Goal: Task Accomplishment & Management: Use online tool/utility

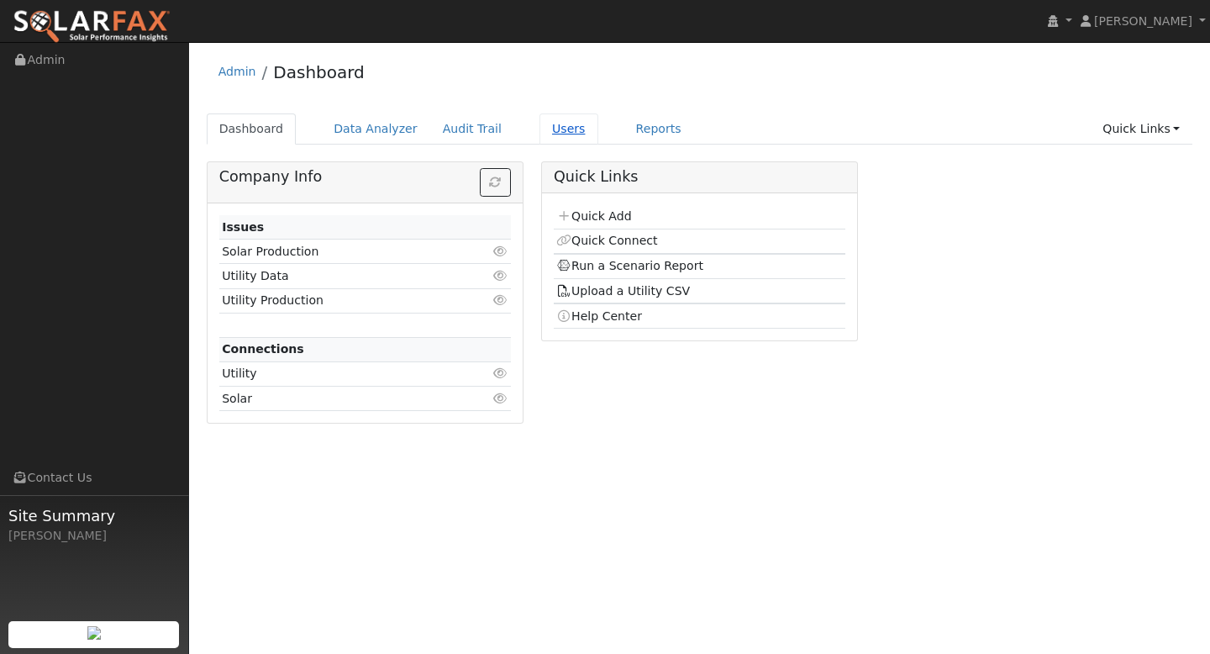
click at [546, 135] on link "Users" at bounding box center [568, 128] width 59 height 31
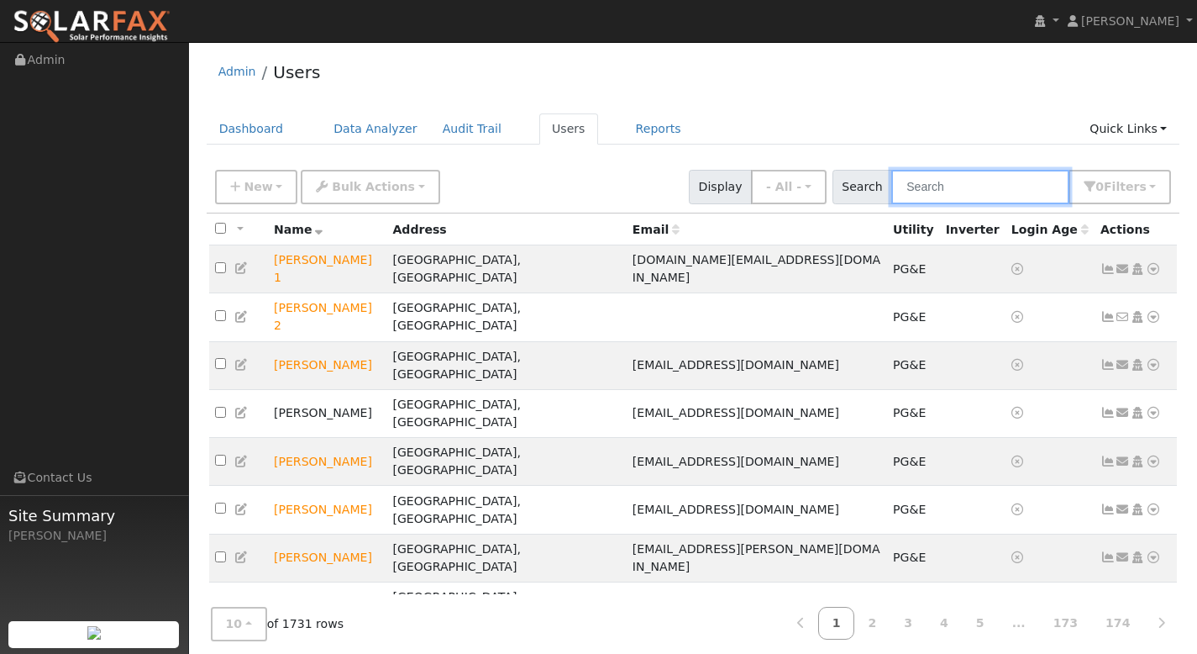
click at [928, 192] on input "text" at bounding box center [980, 187] width 178 height 34
paste input "[PERSON_NAME]"
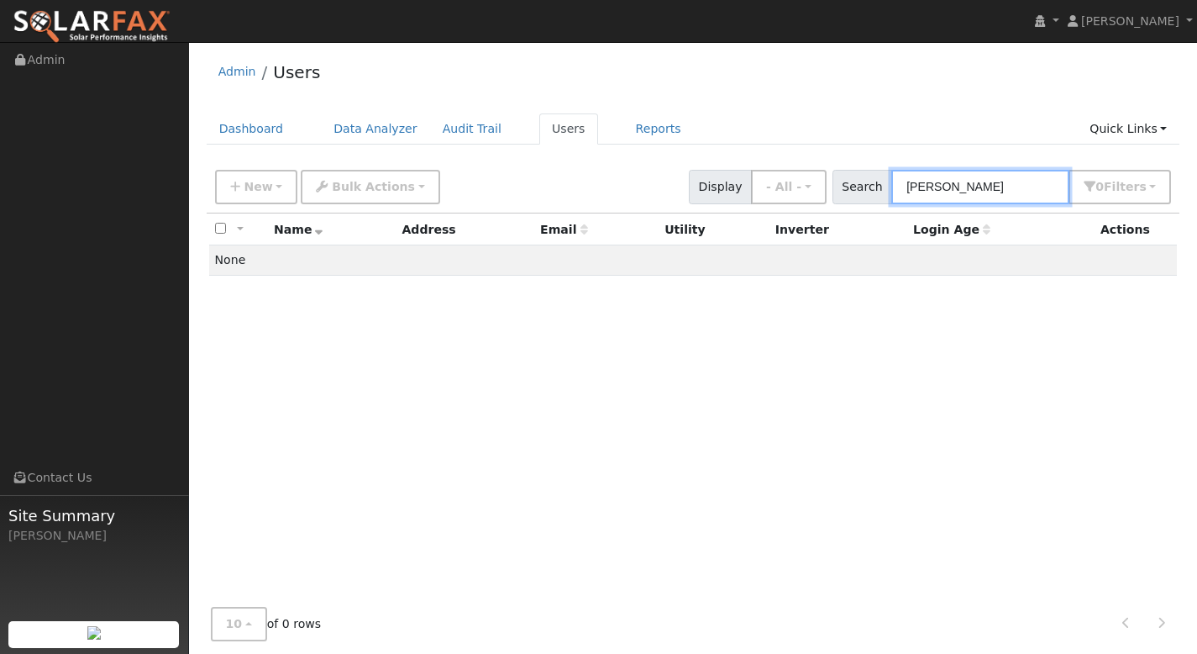
click at [1019, 190] on input "[PERSON_NAME]" at bounding box center [980, 187] width 178 height 34
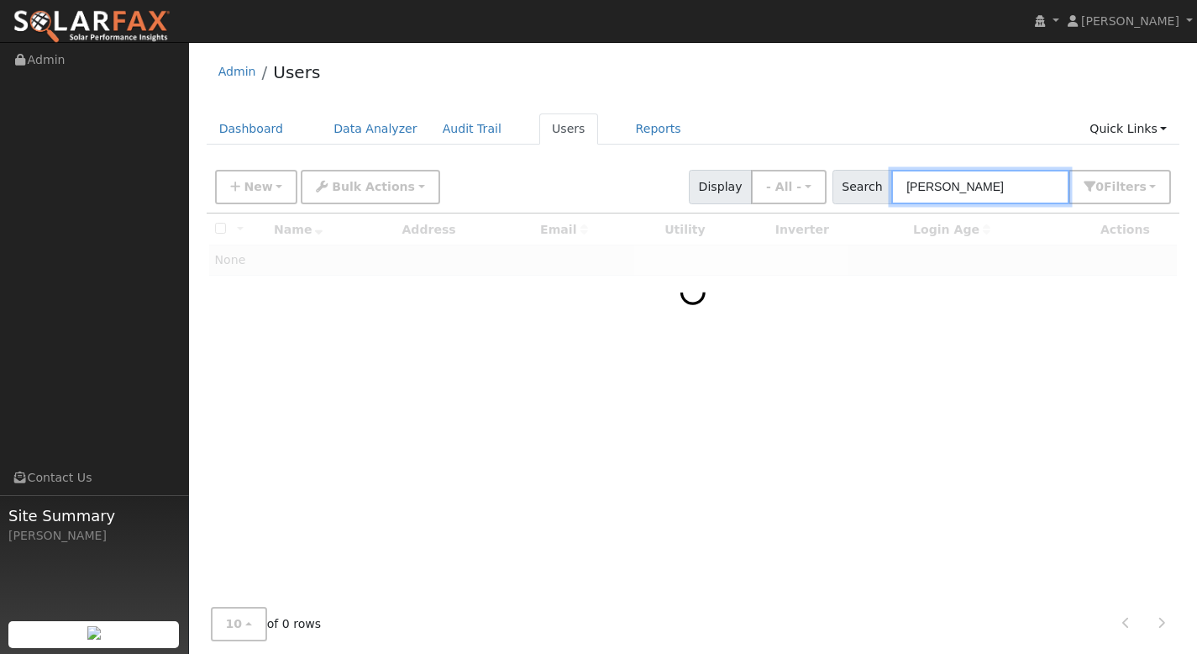
type input "[PERSON_NAME]"
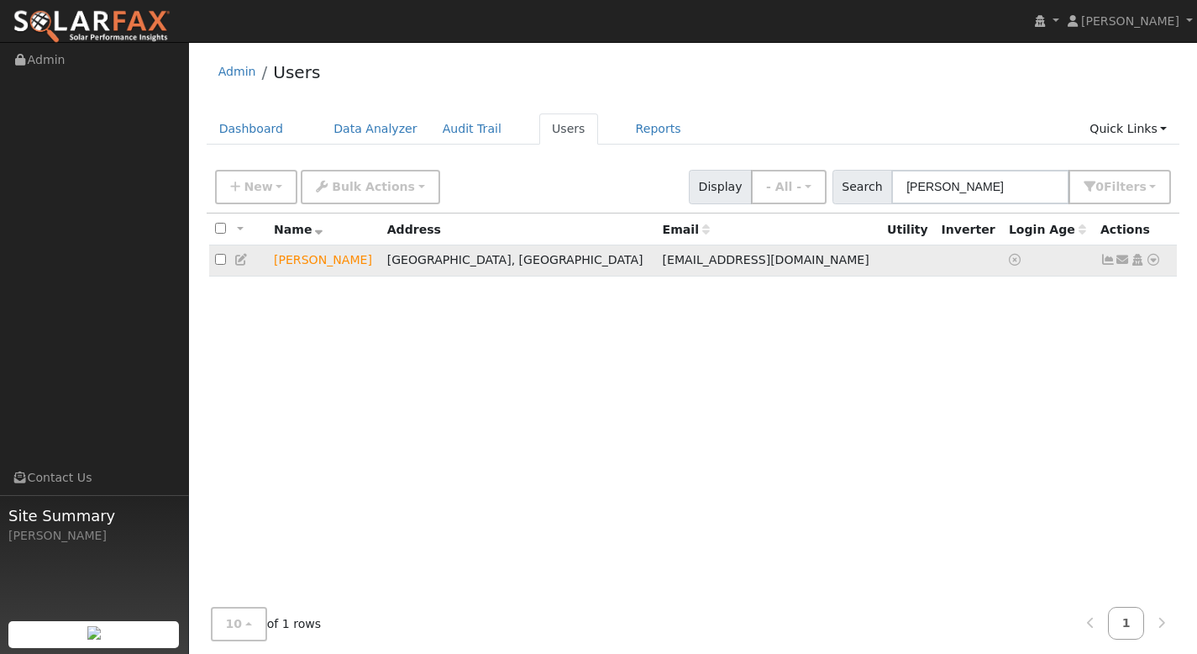
click at [1157, 265] on icon at bounding box center [1153, 260] width 15 height 12
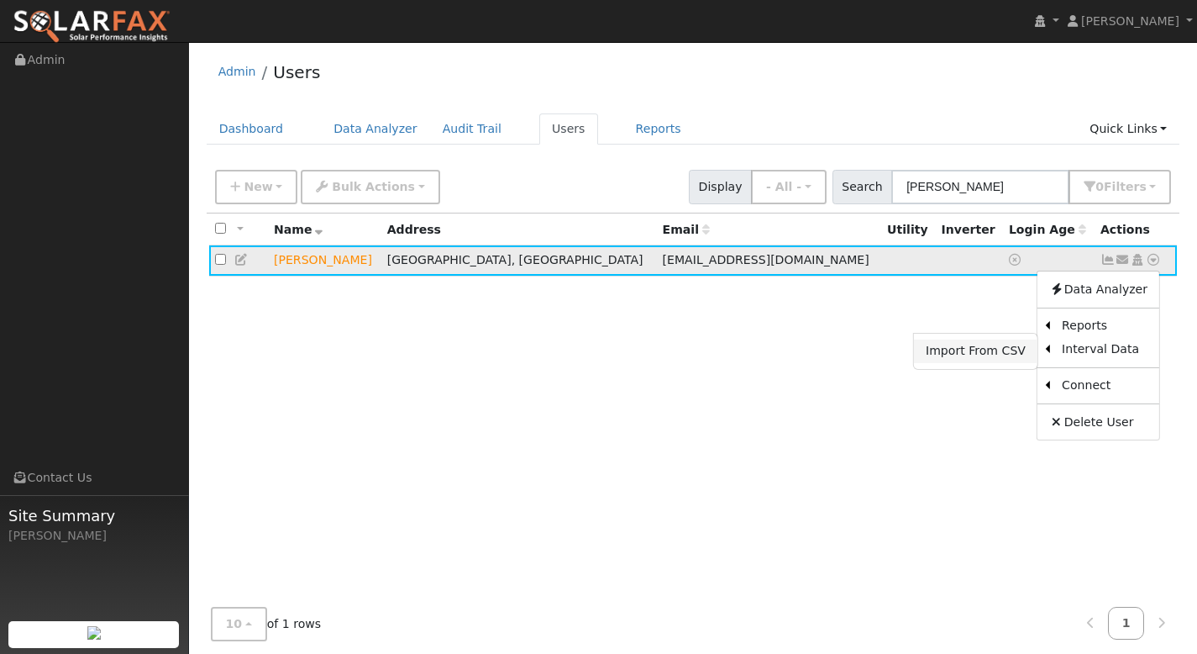
click at [1019, 359] on link "Import From CSV" at bounding box center [976, 351] width 124 height 24
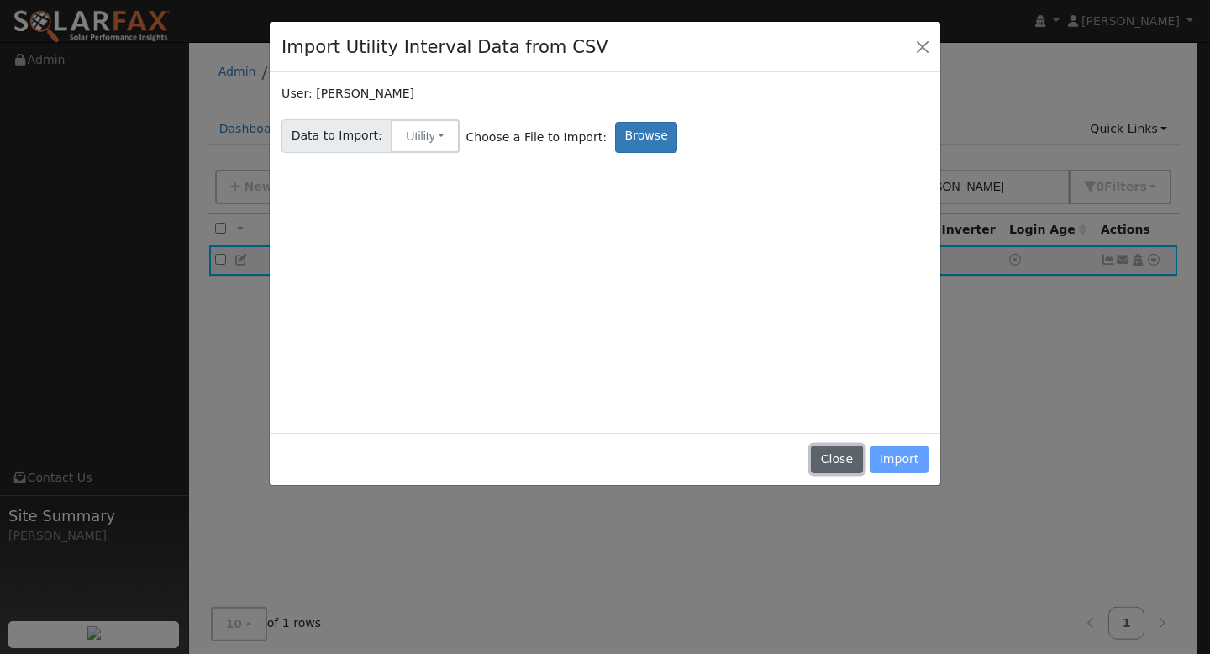
click at [843, 456] on button "Close" at bounding box center [836, 459] width 51 height 29
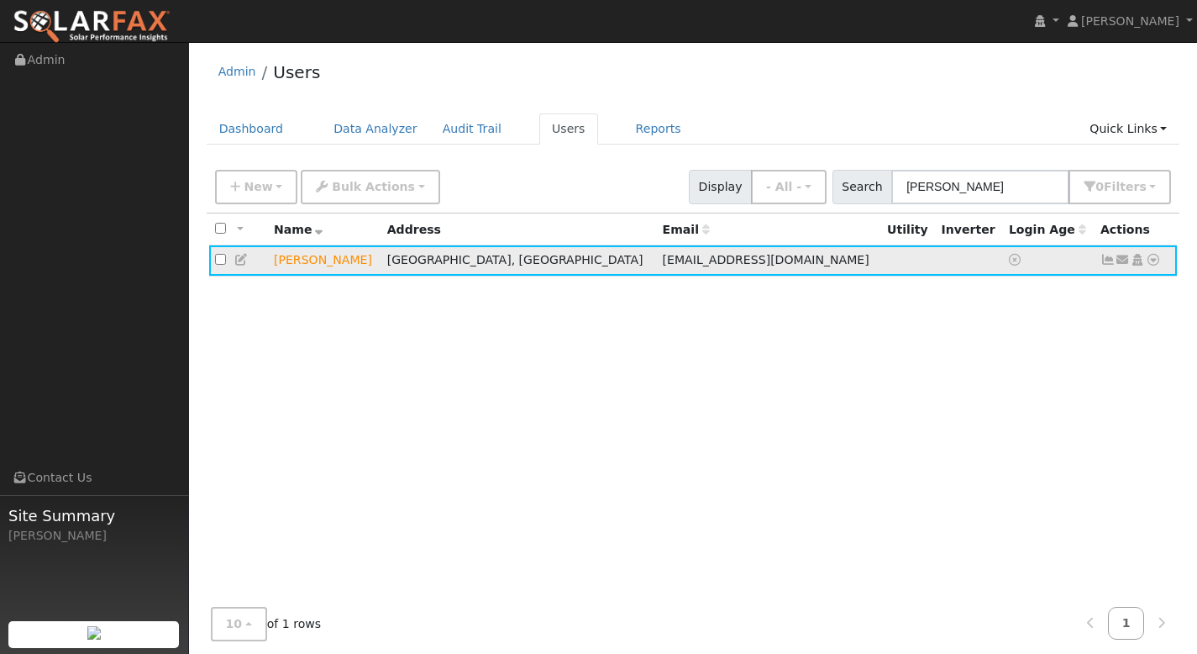
click at [1112, 264] on icon at bounding box center [1108, 260] width 15 height 12
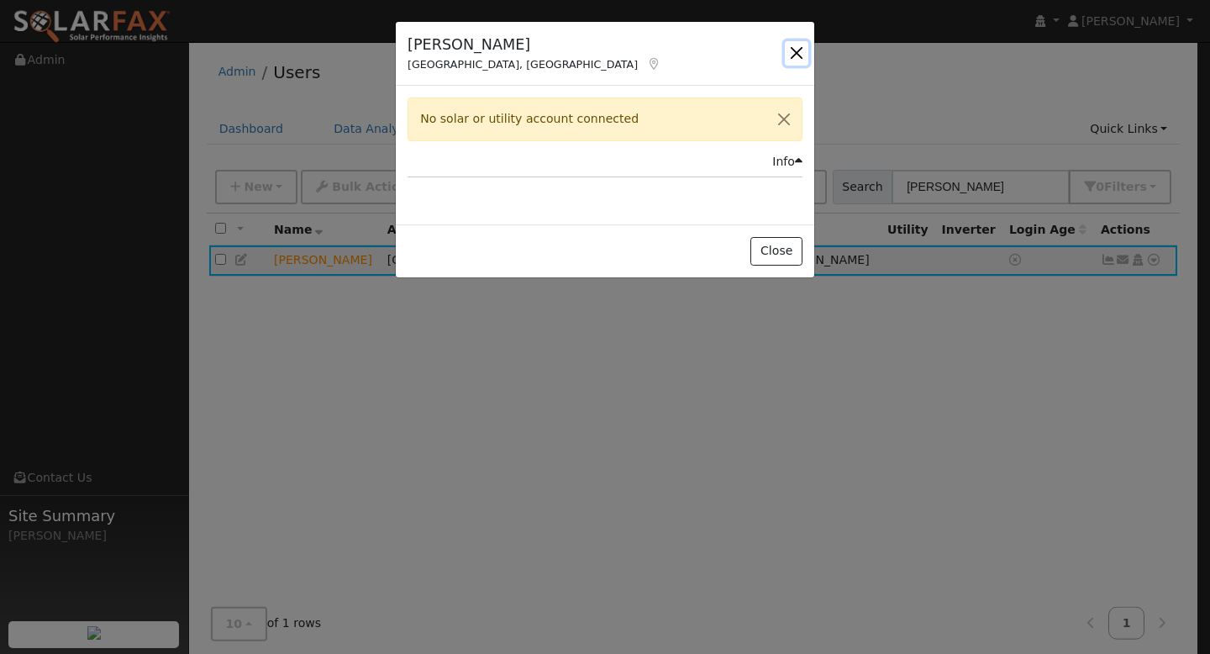
click at [802, 50] on button "button" at bounding box center [797, 53] width 24 height 24
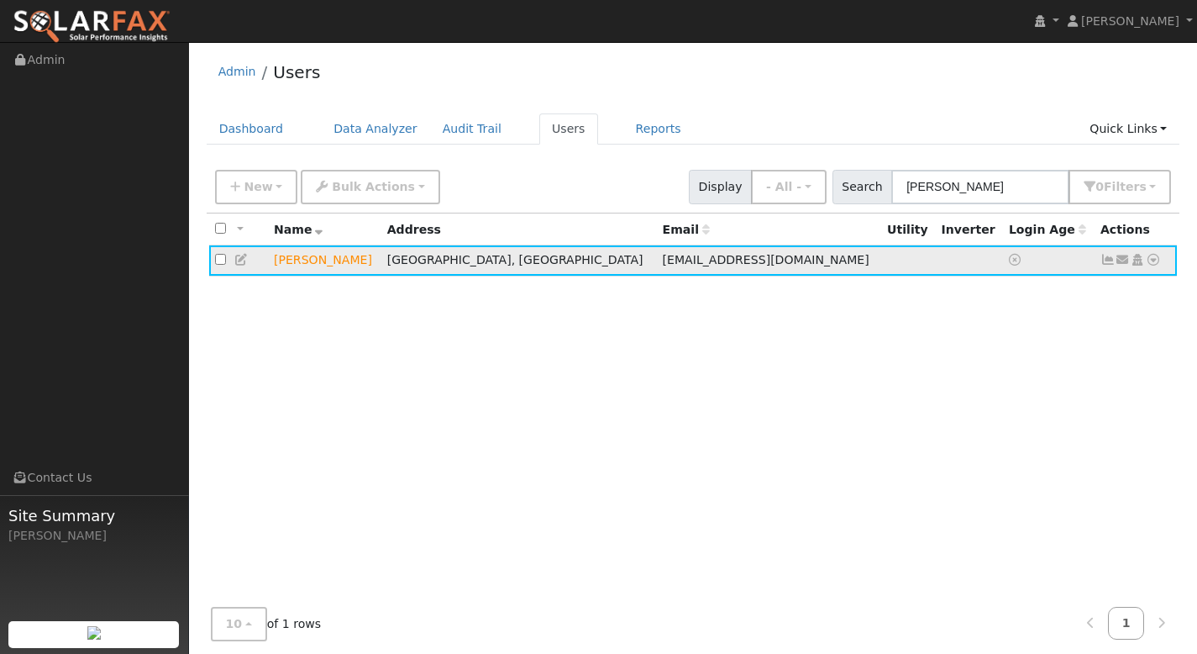
click at [1161, 260] on td "Send Email... Copy a Link Reset Password Open Access Data Analyzer Reports Scen…" at bounding box center [1136, 260] width 83 height 31
click at [1156, 260] on icon at bounding box center [1153, 260] width 15 height 12
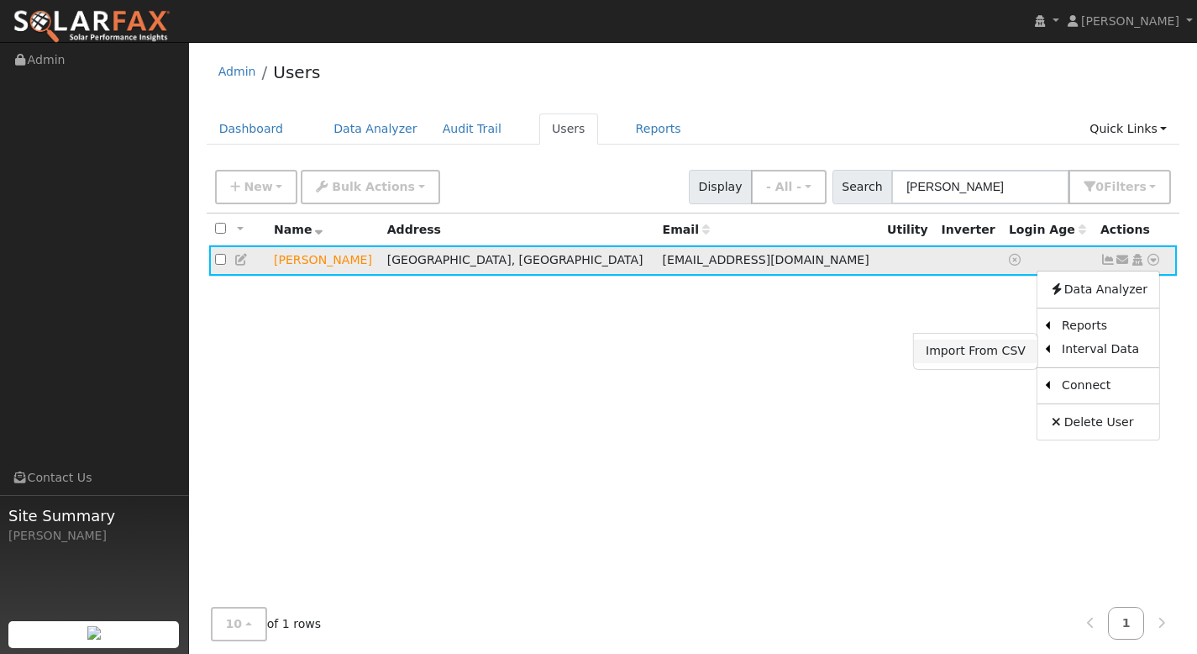
click at [1014, 354] on link "Import From CSV" at bounding box center [976, 351] width 124 height 24
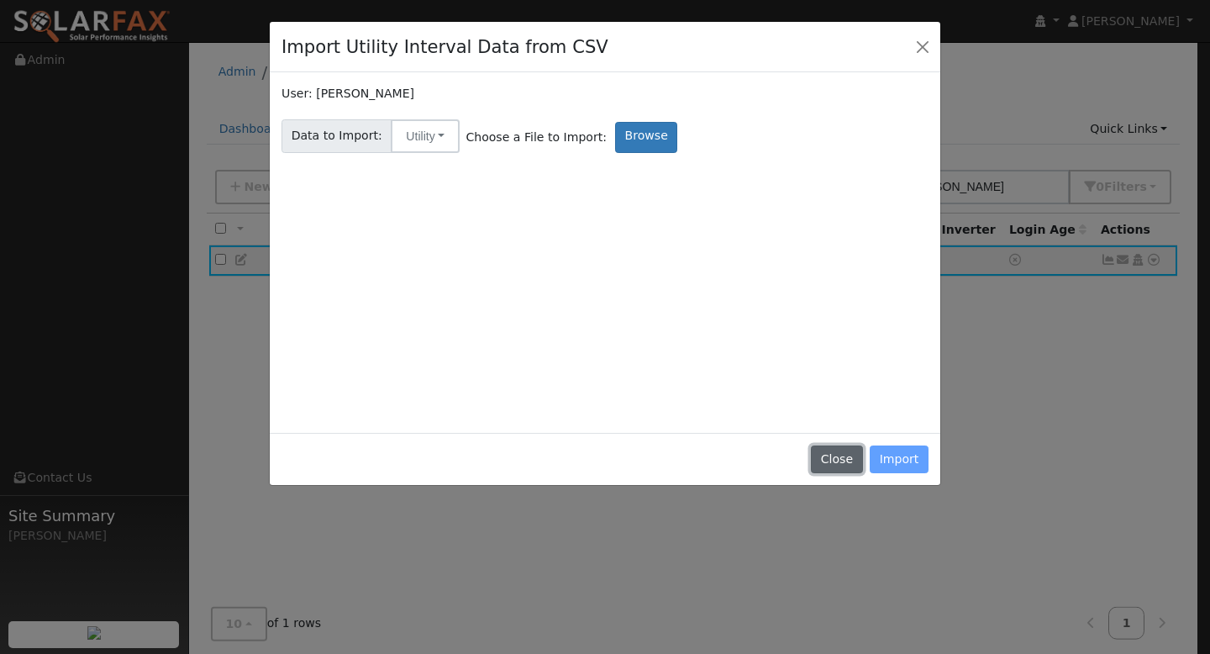
click at [841, 455] on button "Close" at bounding box center [836, 459] width 51 height 29
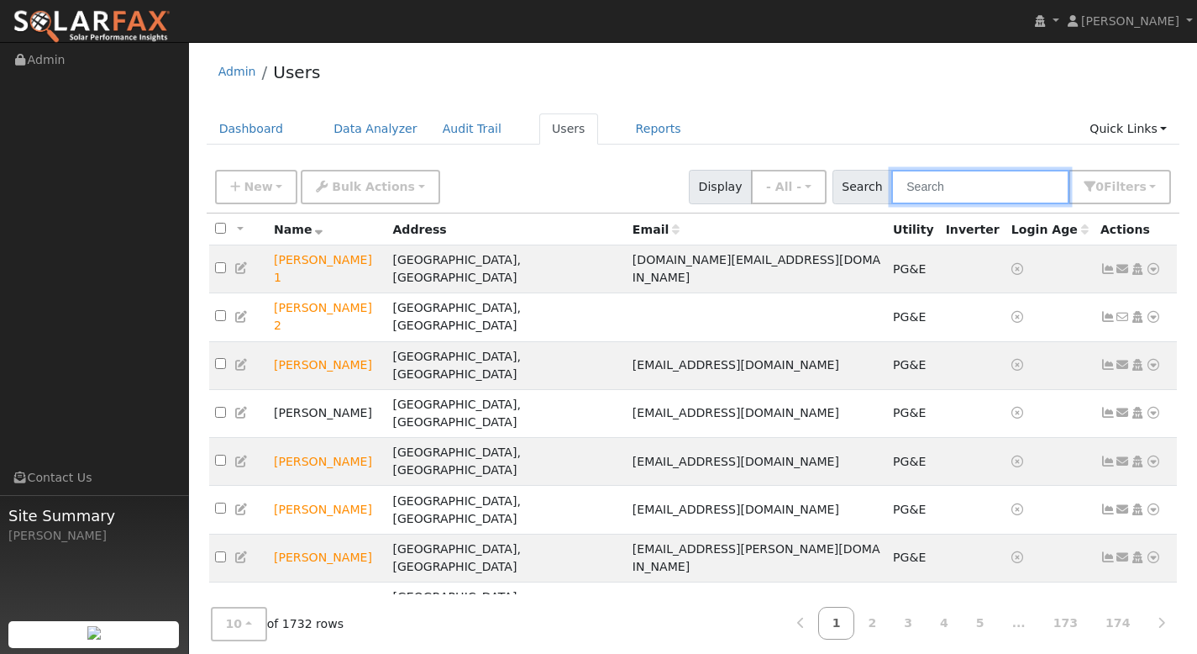
click at [941, 192] on input "text" at bounding box center [980, 187] width 178 height 34
paste input "[PERSON_NAME]"
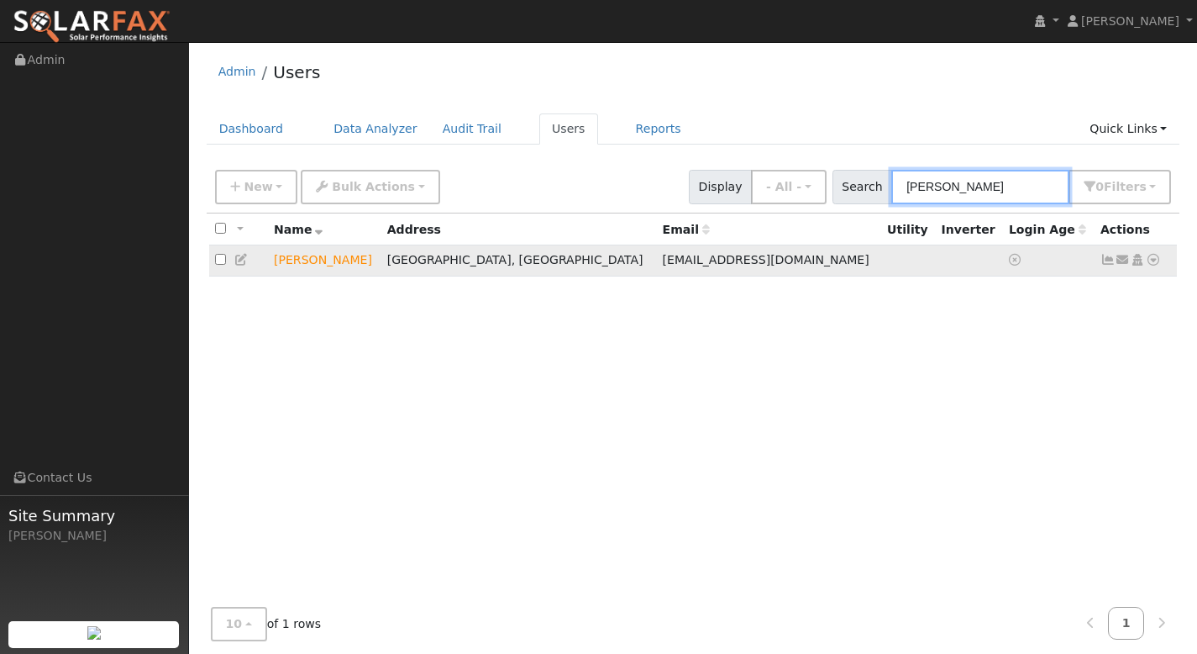
type input "[PERSON_NAME]"
click at [1157, 264] on icon at bounding box center [1153, 260] width 15 height 12
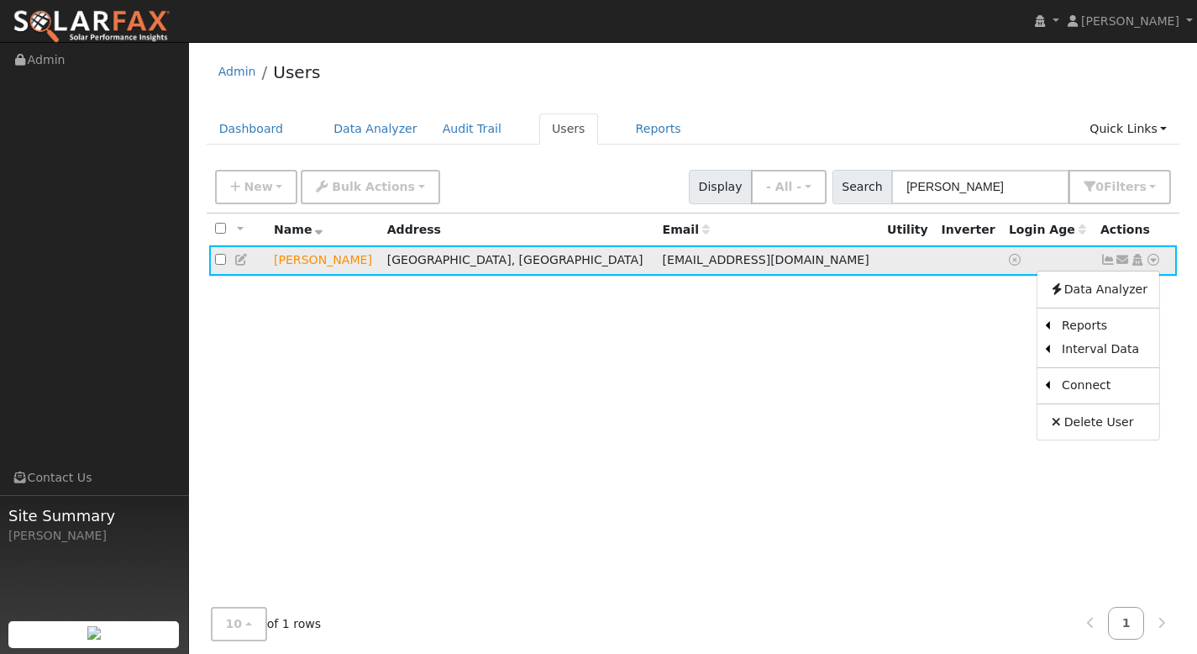
click at [1108, 265] on icon at bounding box center [1108, 260] width 15 height 12
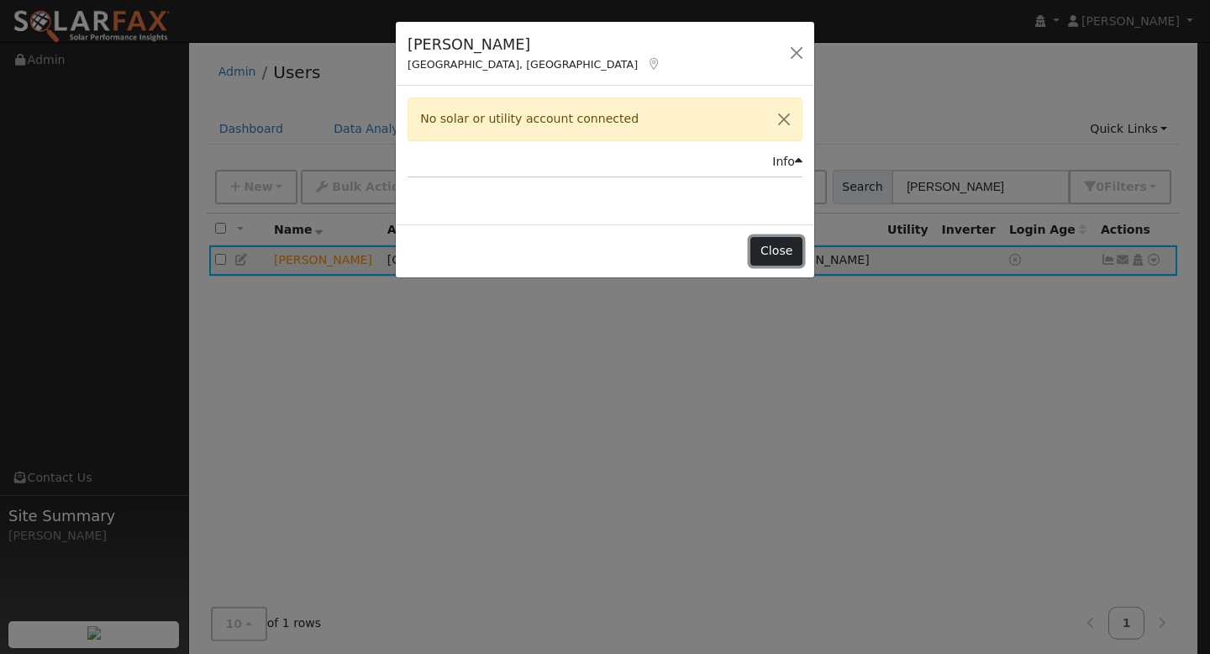
click at [779, 251] on button "Close" at bounding box center [775, 251] width 51 height 29
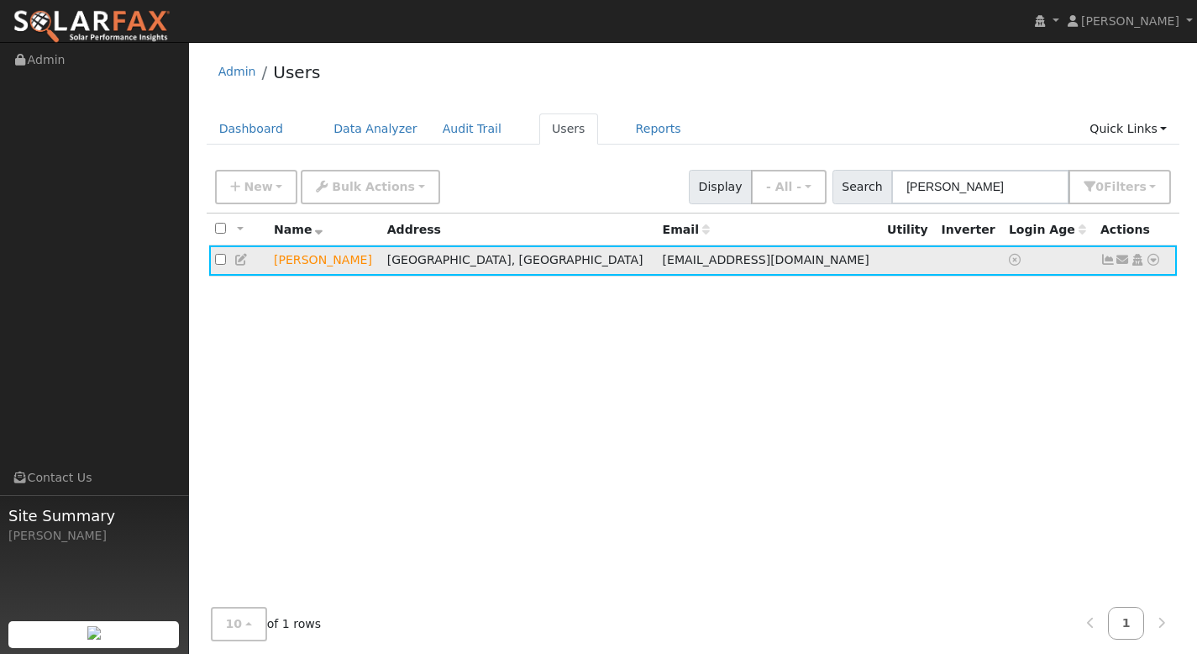
click at [1154, 260] on icon at bounding box center [1153, 260] width 15 height 12
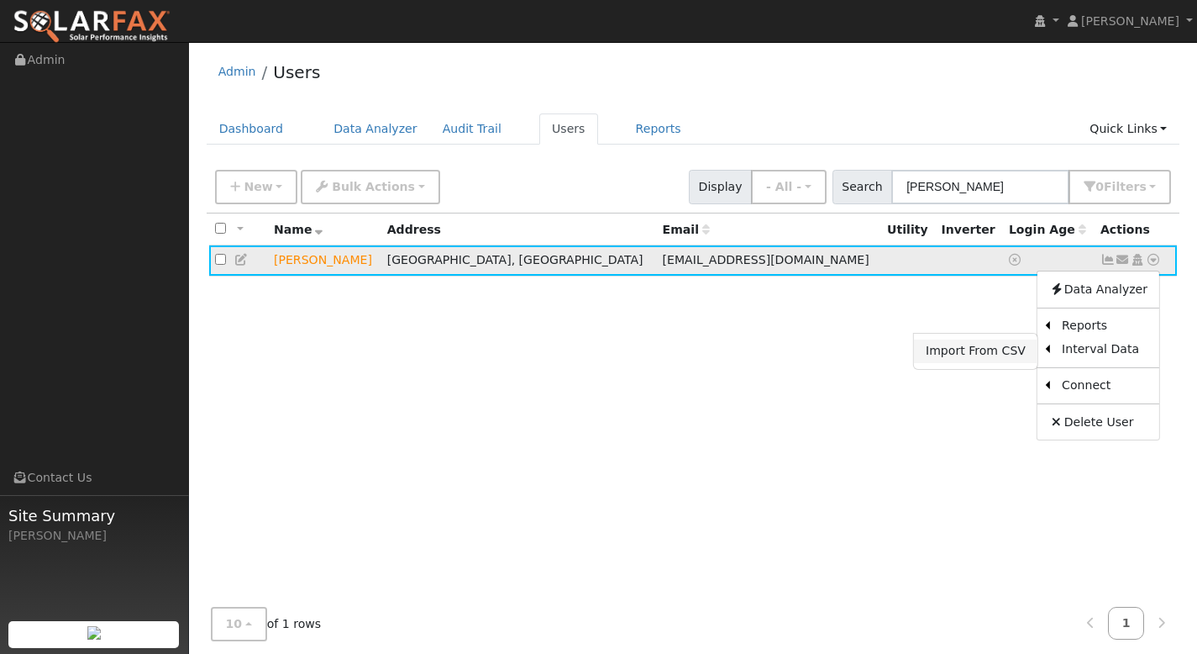
click at [1018, 351] on link "Import From CSV" at bounding box center [976, 351] width 124 height 24
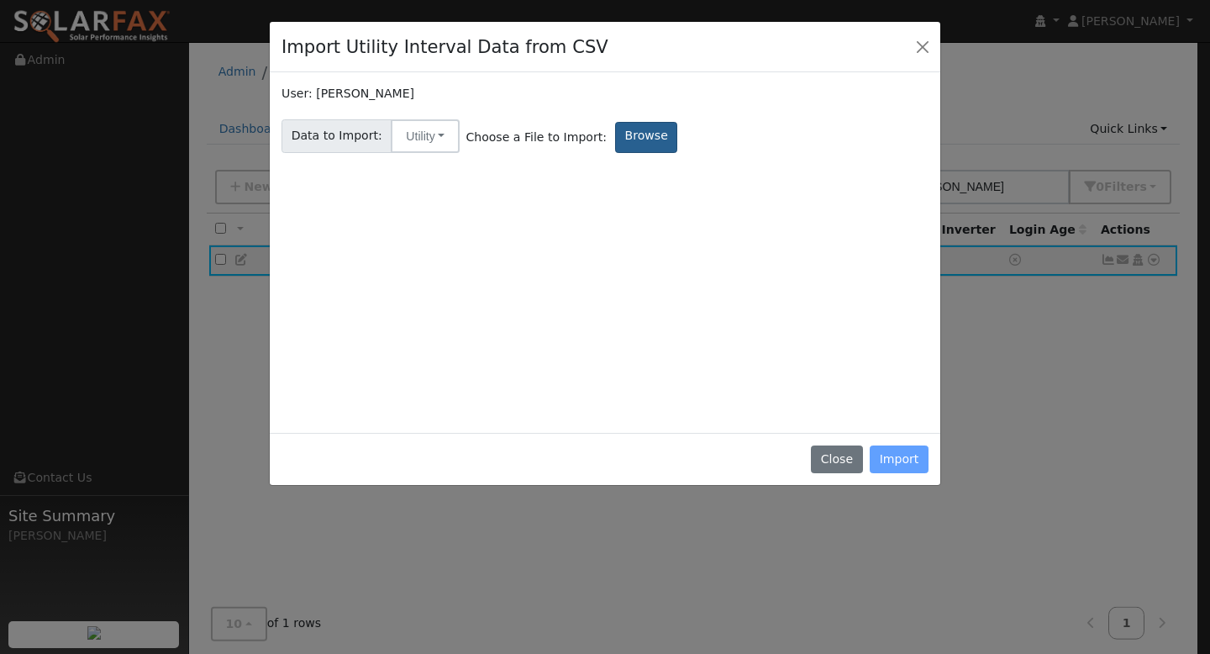
click at [628, 145] on label "Browse" at bounding box center [646, 137] width 62 height 31
click at [0, 0] on input "Browse" at bounding box center [0, 0] width 0 height 0
click at [443, 142] on button "Utility" at bounding box center [425, 136] width 69 height 34
click at [439, 170] on link "Utility" at bounding box center [441, 173] width 117 height 24
click at [843, 453] on button "Close" at bounding box center [836, 459] width 51 height 29
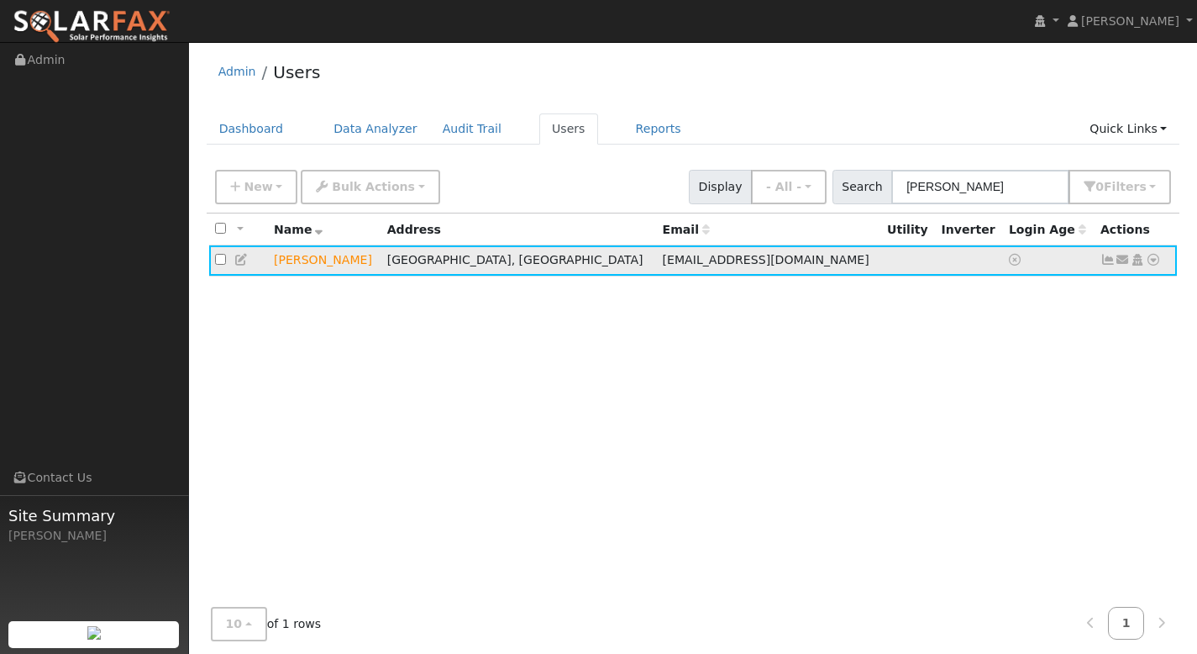
click at [1156, 262] on icon at bounding box center [1153, 260] width 15 height 12
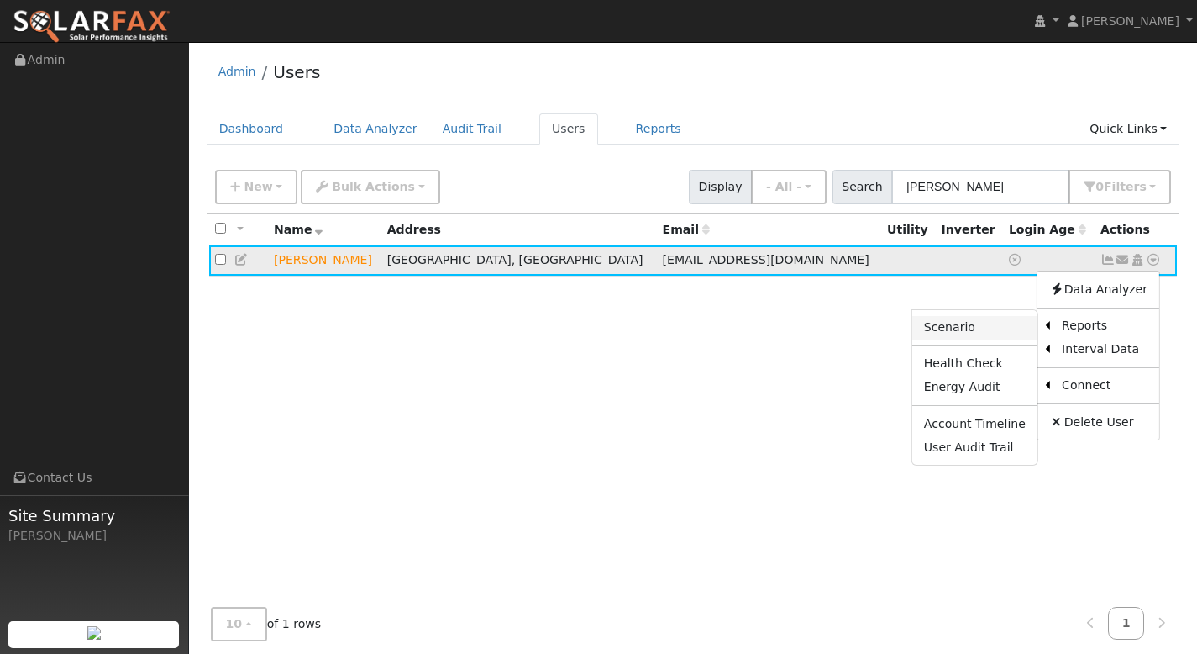
click at [981, 336] on link "Scenario" at bounding box center [974, 328] width 125 height 24
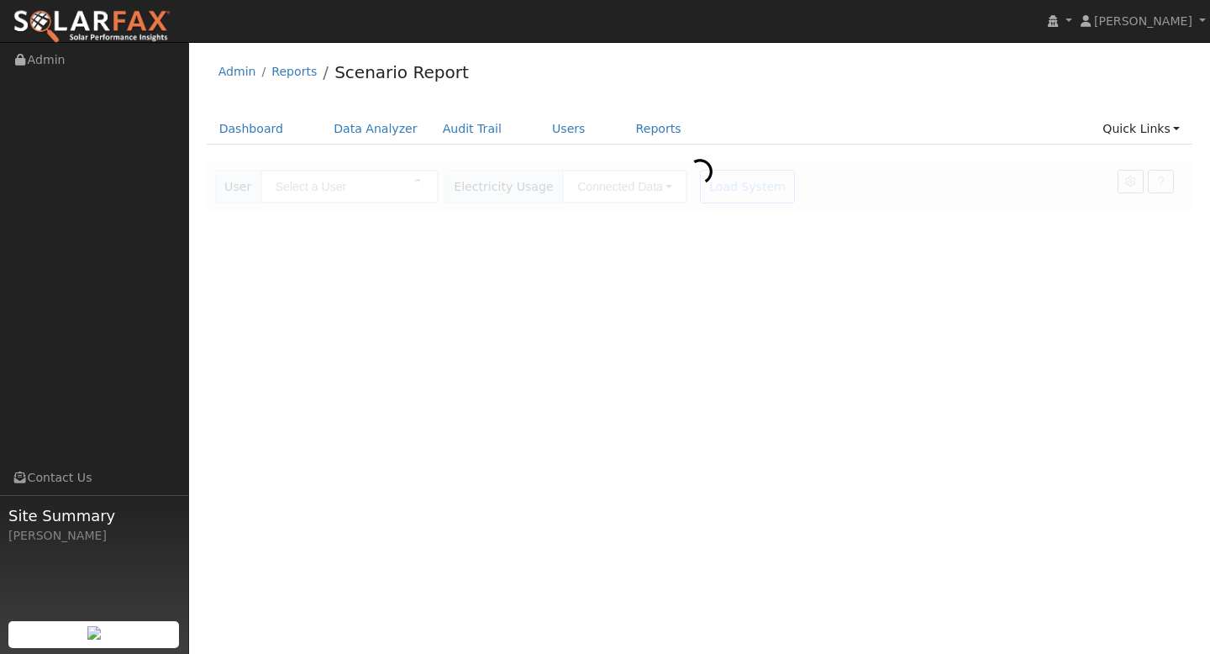
type input "[PERSON_NAME]"
type input "Pacific Gas & Electric"
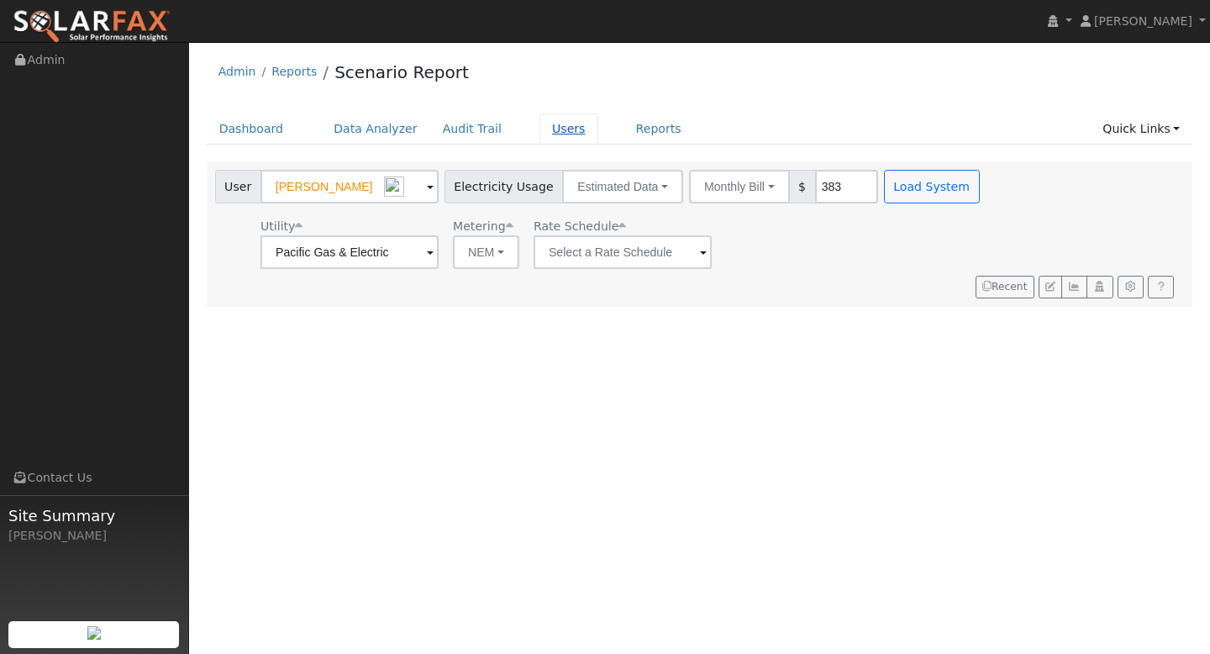
click at [554, 129] on link "Users" at bounding box center [568, 128] width 59 height 31
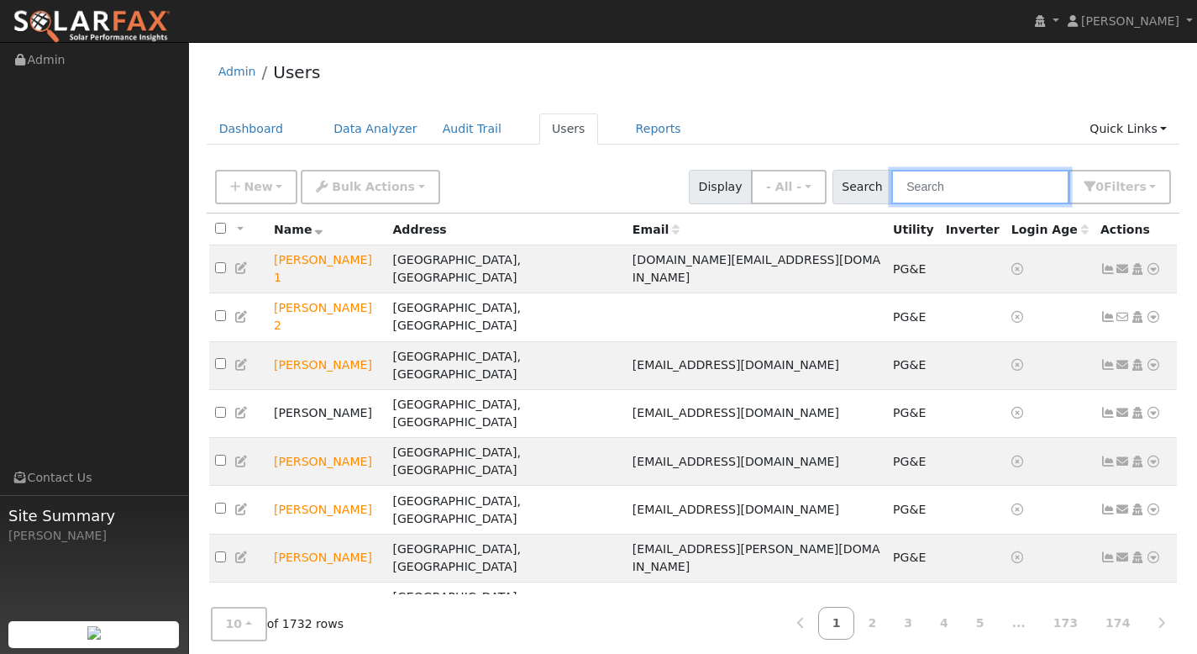
click at [959, 196] on input "text" at bounding box center [980, 187] width 178 height 34
paste input "[PERSON_NAME]"
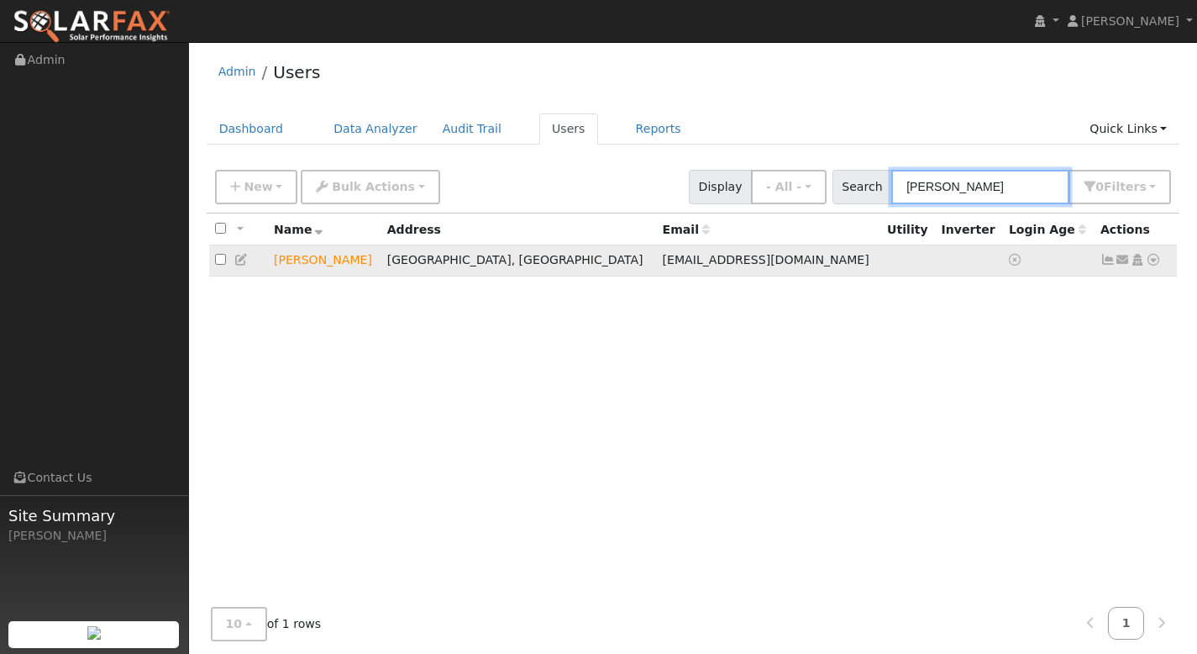
type input "[PERSON_NAME]"
click at [1154, 259] on icon at bounding box center [1153, 260] width 15 height 12
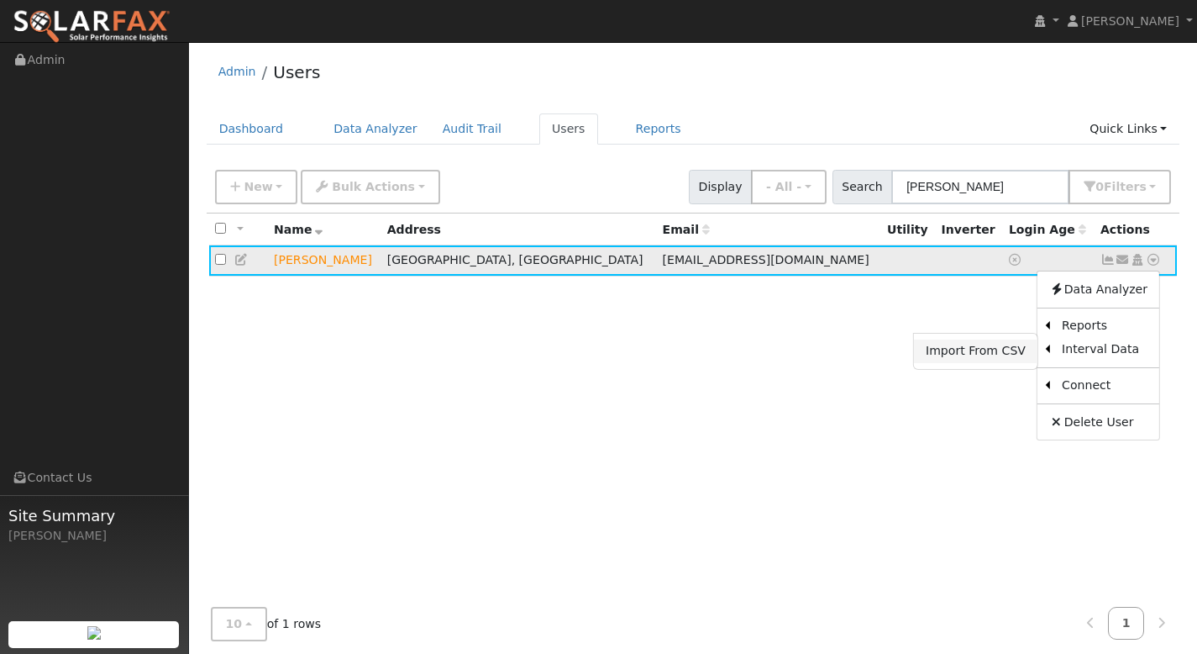
click at [1004, 358] on link "Import From CSV" at bounding box center [976, 351] width 124 height 24
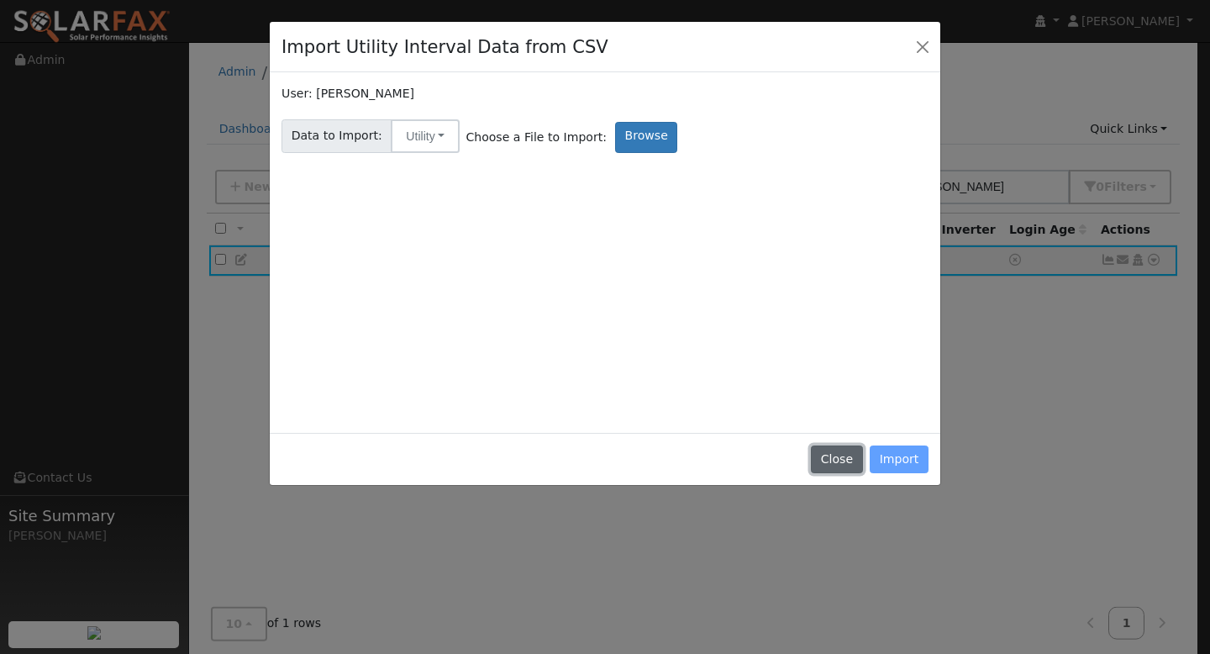
click at [837, 460] on button "Close" at bounding box center [836, 459] width 51 height 29
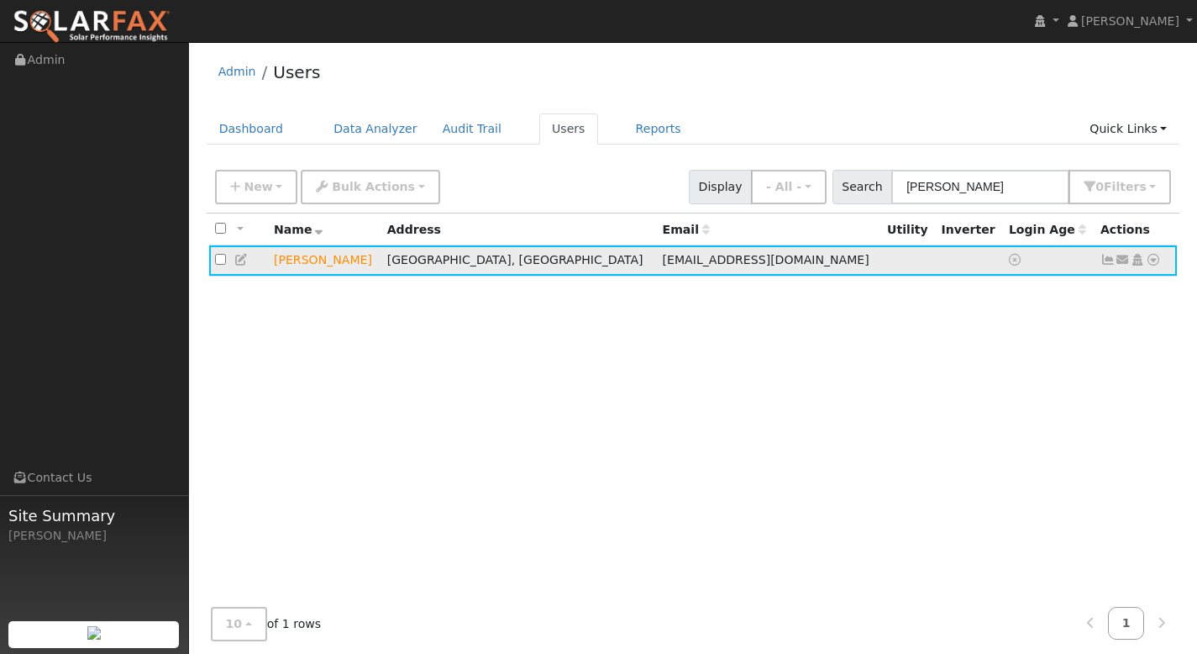
click at [1149, 260] on icon at bounding box center [1153, 260] width 15 height 12
click at [1103, 297] on link "Data Analyzer" at bounding box center [1099, 289] width 122 height 24
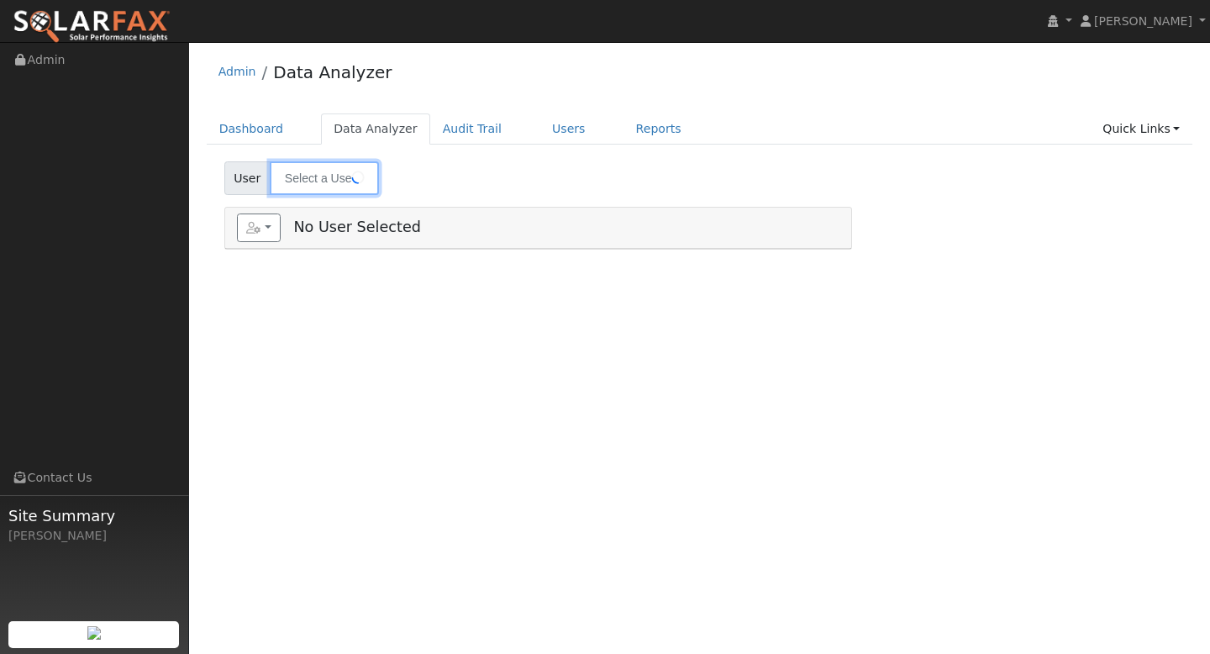
type input "[PERSON_NAME]"
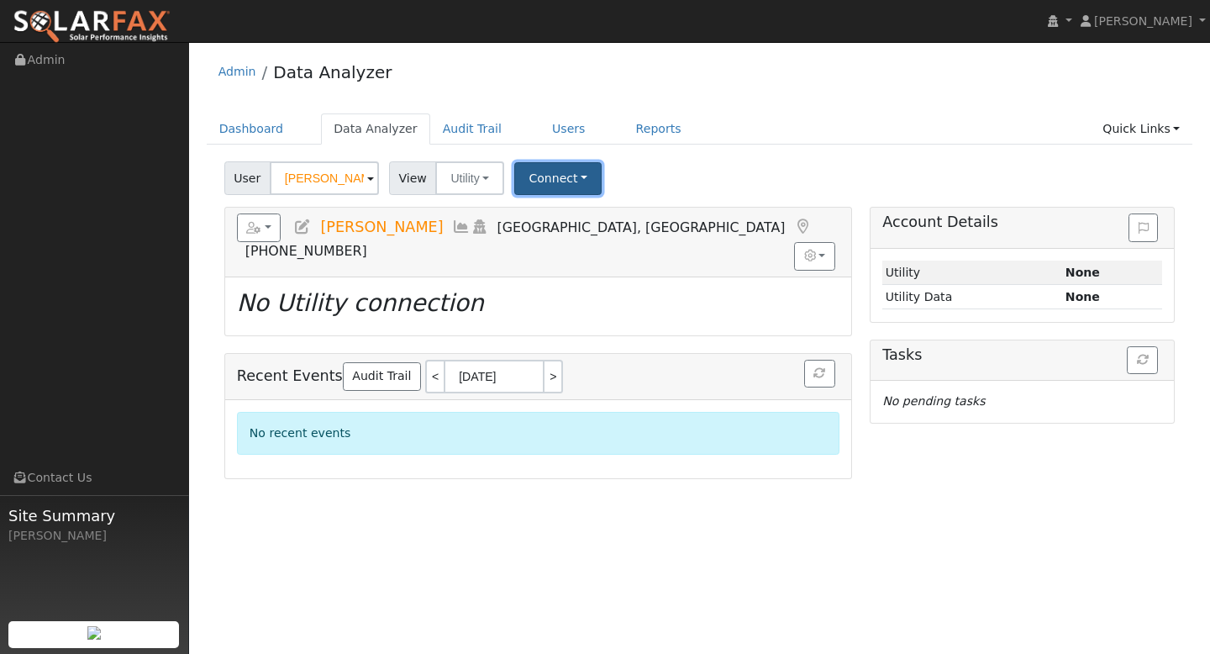
click at [581, 180] on button "Connect" at bounding box center [557, 178] width 87 height 33
click at [552, 130] on link "Users" at bounding box center [568, 128] width 59 height 31
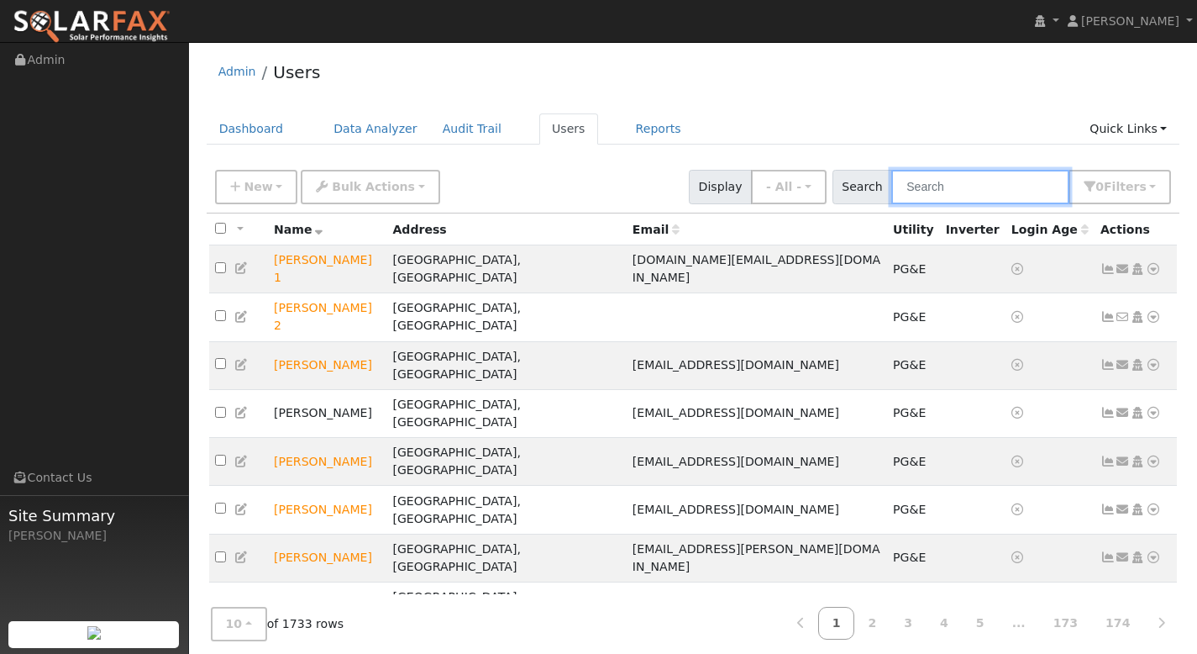
click at [944, 187] on input "text" at bounding box center [980, 187] width 178 height 34
paste input "[PERSON_NAME]"
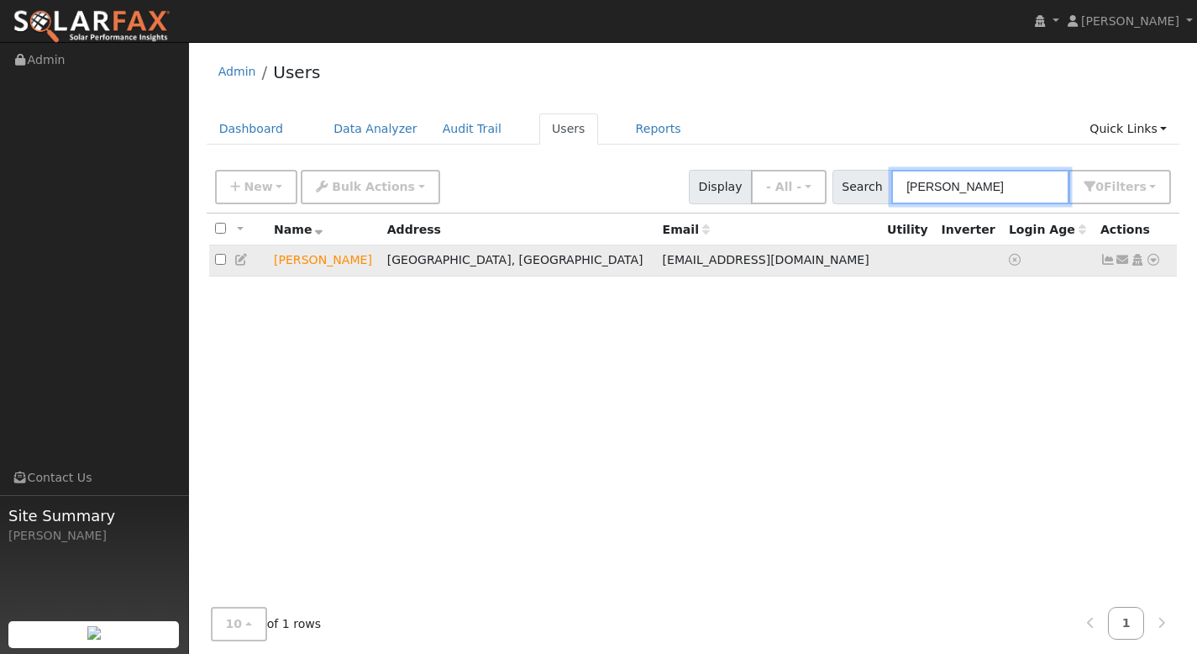
type input "[PERSON_NAME]"
click at [1154, 262] on icon at bounding box center [1153, 260] width 15 height 12
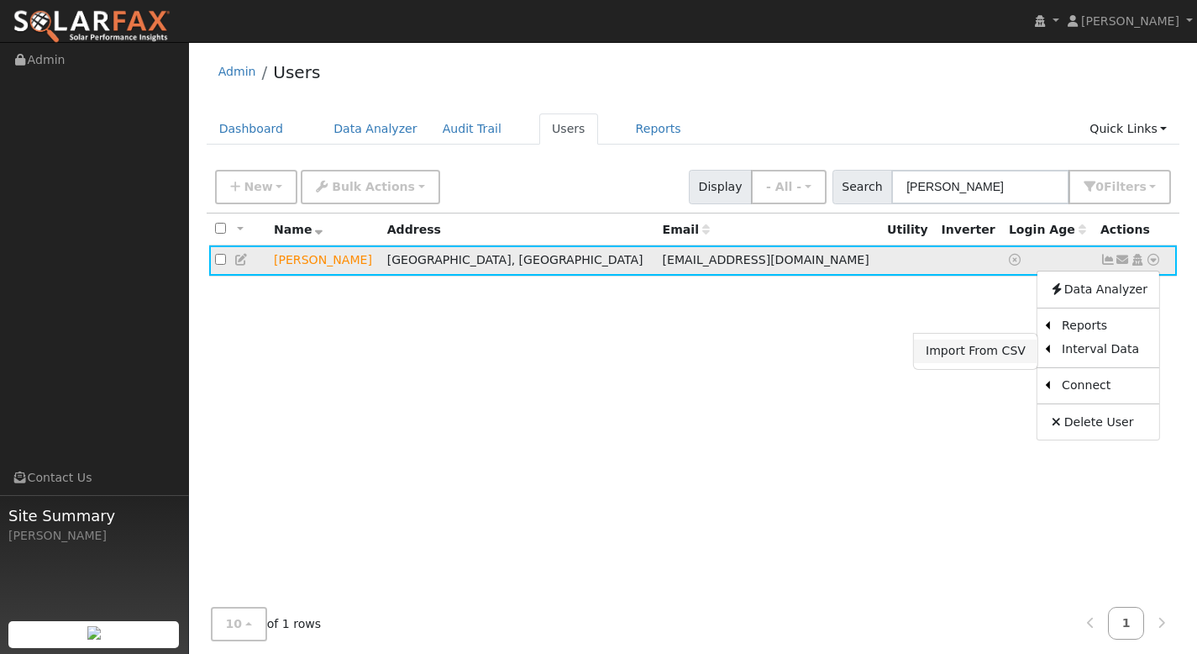
click at [1017, 355] on link "Import From CSV" at bounding box center [976, 351] width 124 height 24
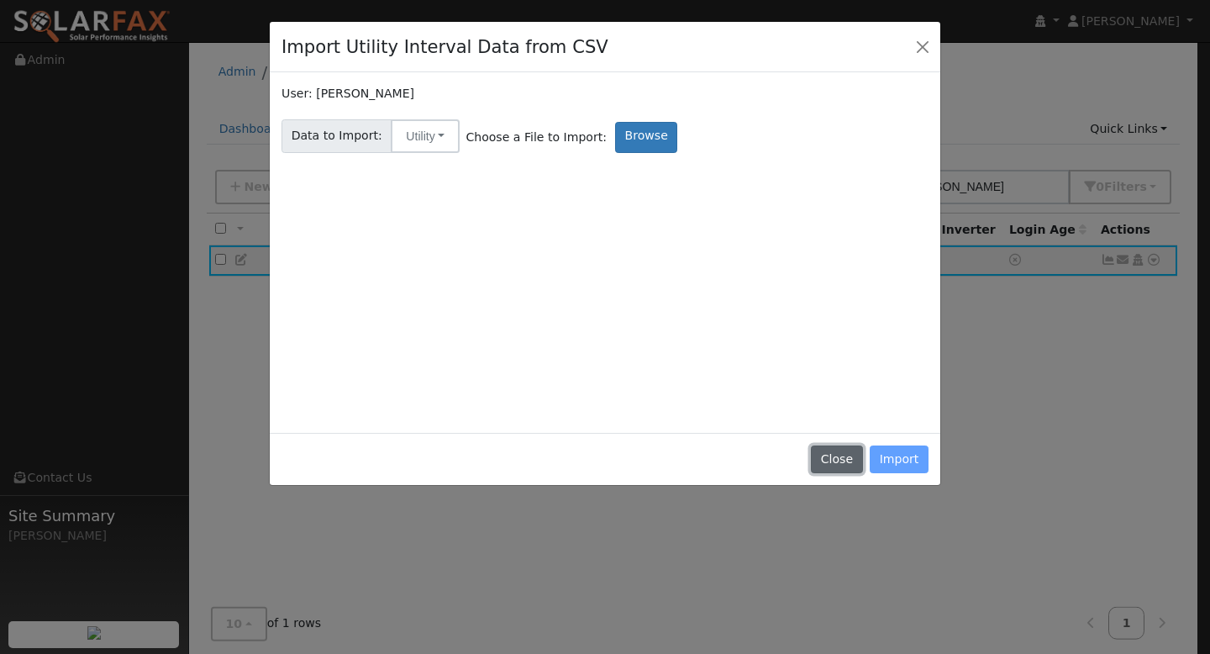
click at [851, 455] on button "Close" at bounding box center [836, 459] width 51 height 29
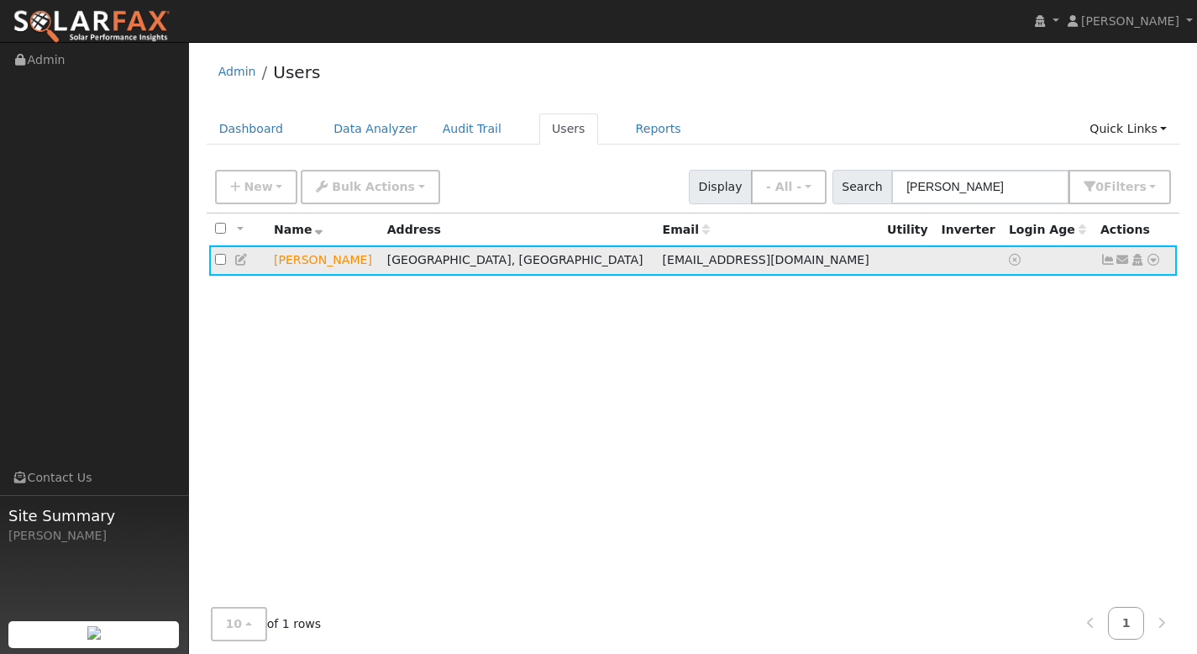
click at [1112, 261] on icon at bounding box center [1108, 260] width 15 height 12
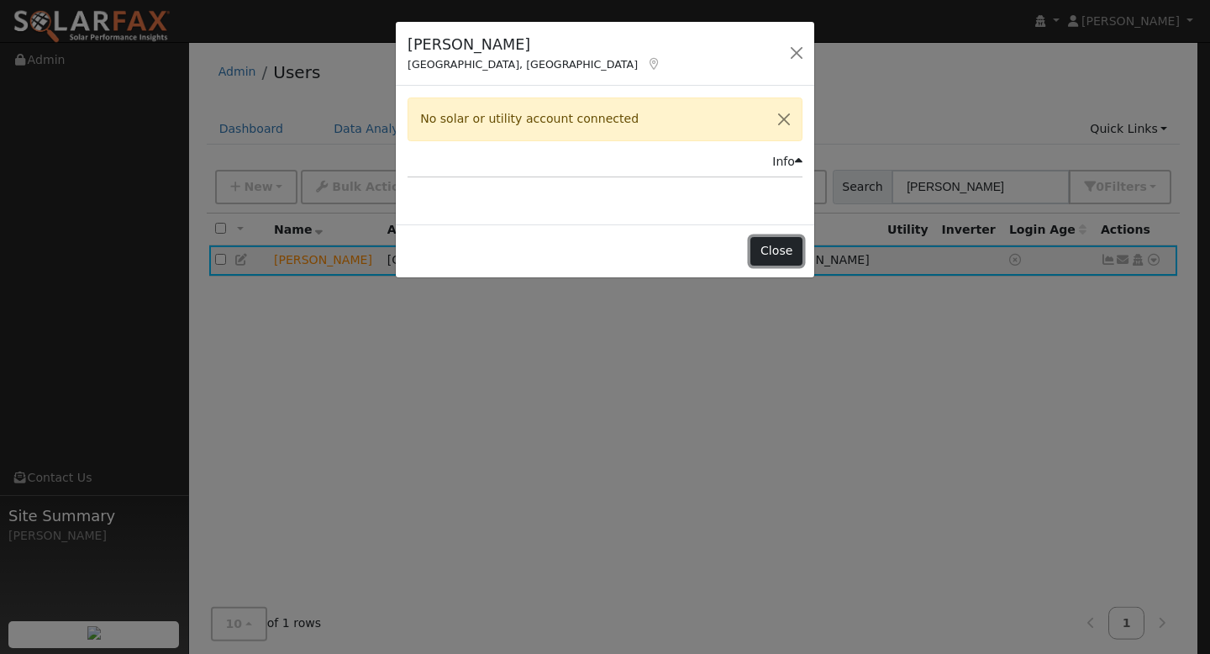
click at [777, 255] on button "Close" at bounding box center [775, 251] width 51 height 29
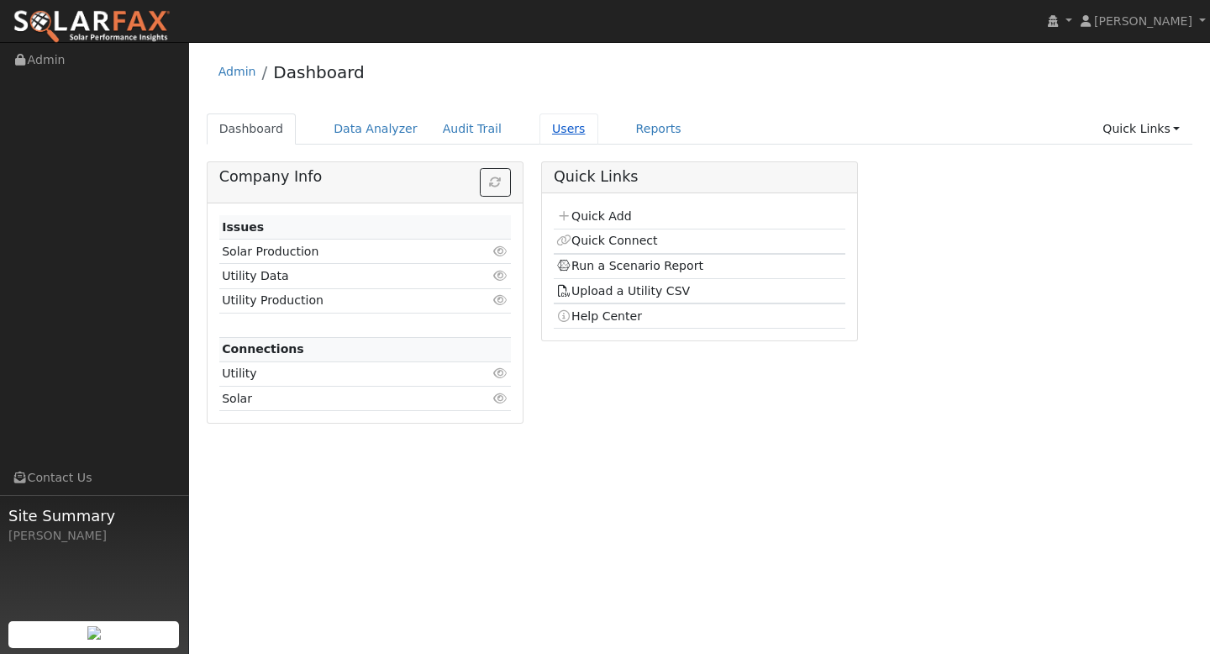
click at [561, 129] on link "Users" at bounding box center [568, 128] width 59 height 31
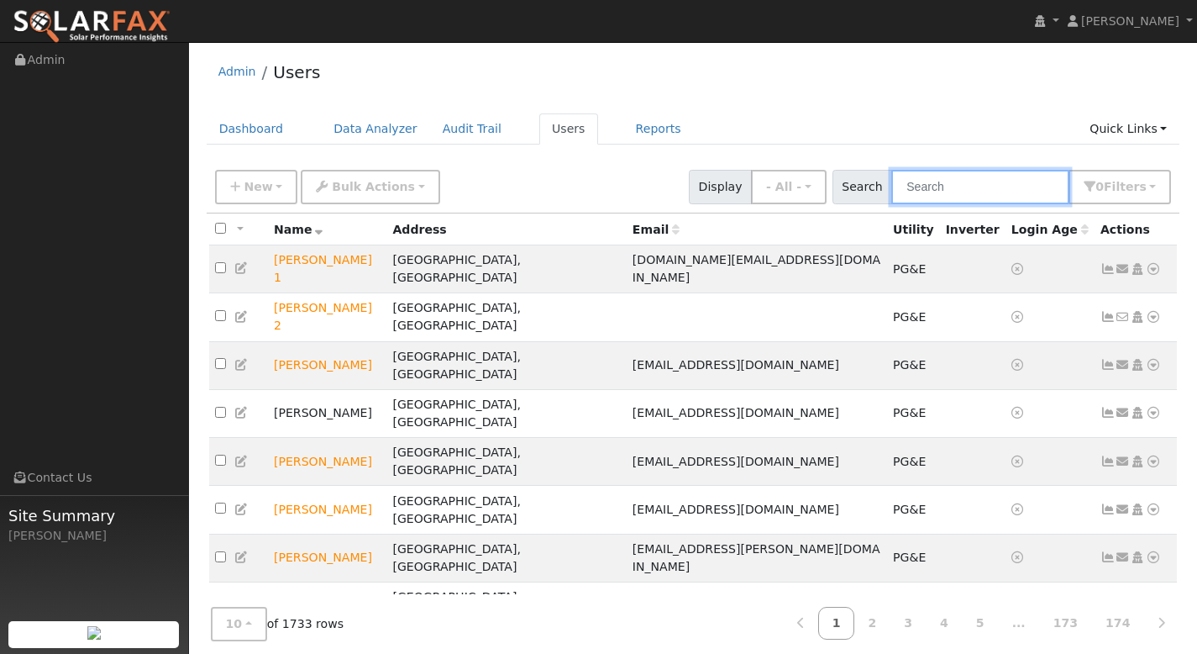
paste input "[PERSON_NAME]"
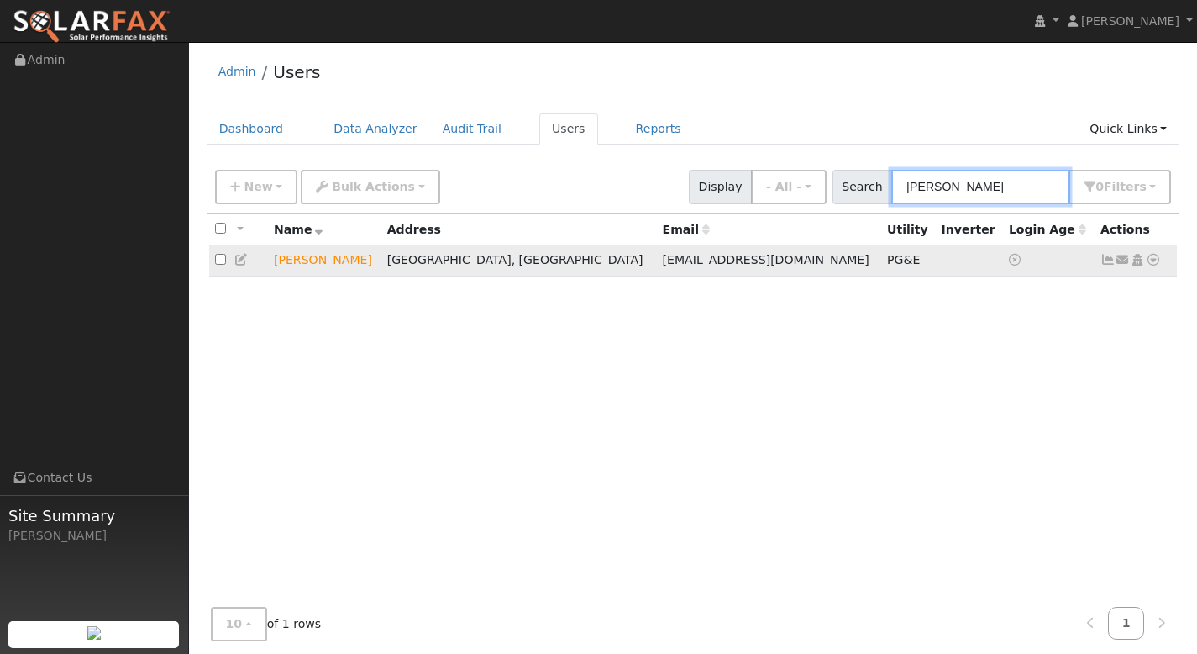
type input "[PERSON_NAME]"
click at [1151, 261] on icon at bounding box center [1153, 260] width 15 height 12
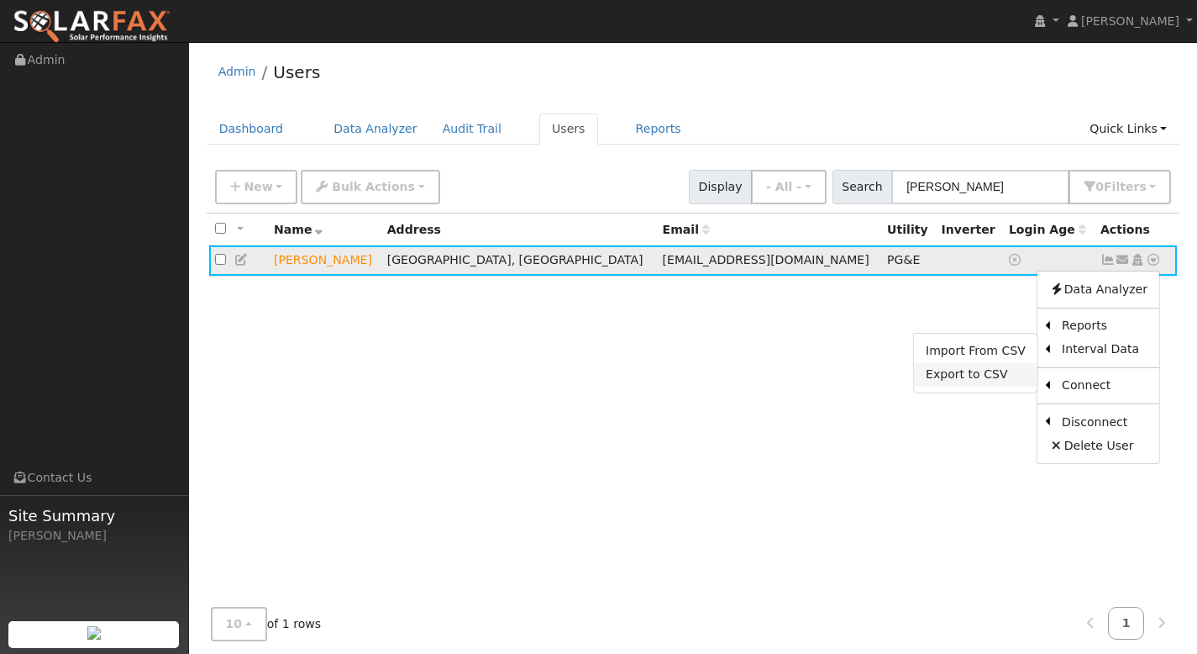
click at [1014, 375] on link "Export to CSV" at bounding box center [976, 375] width 124 height 24
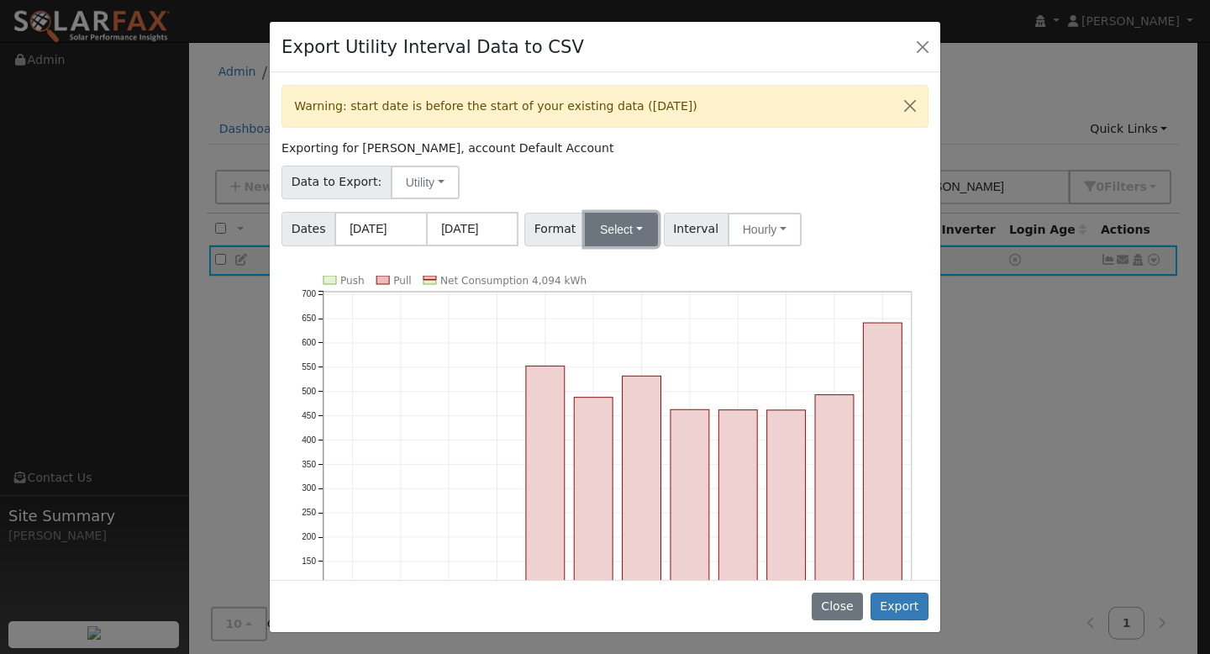
click at [631, 224] on button "Select" at bounding box center [621, 230] width 73 height 34
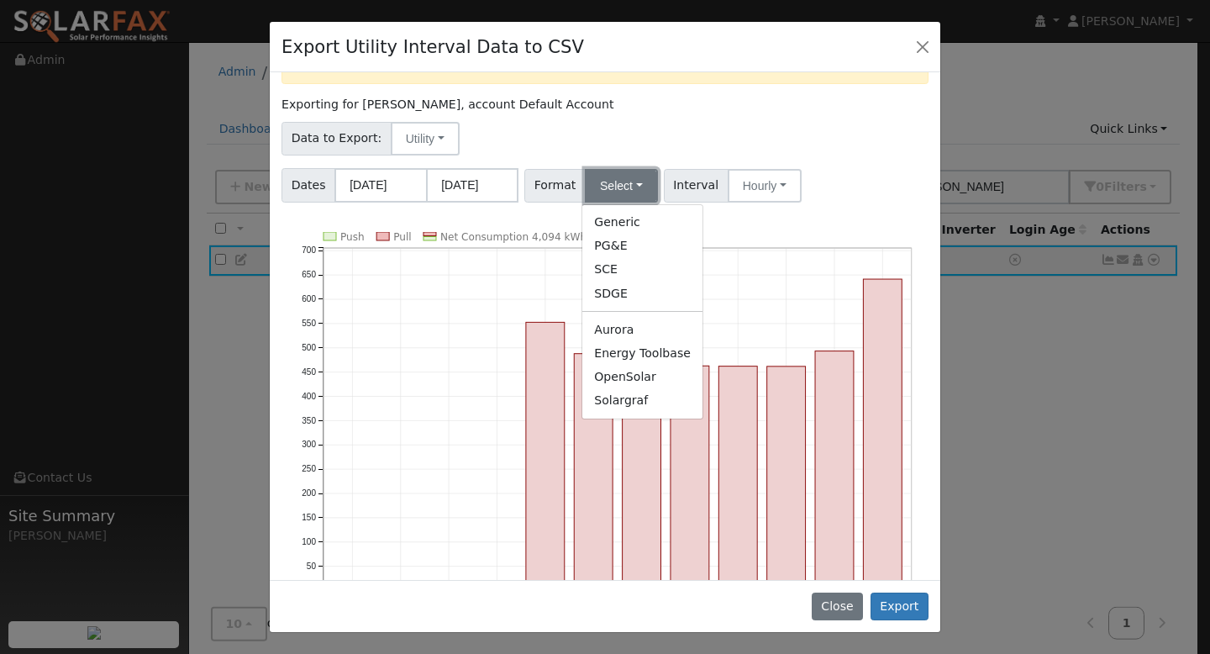
scroll to position [106, 0]
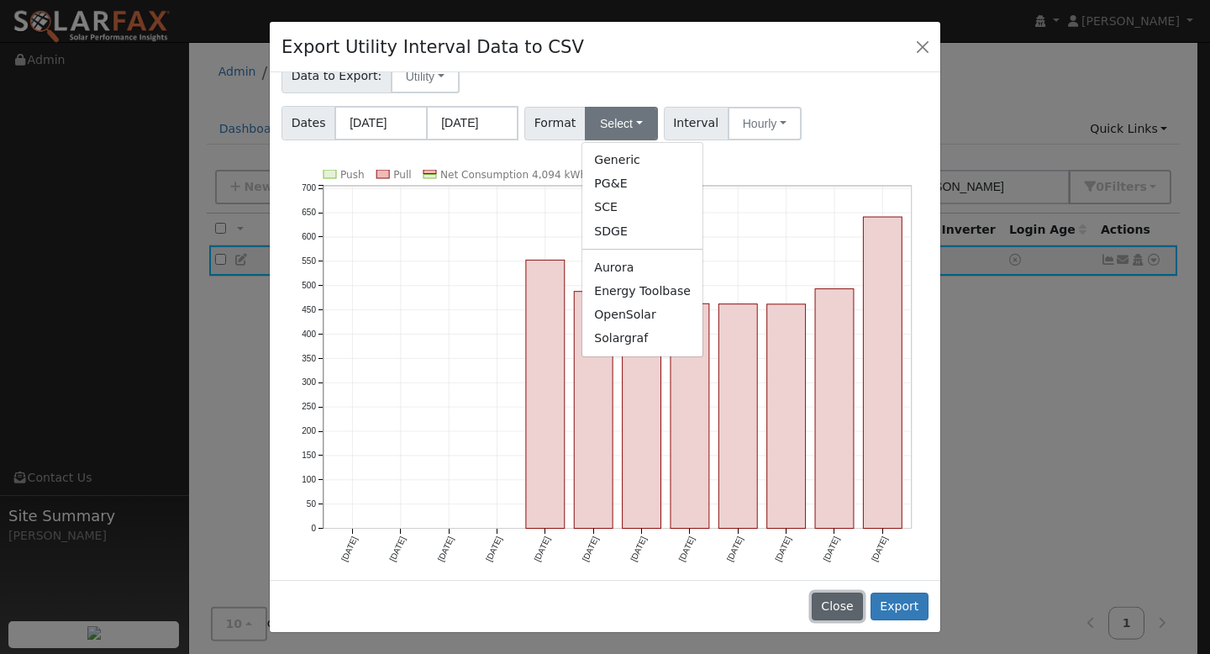
click at [841, 599] on button "Close" at bounding box center [837, 606] width 51 height 29
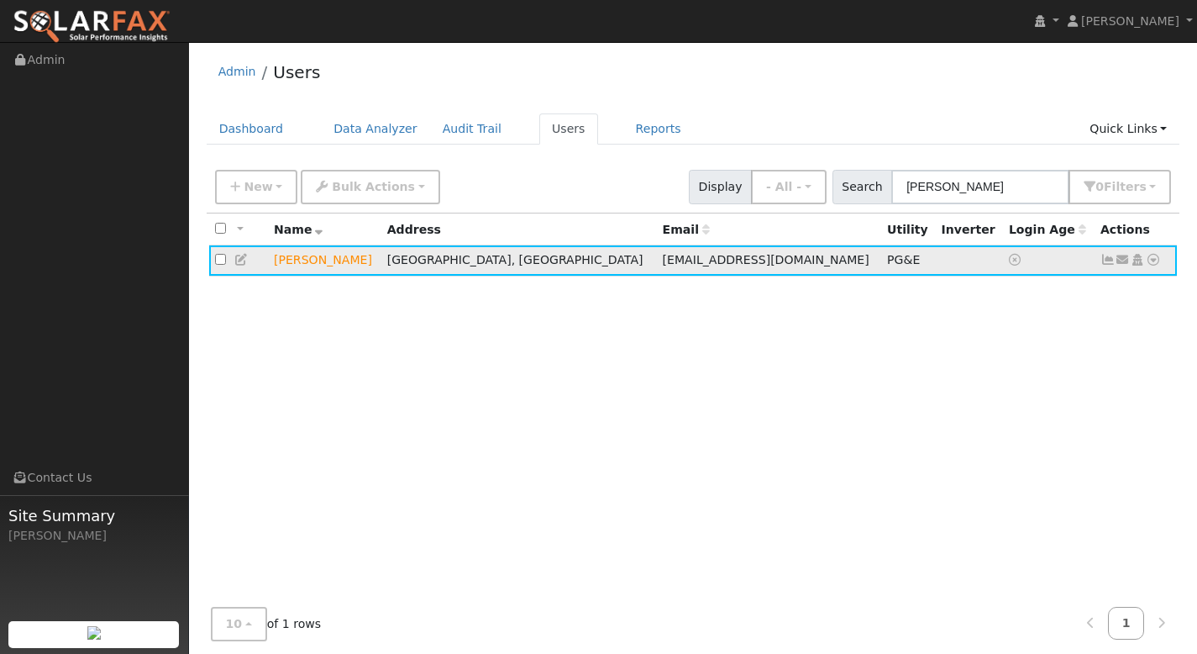
click at [1155, 260] on icon at bounding box center [1153, 260] width 15 height 12
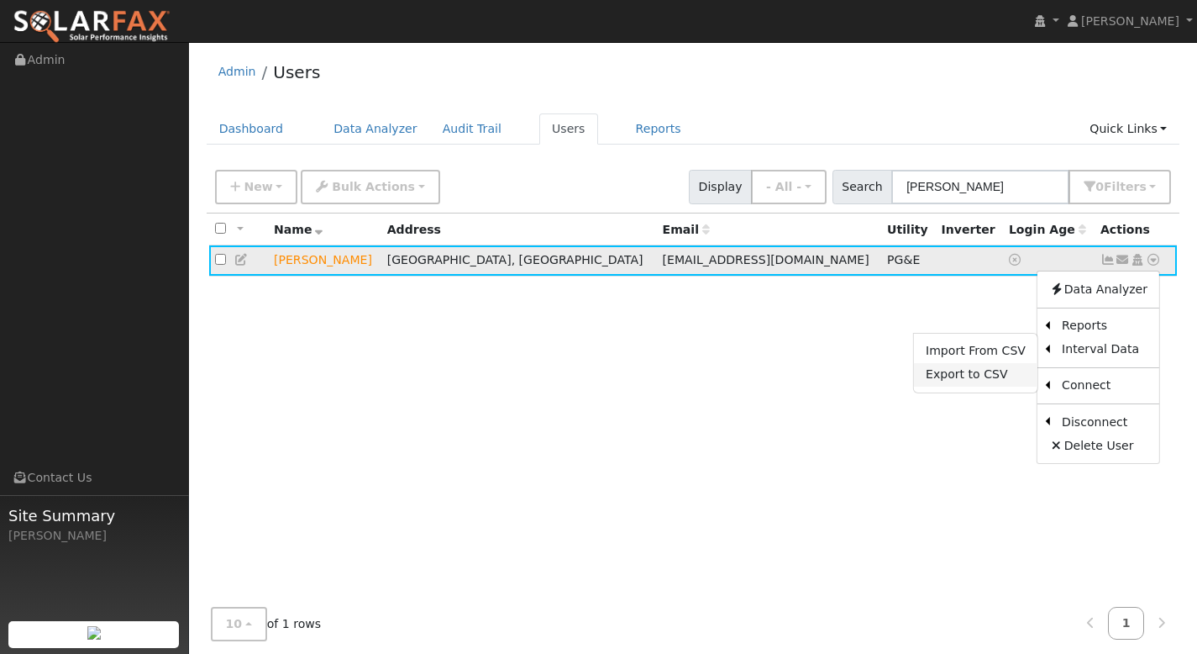
click at [994, 380] on link "Export to CSV" at bounding box center [976, 375] width 124 height 24
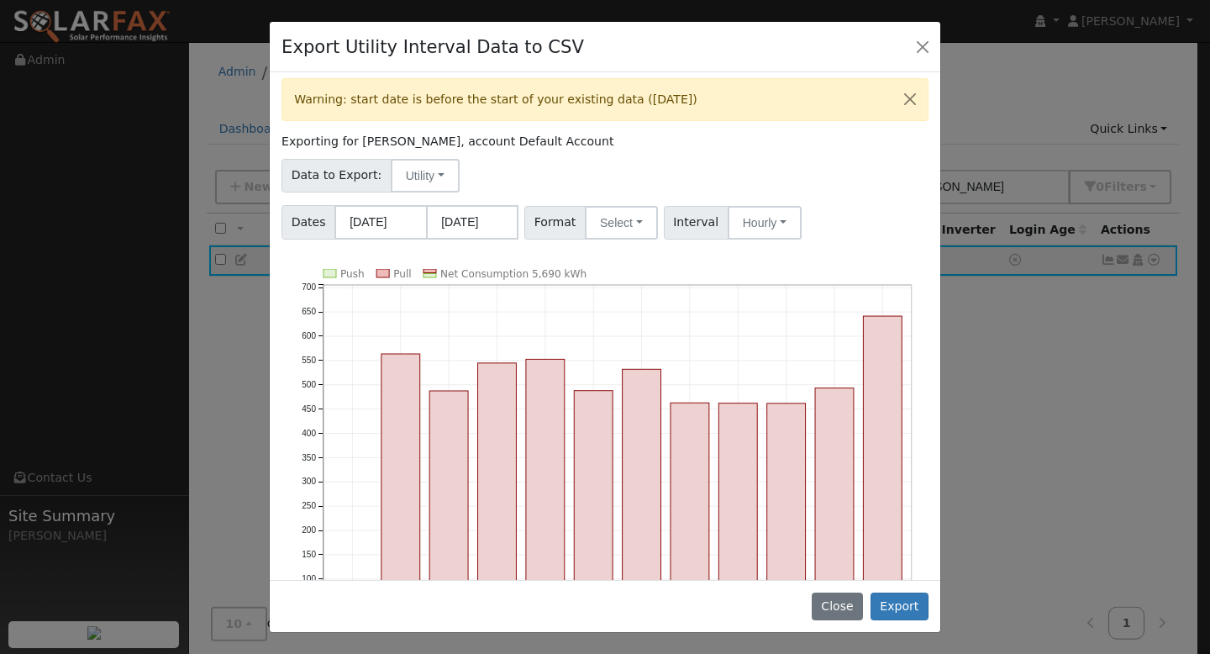
scroll to position [83, 0]
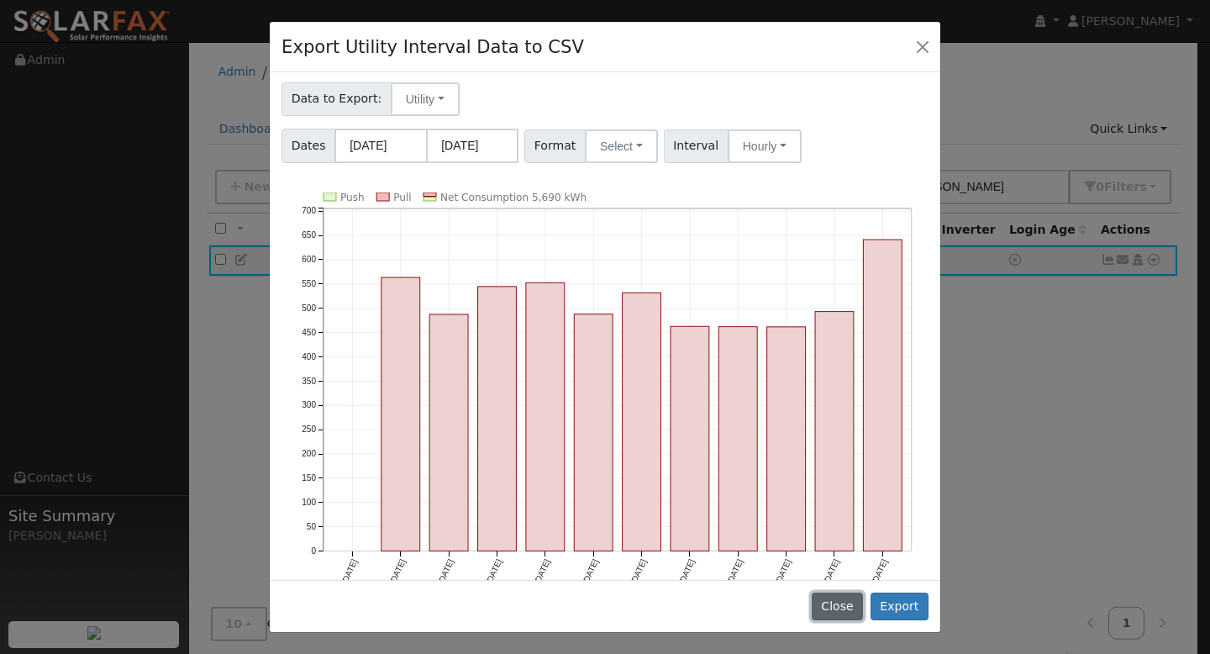
click at [844, 596] on button "Close" at bounding box center [837, 606] width 51 height 29
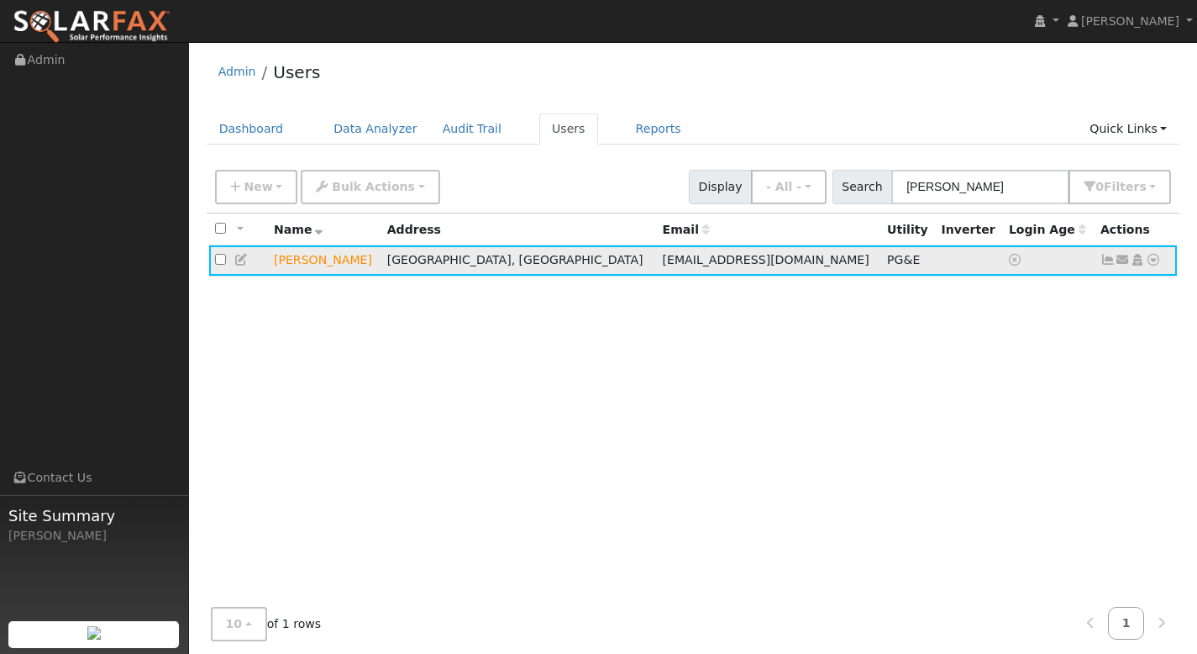
click at [1154, 262] on icon at bounding box center [1153, 260] width 15 height 12
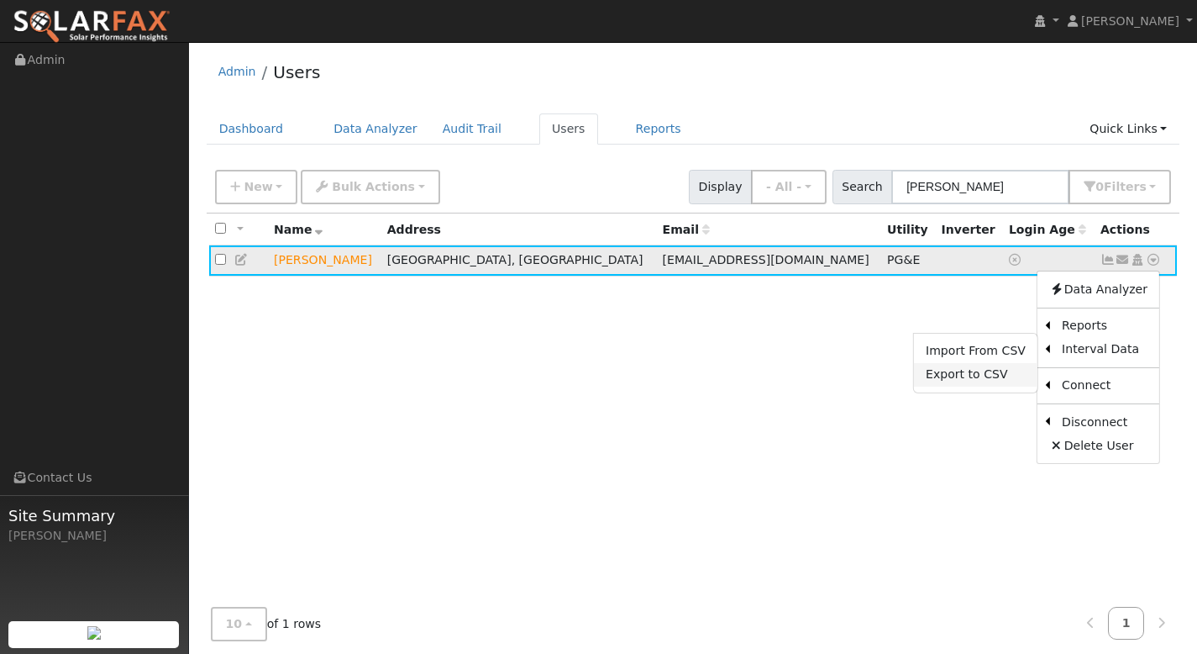
click at [991, 376] on link "Export to CSV" at bounding box center [976, 375] width 124 height 24
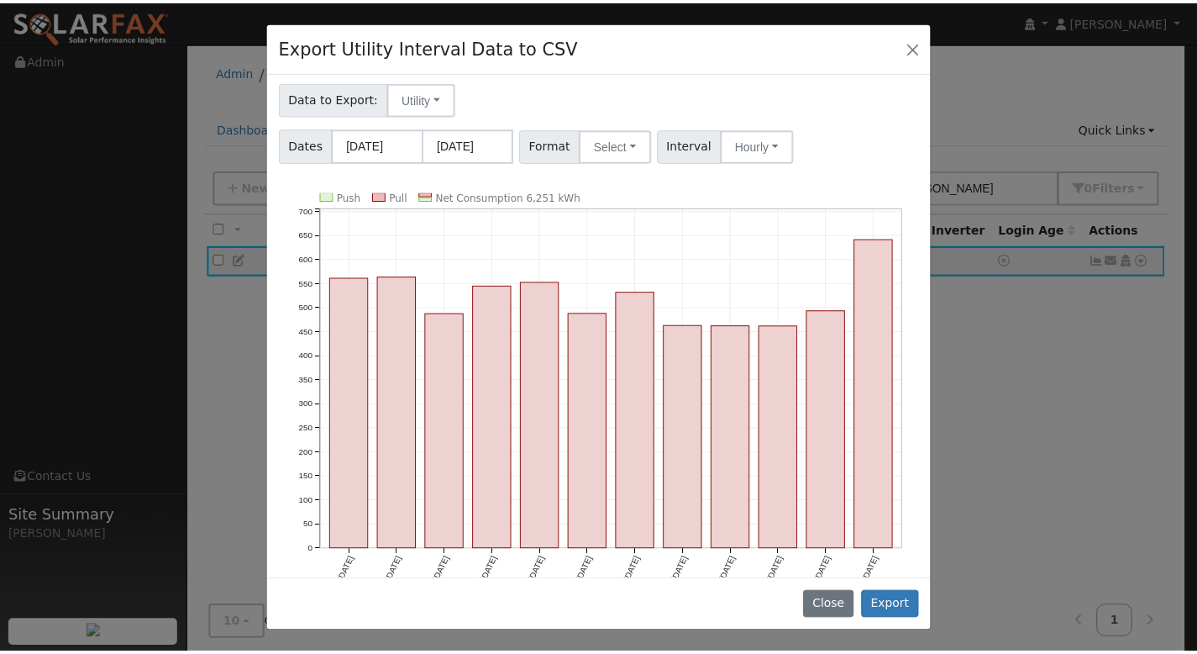
scroll to position [0, 0]
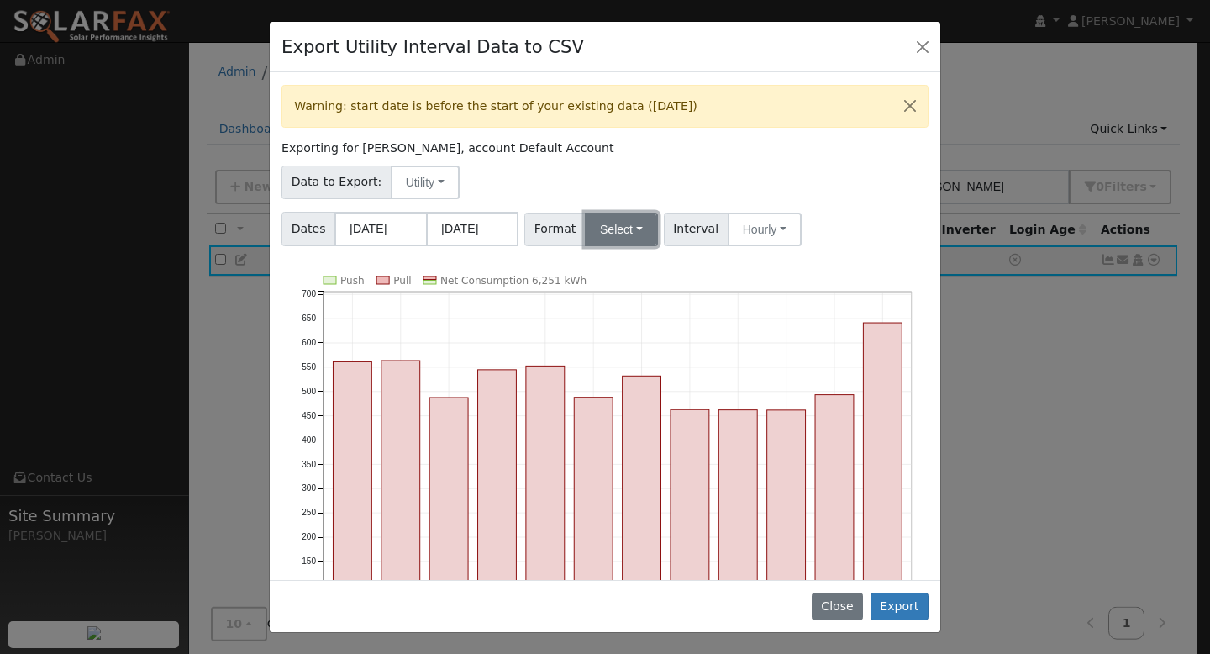
click at [628, 237] on button "Select" at bounding box center [621, 230] width 73 height 34
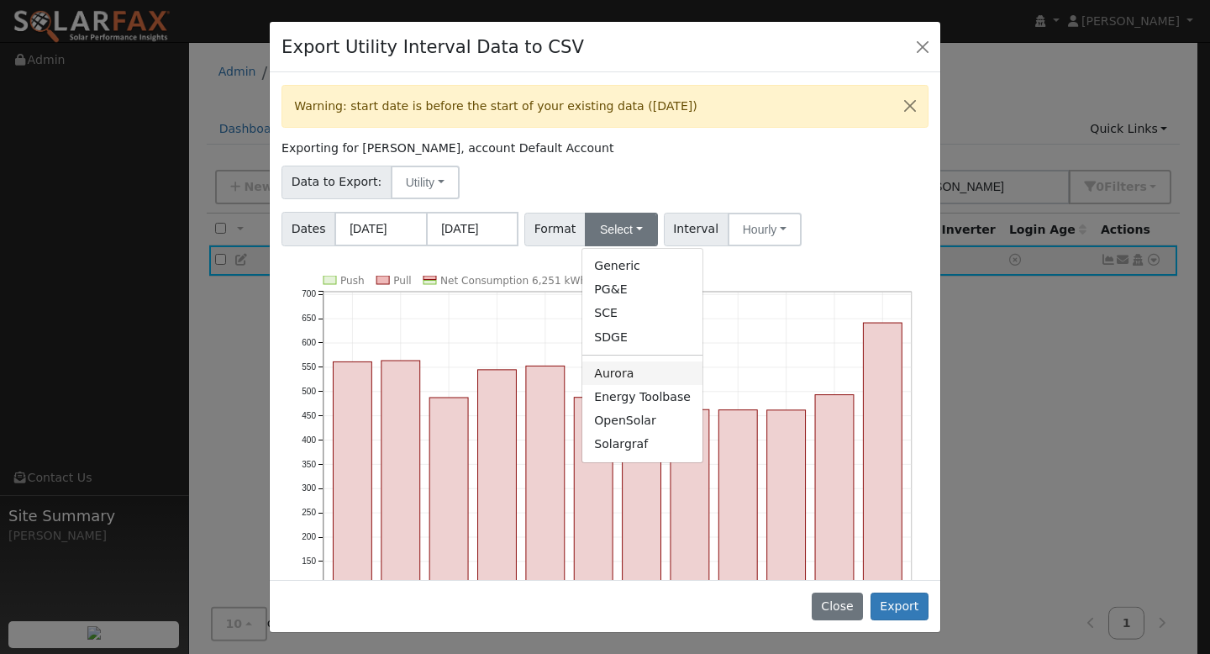
click at [622, 376] on link "Aurora" at bounding box center [642, 373] width 120 height 24
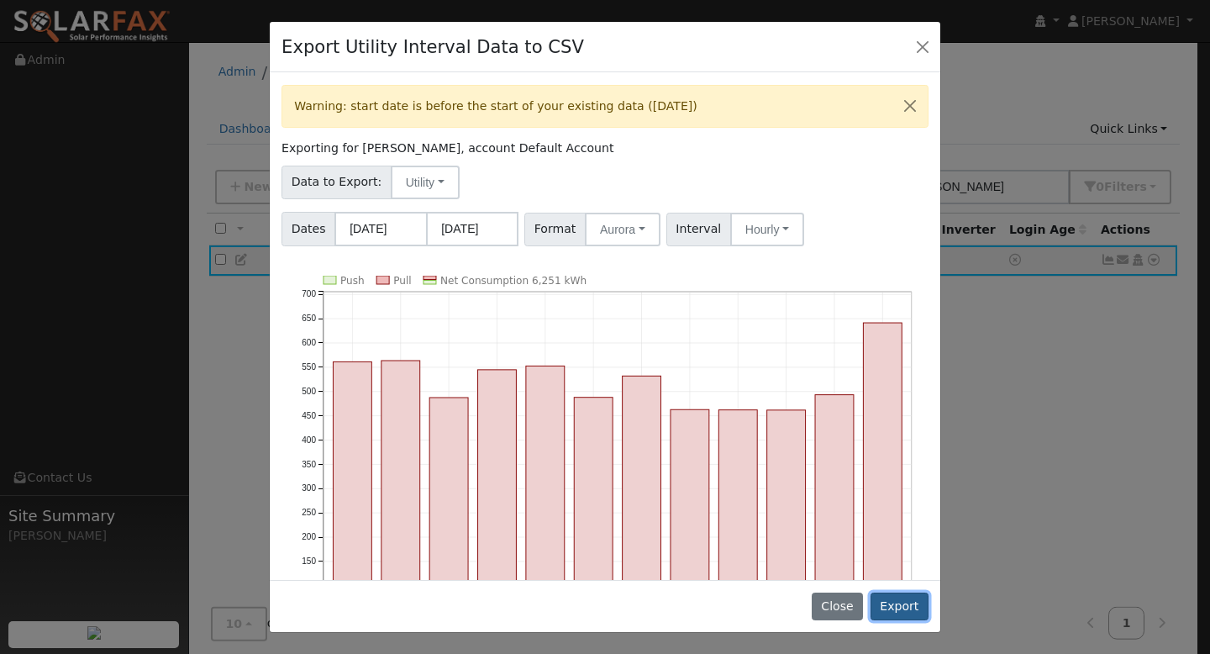
click at [907, 600] on button "Export" at bounding box center [899, 606] width 58 height 29
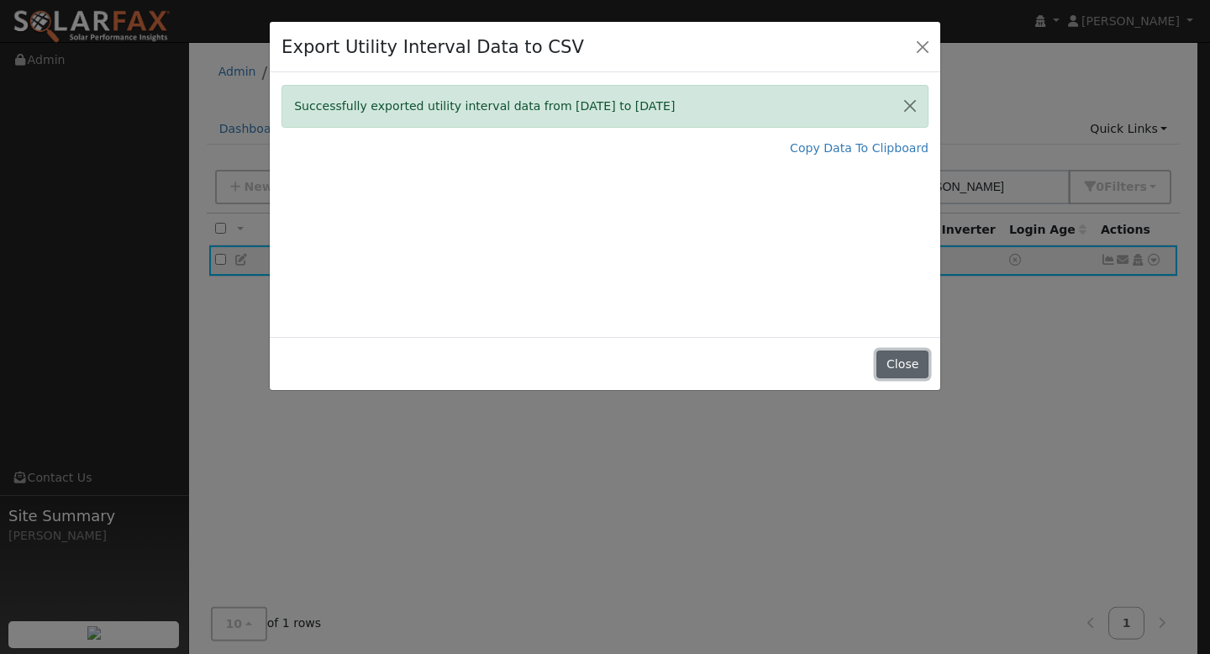
click at [904, 361] on button "Close" at bounding box center [901, 364] width 51 height 29
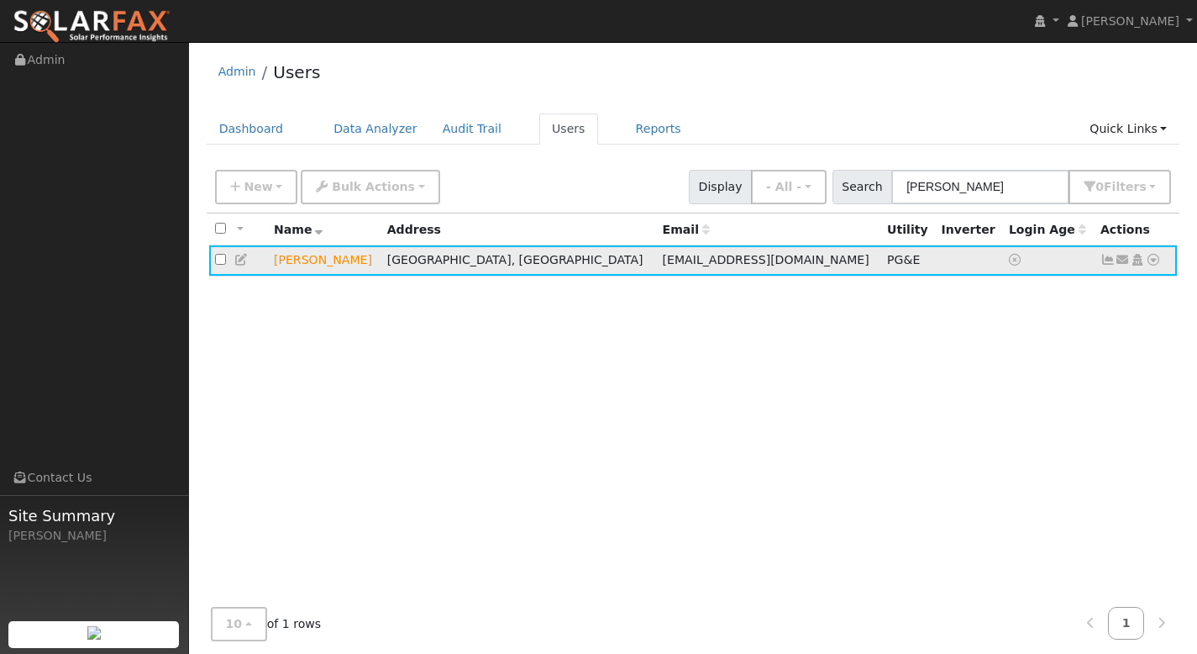
click at [1154, 260] on icon at bounding box center [1153, 260] width 15 height 12
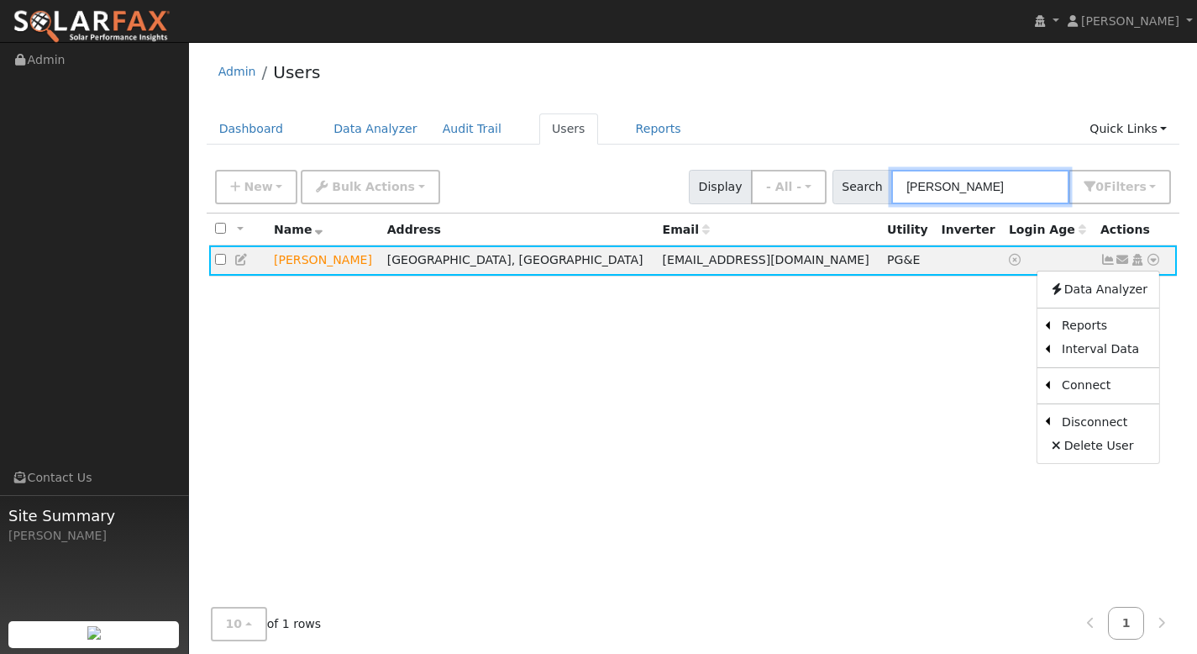
click at [1016, 181] on input "[PERSON_NAME]" at bounding box center [980, 187] width 178 height 34
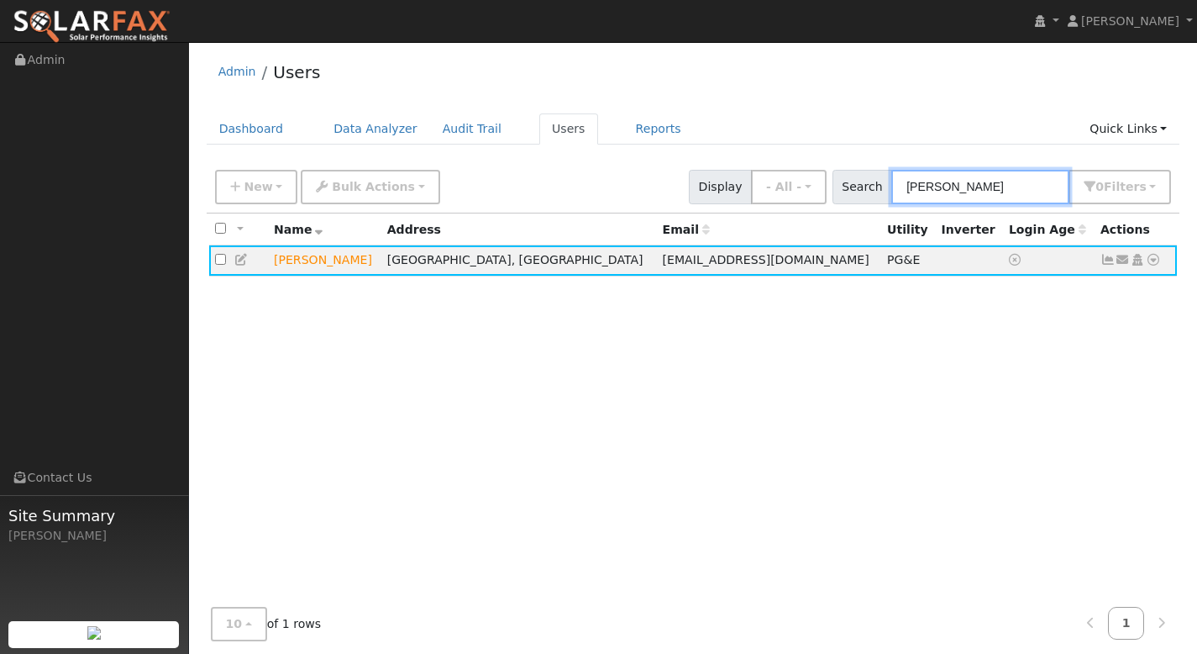
click at [1018, 188] on input "[PERSON_NAME]" at bounding box center [980, 187] width 178 height 34
click at [1154, 263] on icon at bounding box center [1153, 260] width 15 height 12
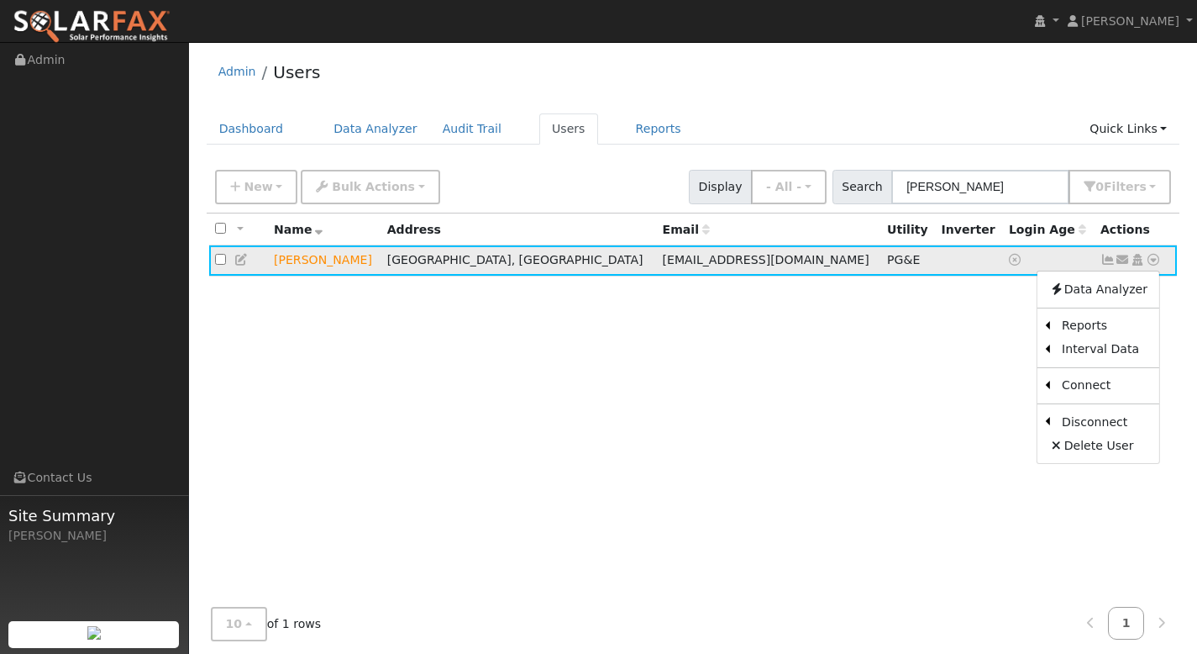
click at [1105, 265] on icon at bounding box center [1108, 260] width 15 height 12
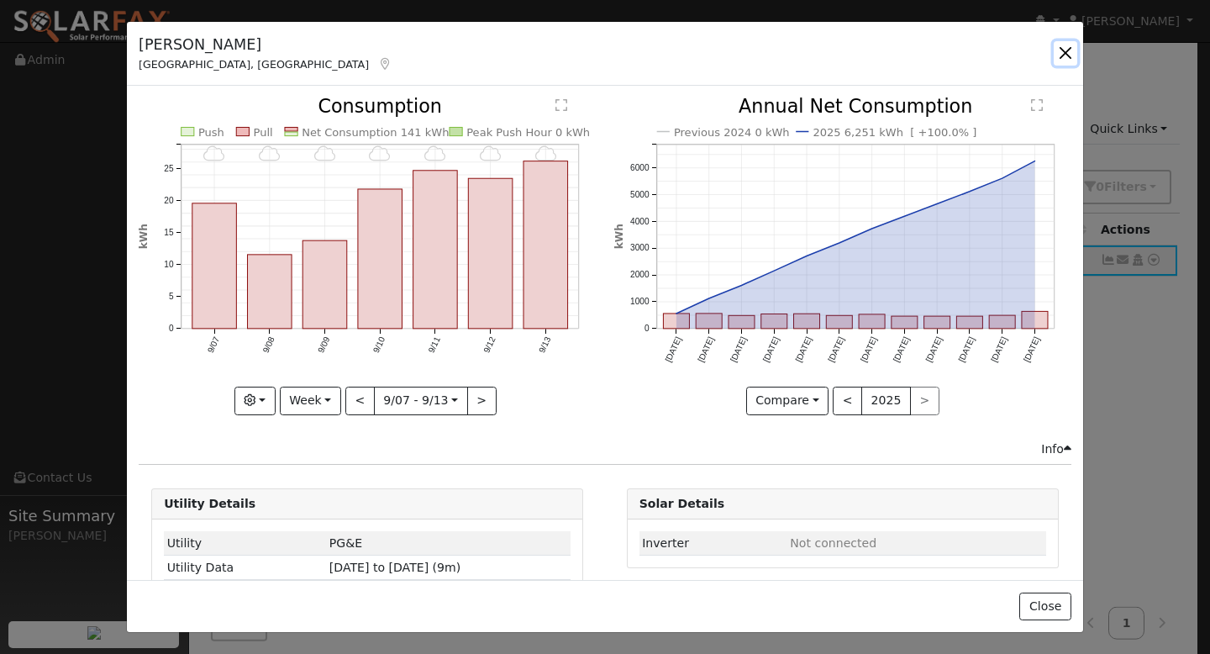
click at [1066, 62] on button "button" at bounding box center [1066, 53] width 24 height 24
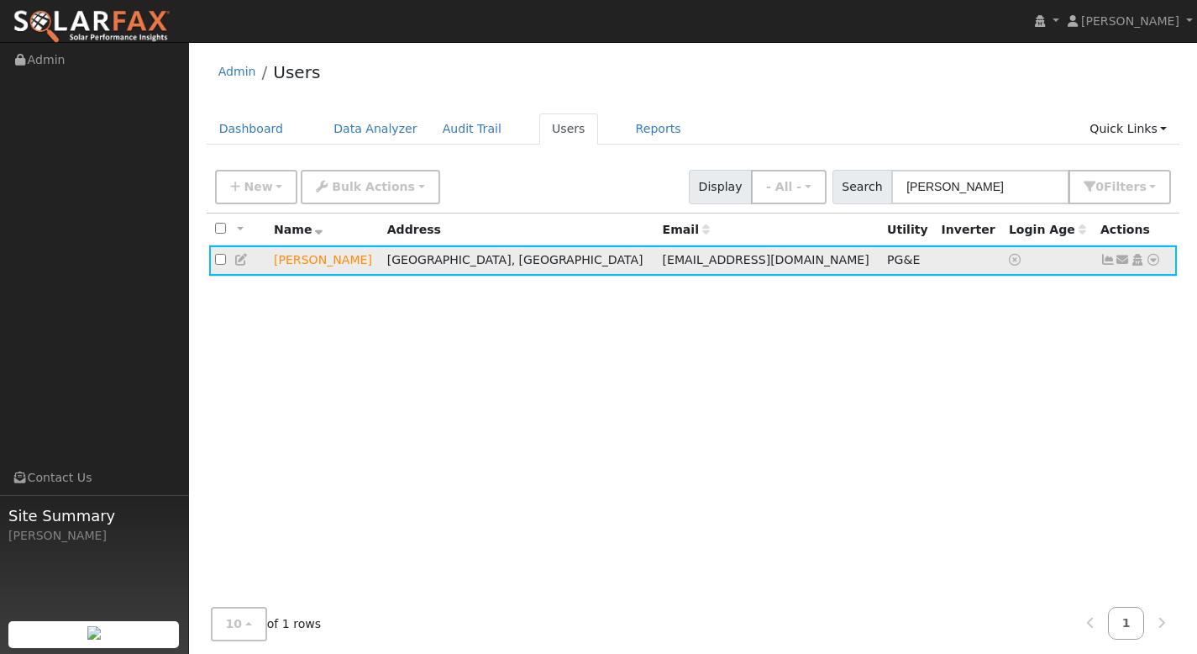
click at [1152, 260] on icon at bounding box center [1153, 260] width 15 height 12
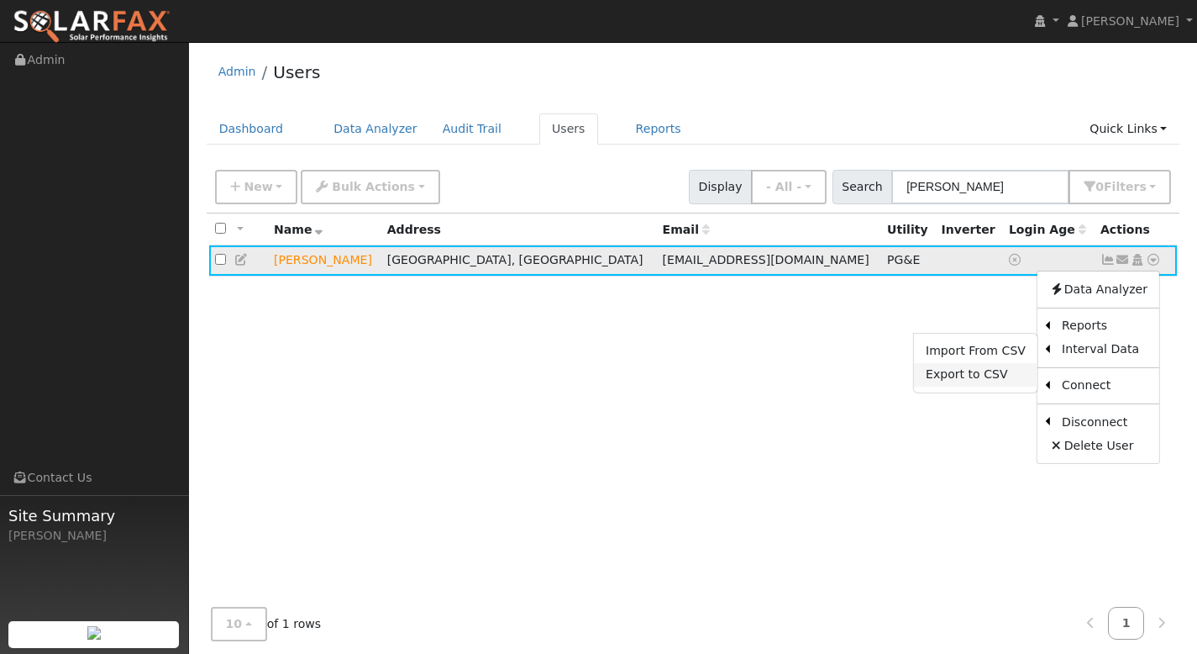
click at [996, 373] on link "Export to CSV" at bounding box center [976, 375] width 124 height 24
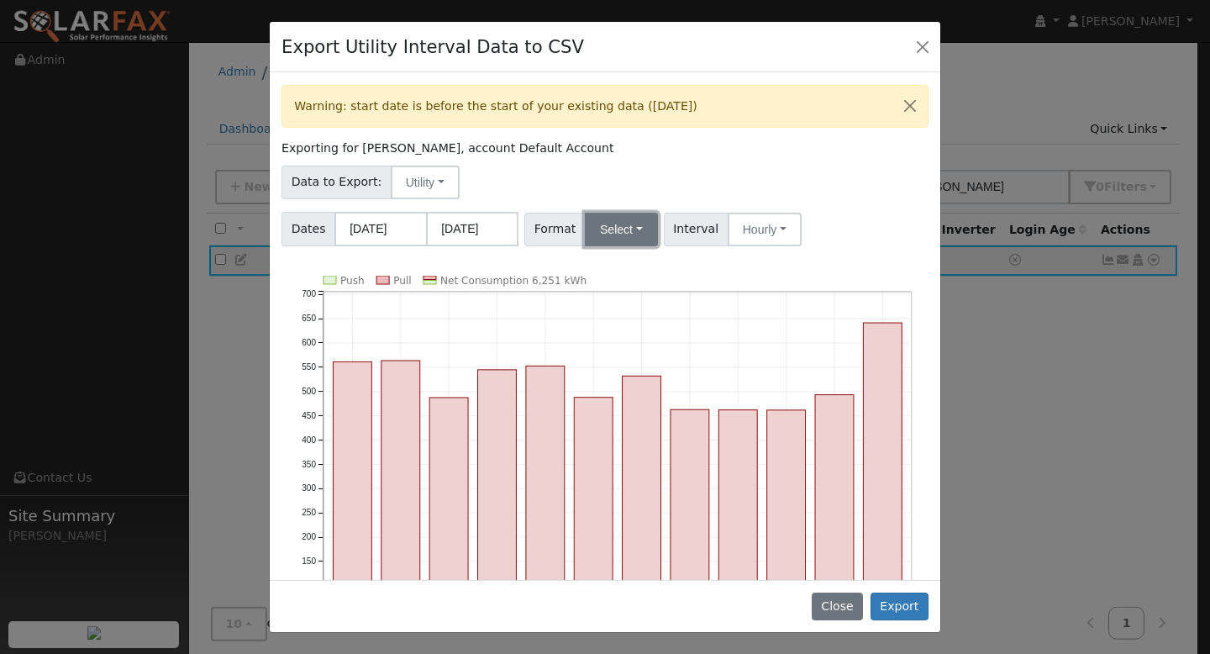
click at [620, 231] on button "Select" at bounding box center [621, 230] width 73 height 34
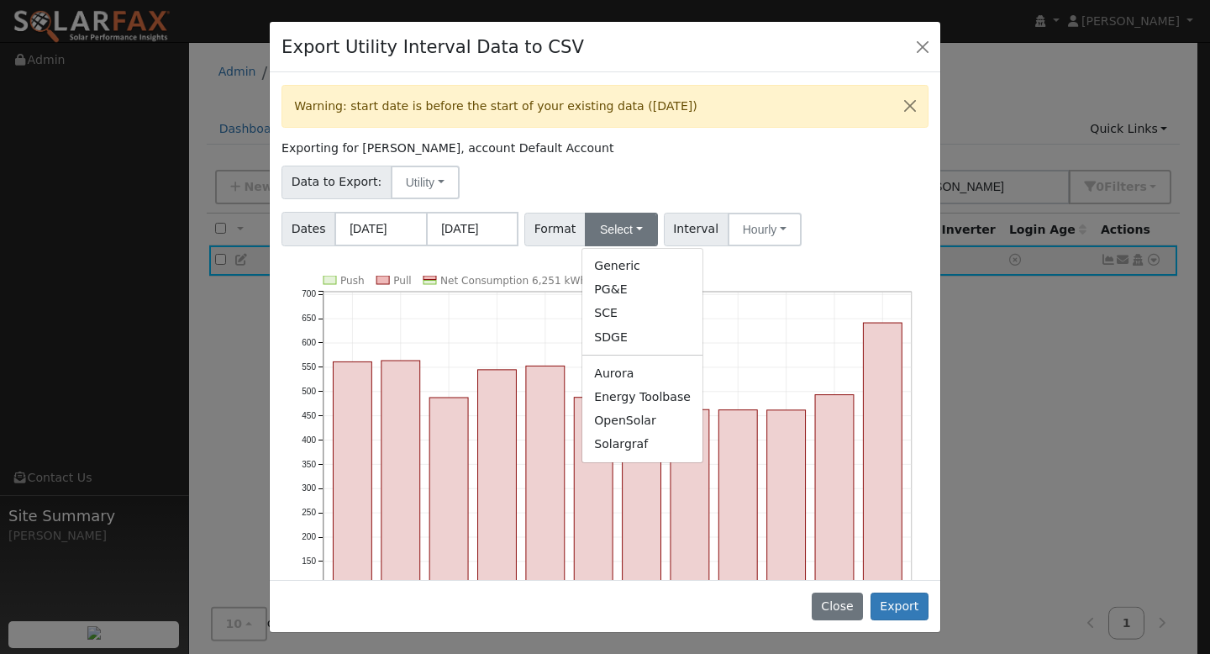
click at [636, 367] on link "Aurora" at bounding box center [642, 373] width 120 height 24
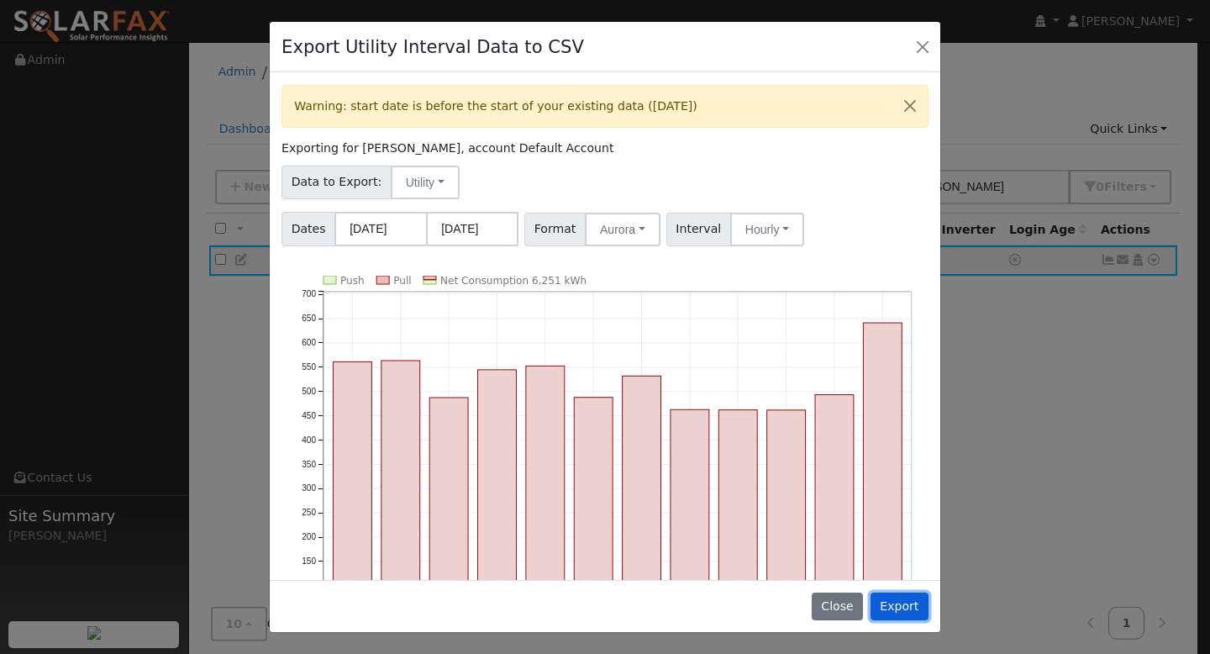
click at [888, 604] on button "Export" at bounding box center [899, 606] width 58 height 29
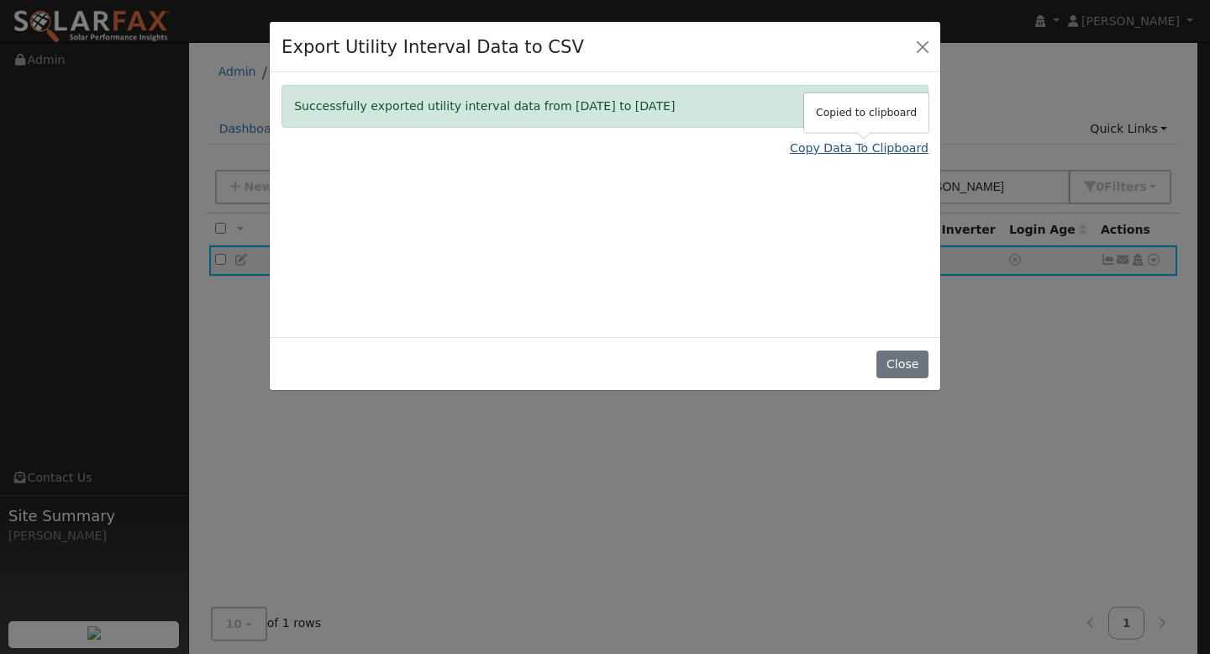
click at [838, 155] on link "Copy Data To Clipboard" at bounding box center [859, 148] width 139 height 18
click at [907, 351] on button "Close" at bounding box center [901, 364] width 51 height 29
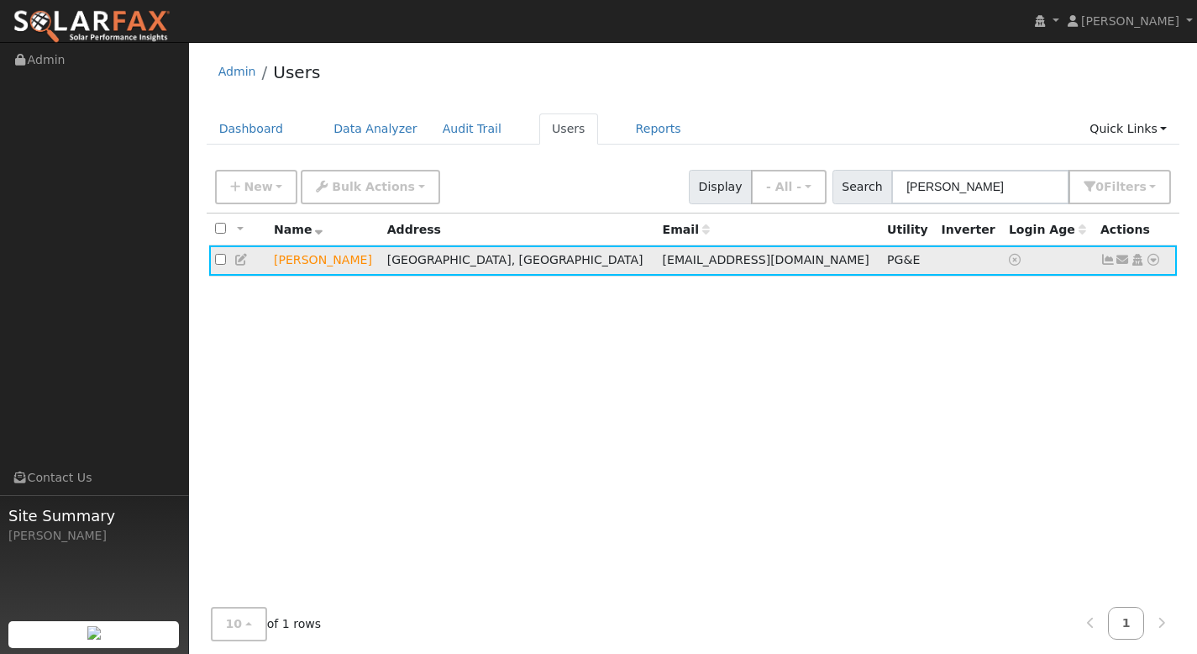
click at [1157, 257] on icon at bounding box center [1153, 260] width 15 height 12
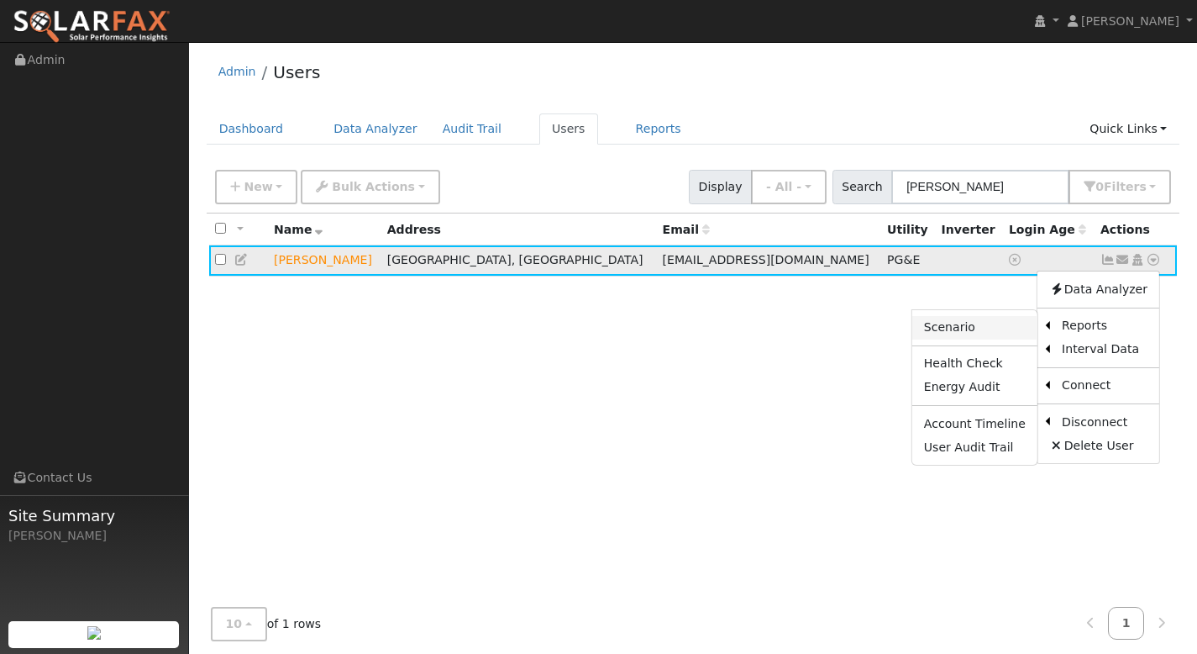
click at [991, 330] on link "Scenario" at bounding box center [974, 328] width 125 height 24
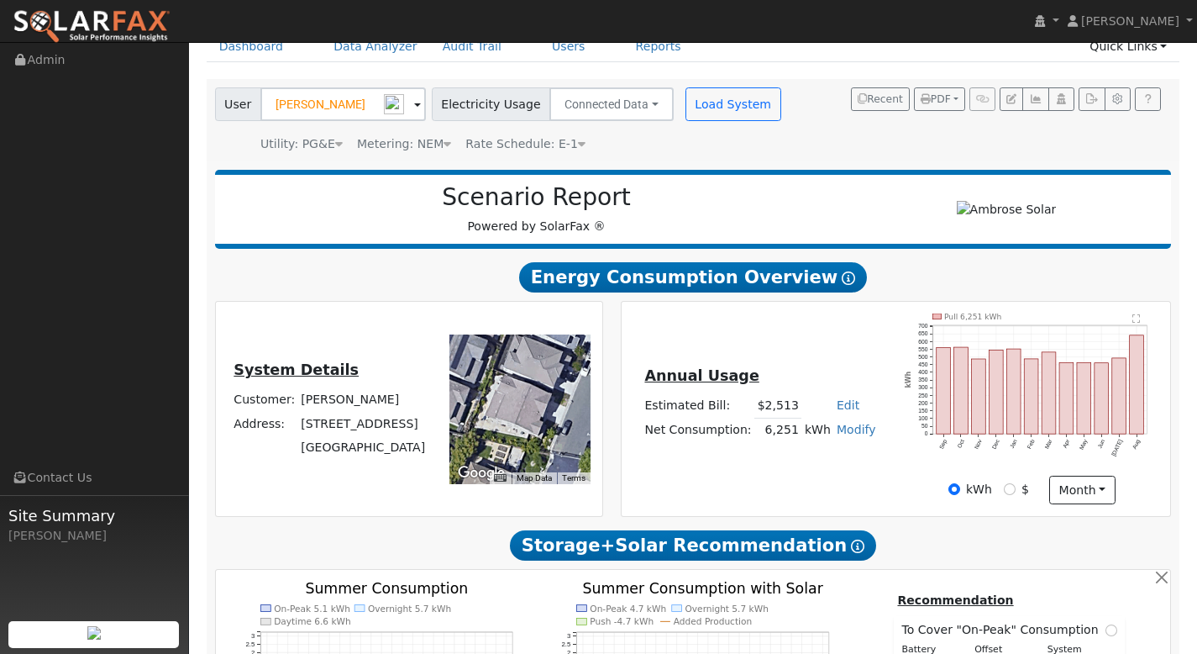
type input "0"
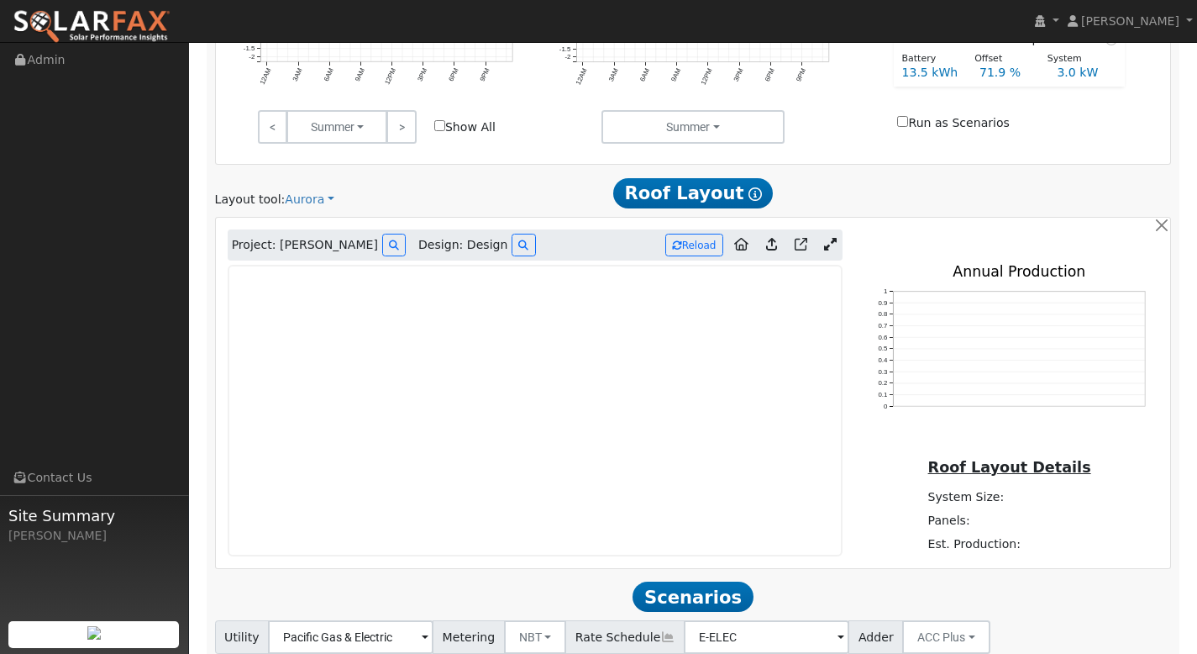
scroll to position [864, 0]
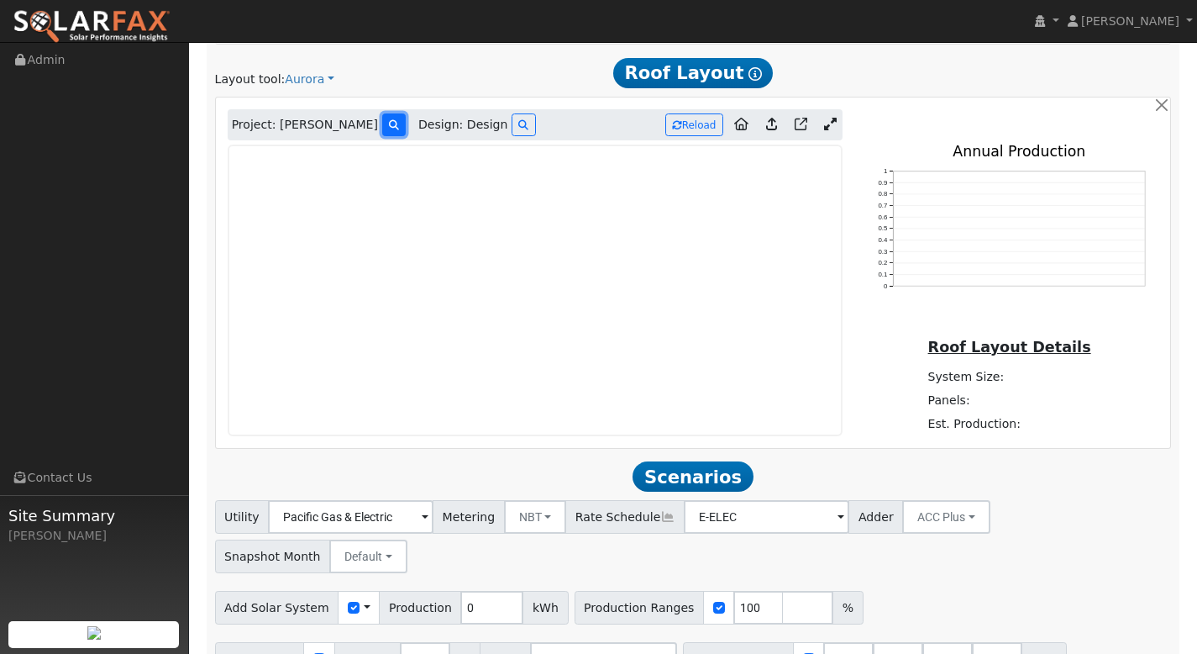
click at [389, 123] on icon at bounding box center [394, 125] width 10 height 10
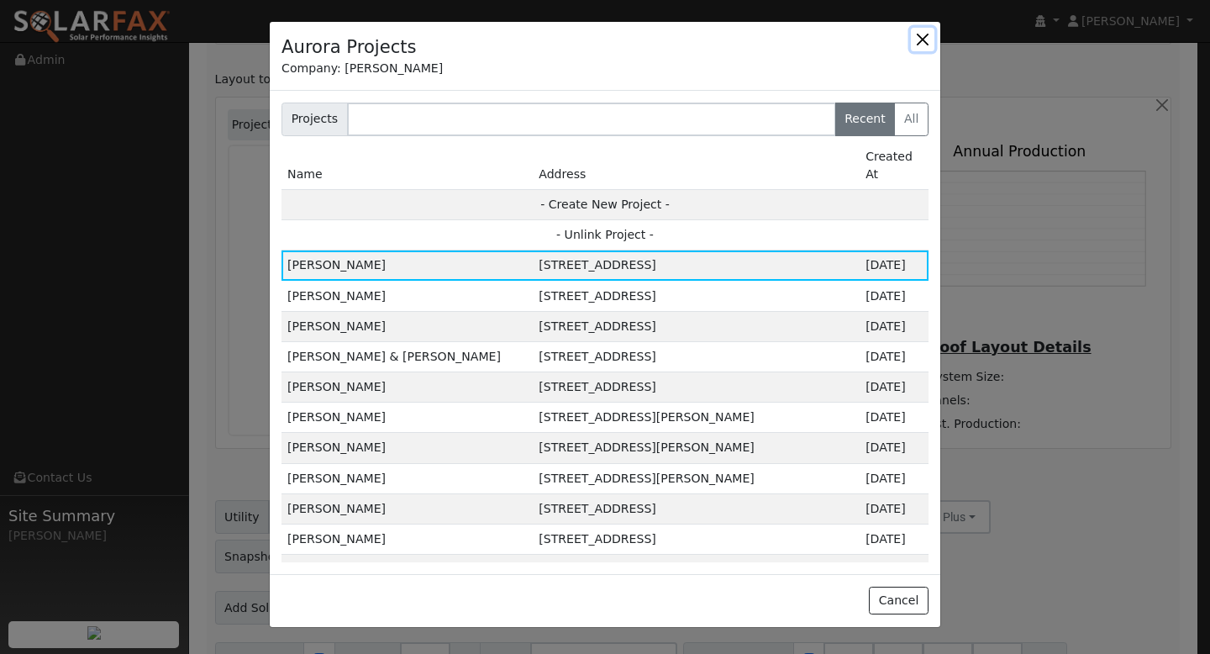
click at [928, 42] on button "button" at bounding box center [923, 40] width 24 height 24
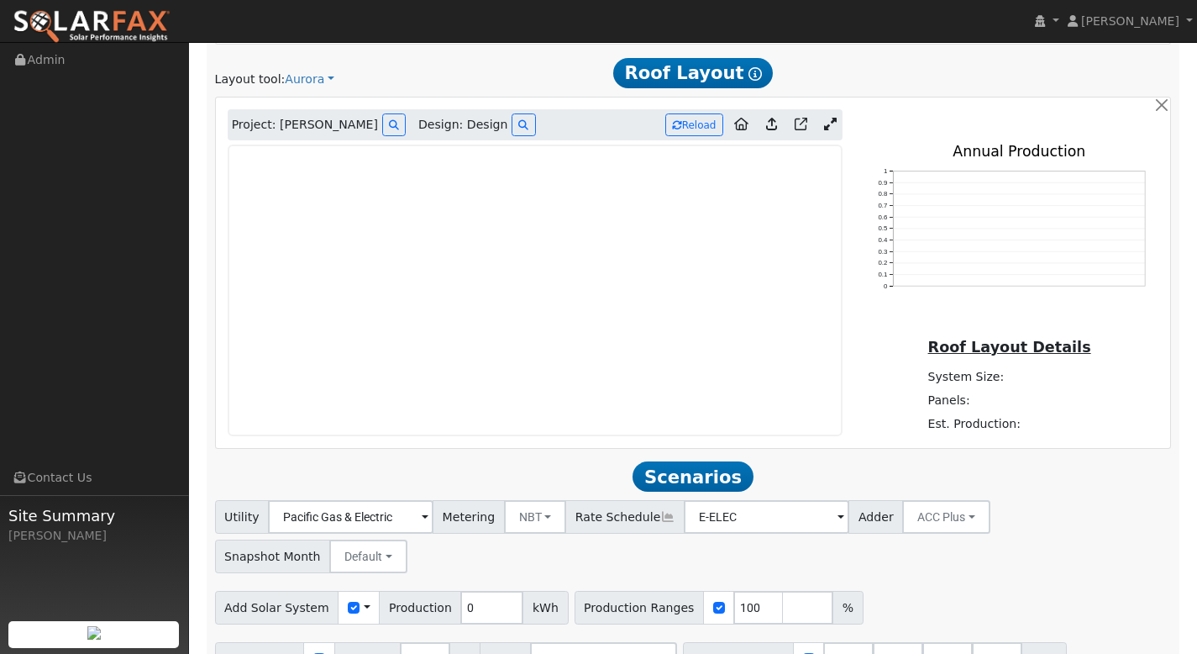
click at [834, 130] on icon at bounding box center [830, 124] width 13 height 13
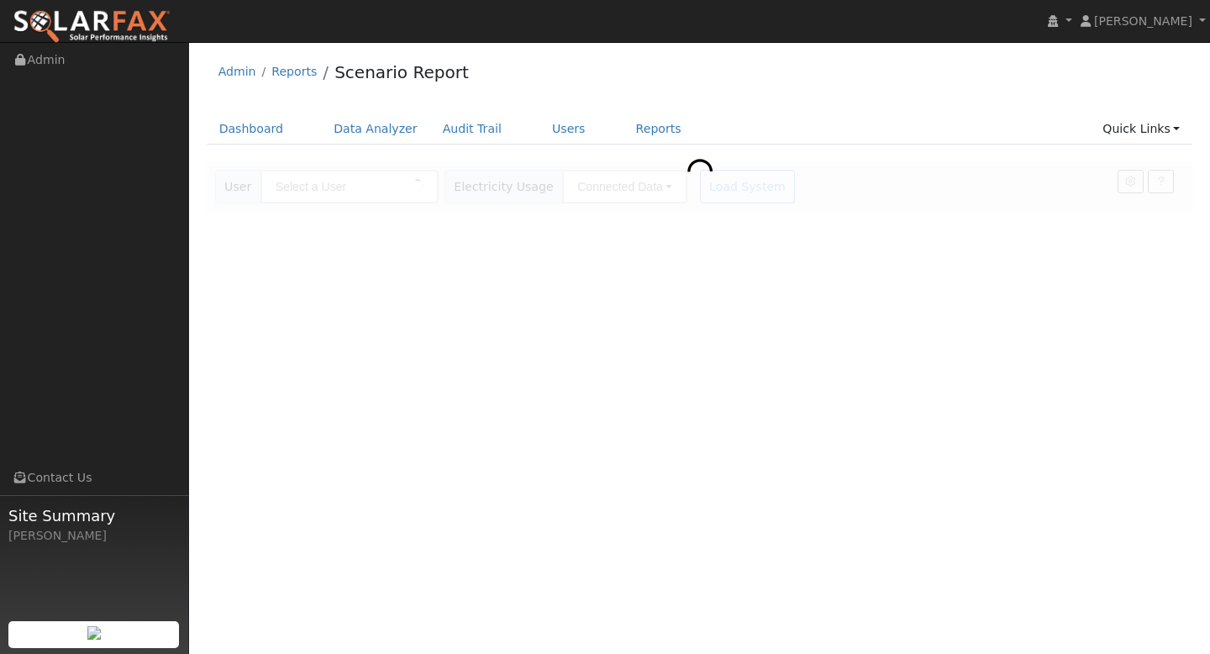
type input "[PERSON_NAME]"
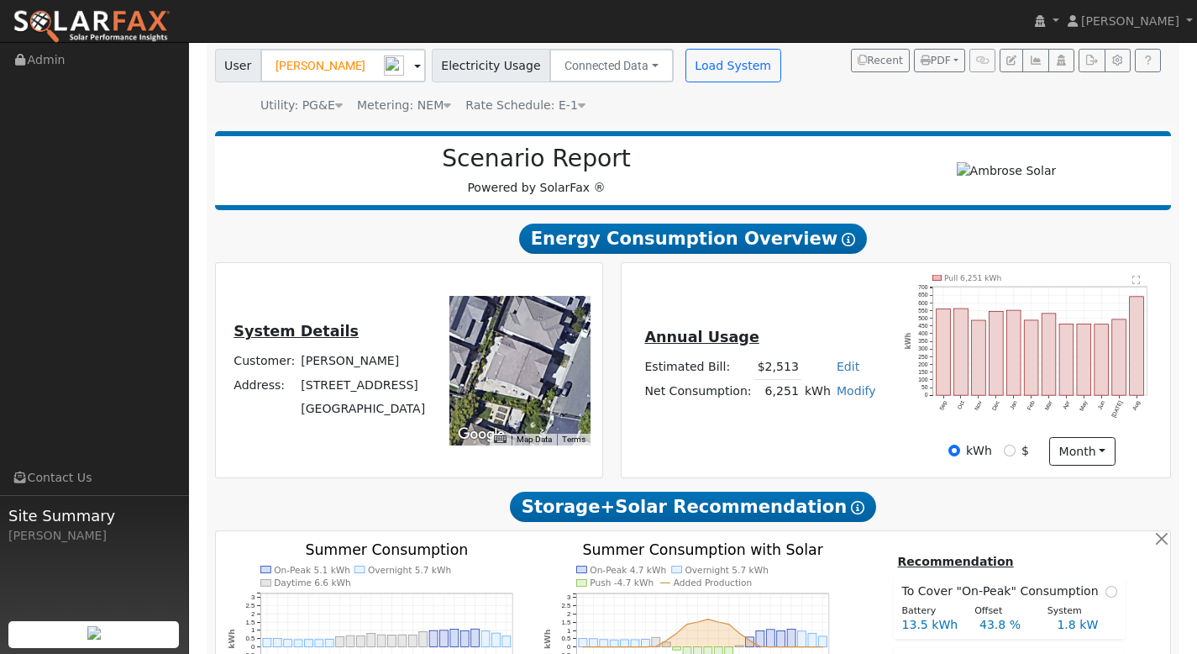
type input "0"
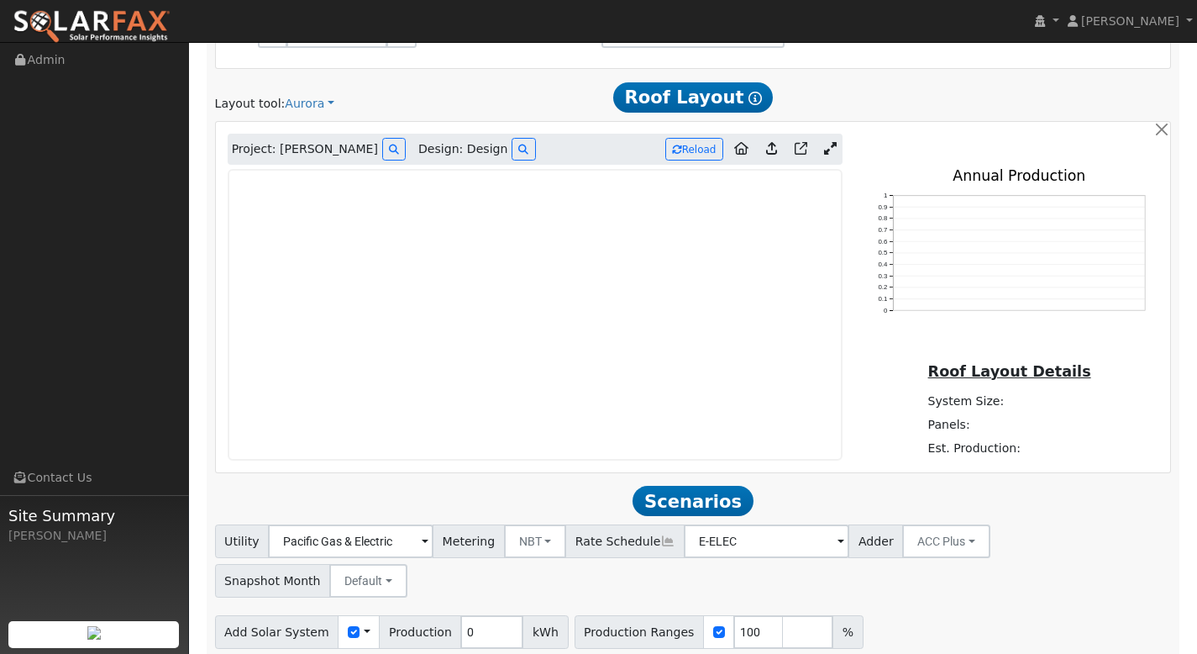
scroll to position [755, 0]
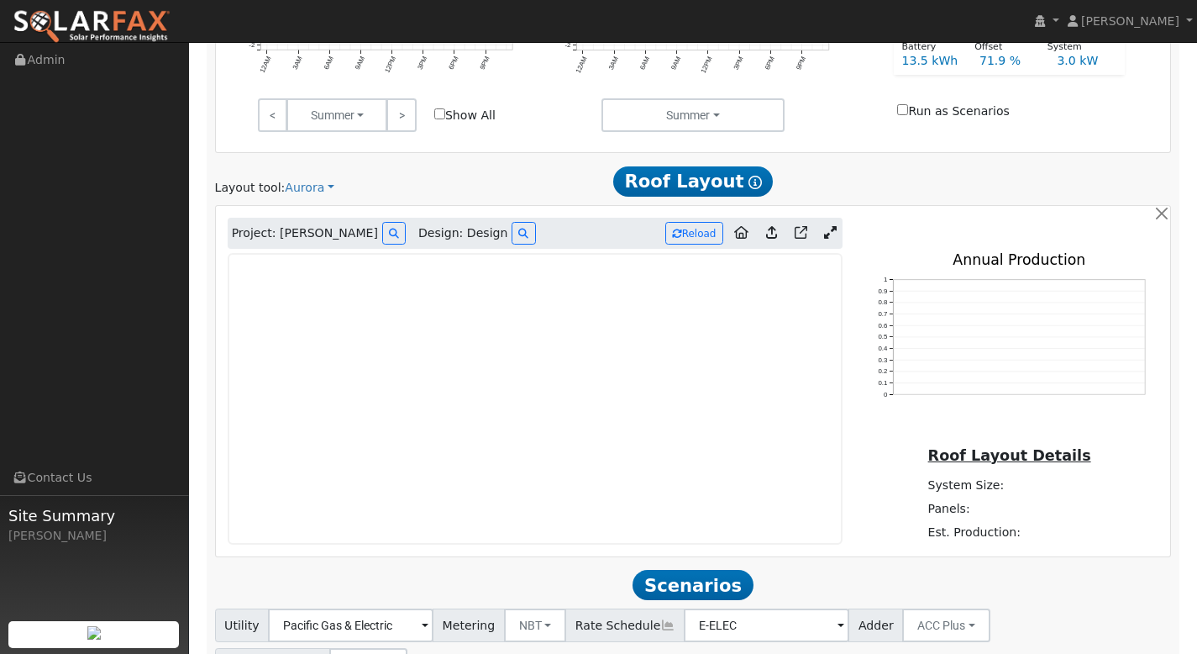
click at [833, 239] on icon at bounding box center [830, 232] width 13 height 13
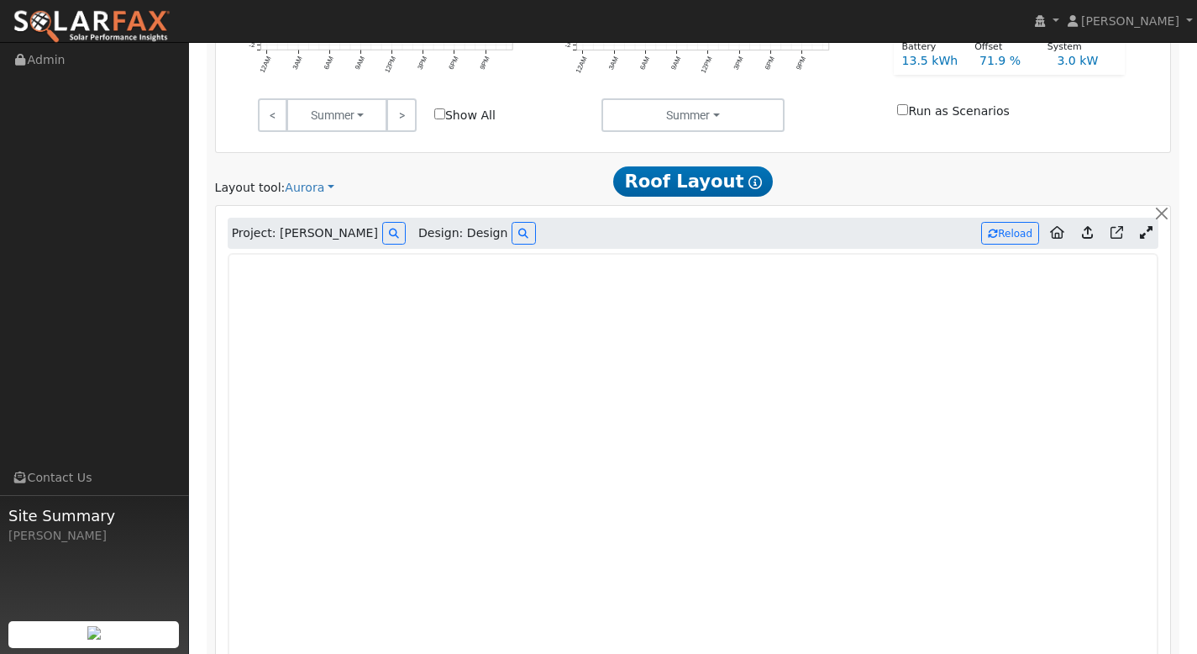
drag, startPoint x: 1168, startPoint y: 399, endPoint x: 1158, endPoint y: 358, distance: 42.4
click at [1158, 358] on div "Project: [PERSON_NAME] Design: Design Reload 0 0.1 0.2 0.3 0.4 0.5 0.6 0.7 0.8 …" at bounding box center [693, 555] width 975 height 701
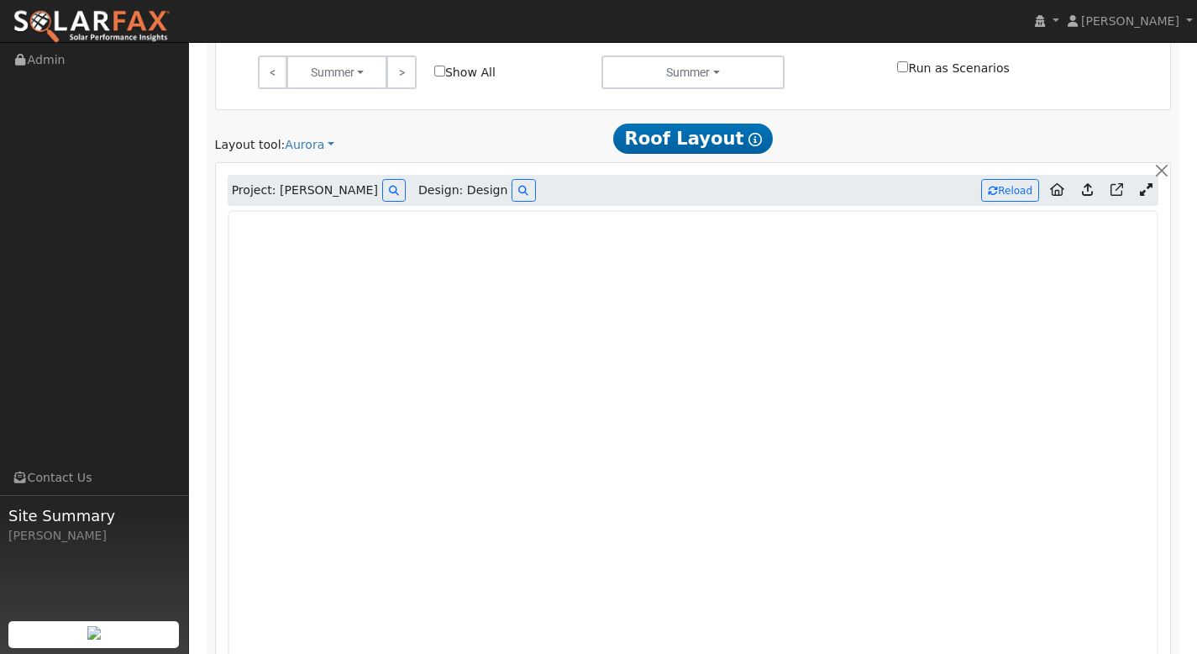
scroll to position [799, 0]
click at [1149, 192] on icon at bounding box center [1146, 188] width 13 height 13
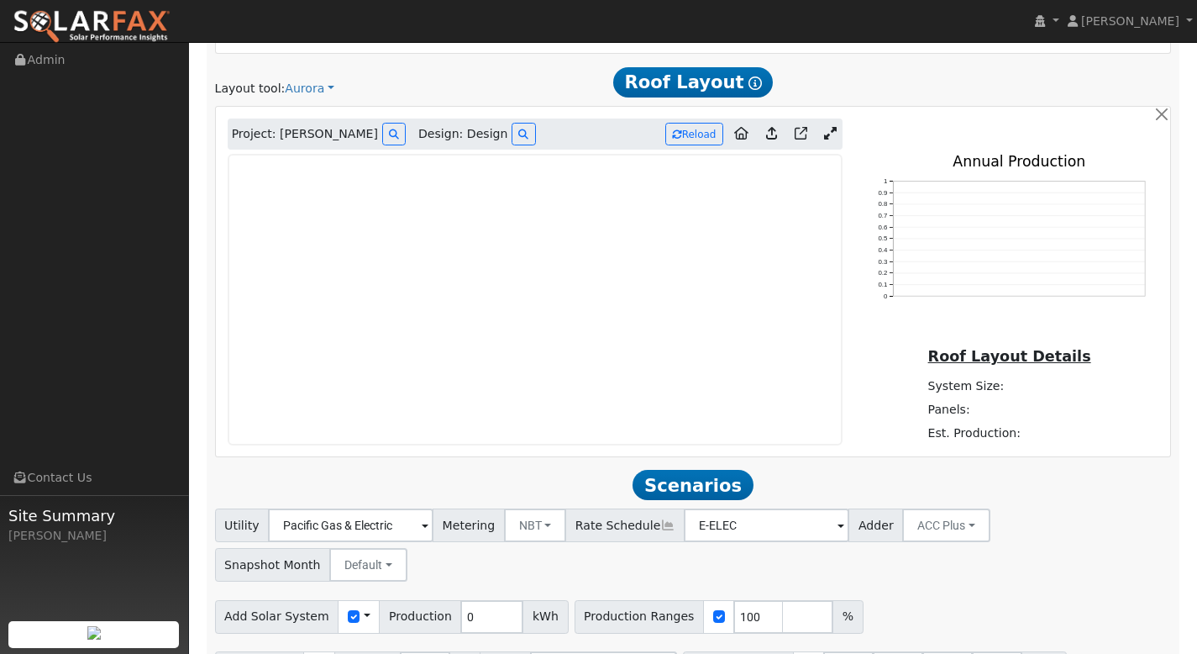
scroll to position [863, 0]
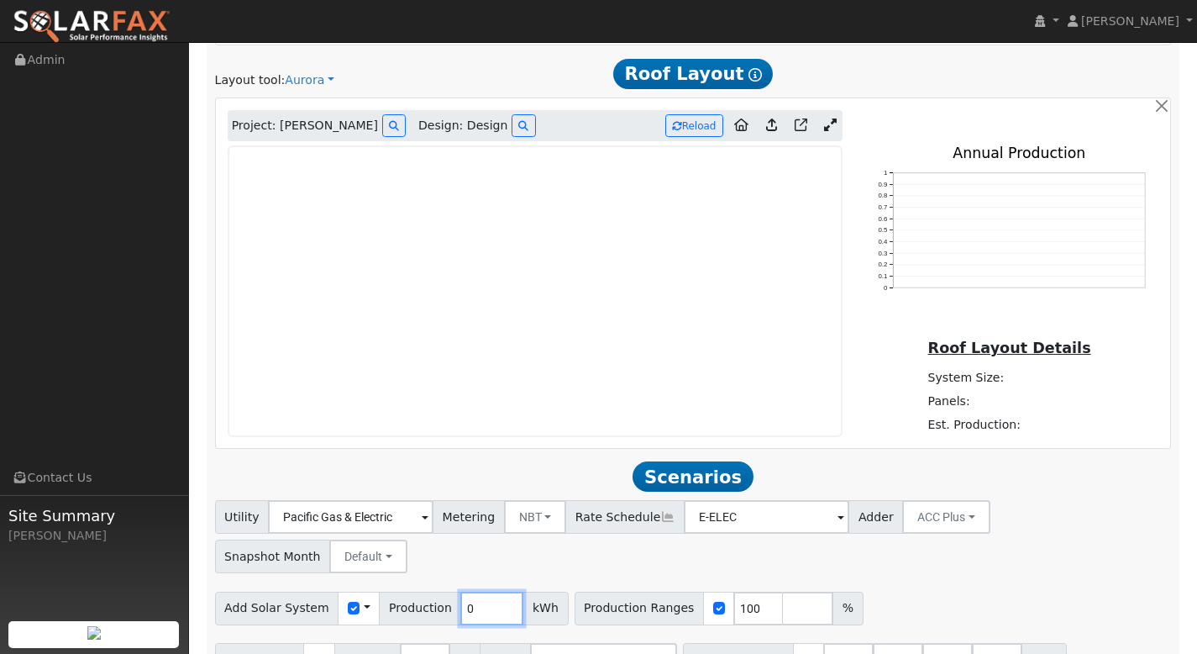
click at [471, 591] on input "0" at bounding box center [491, 608] width 63 height 34
click at [783, 591] on input "number" at bounding box center [808, 608] width 50 height 34
click at [740, 591] on input "100" at bounding box center [758, 608] width 50 height 34
type input "120"
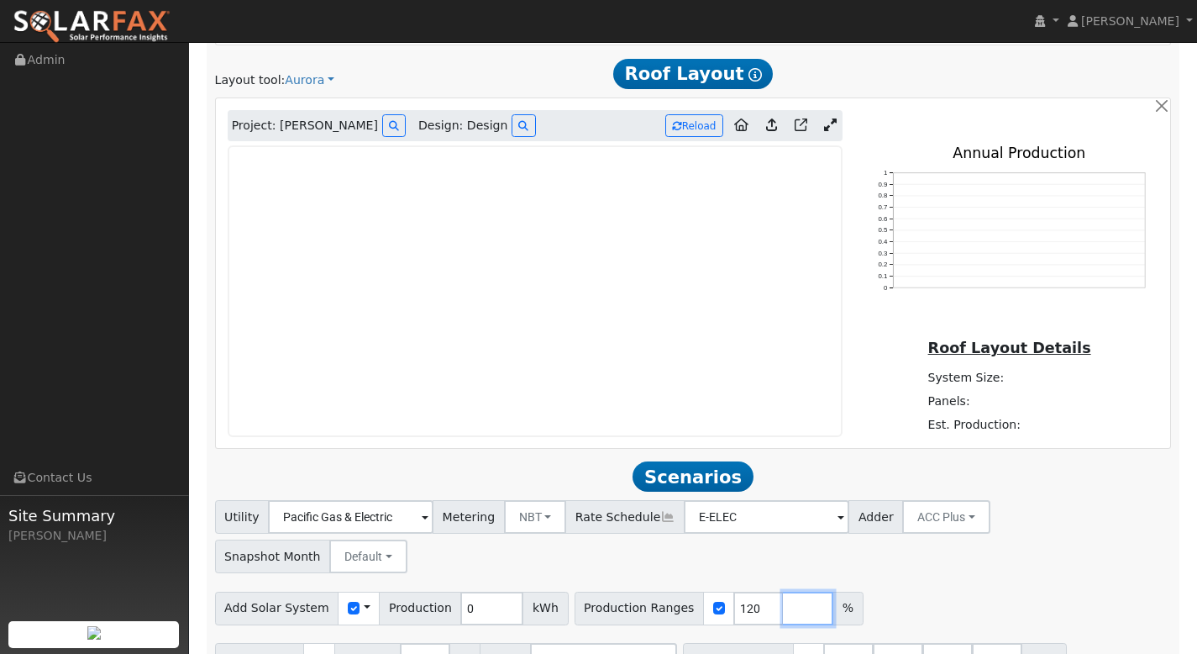
click at [783, 591] on input "number" at bounding box center [808, 608] width 50 height 34
type input "140"
click at [833, 591] on input "number" at bounding box center [858, 608] width 50 height 34
type input "160"
click at [882, 591] on input "number" at bounding box center [907, 608] width 50 height 34
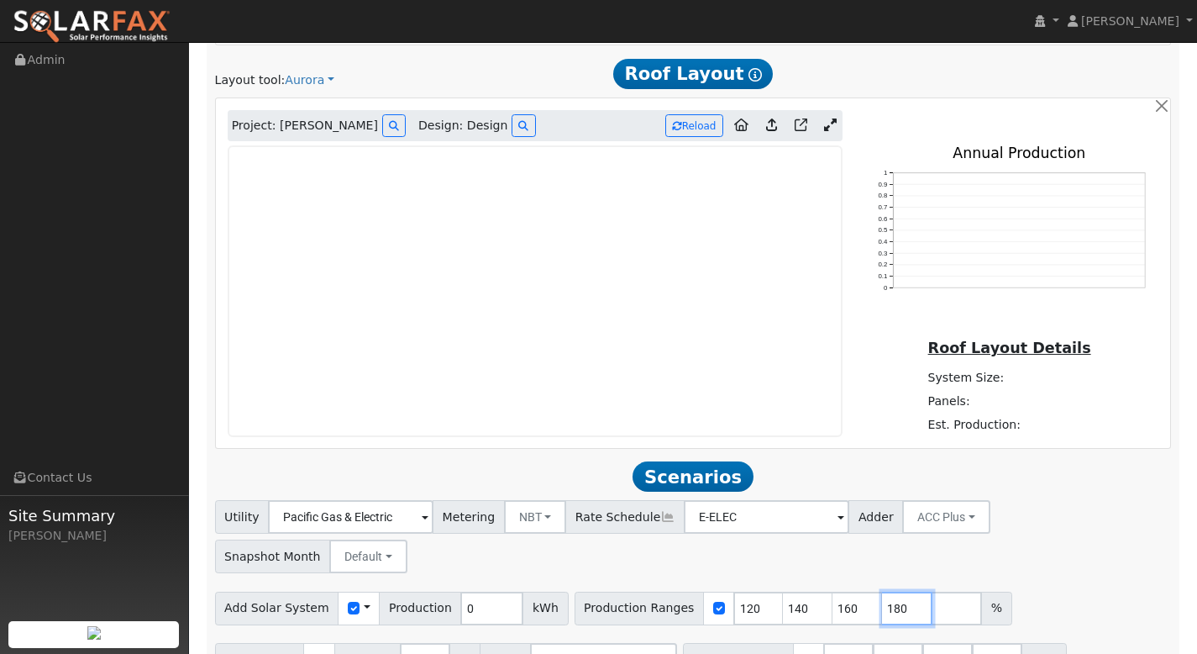
type input "180"
click at [932, 591] on input "number" at bounding box center [957, 608] width 50 height 34
type input "200"
click at [938, 643] on input "40.5" at bounding box center [948, 660] width 50 height 34
type input "4"
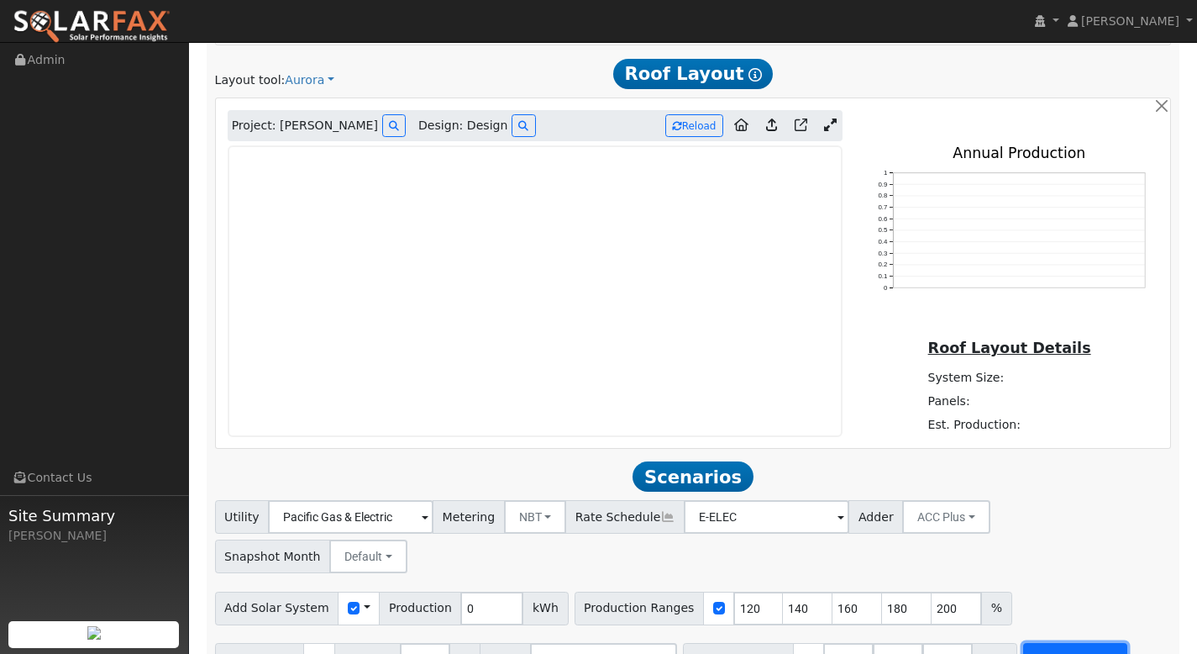
click at [1039, 643] on button "Run Scenarios" at bounding box center [1074, 660] width 103 height 34
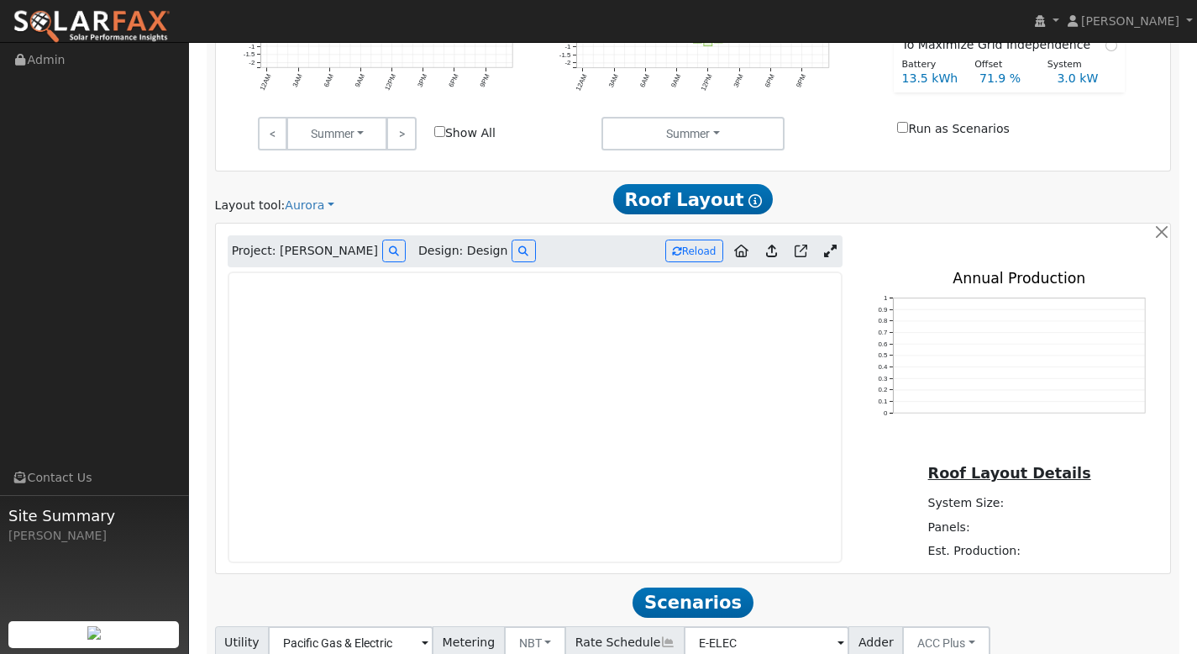
scroll to position [919, 0]
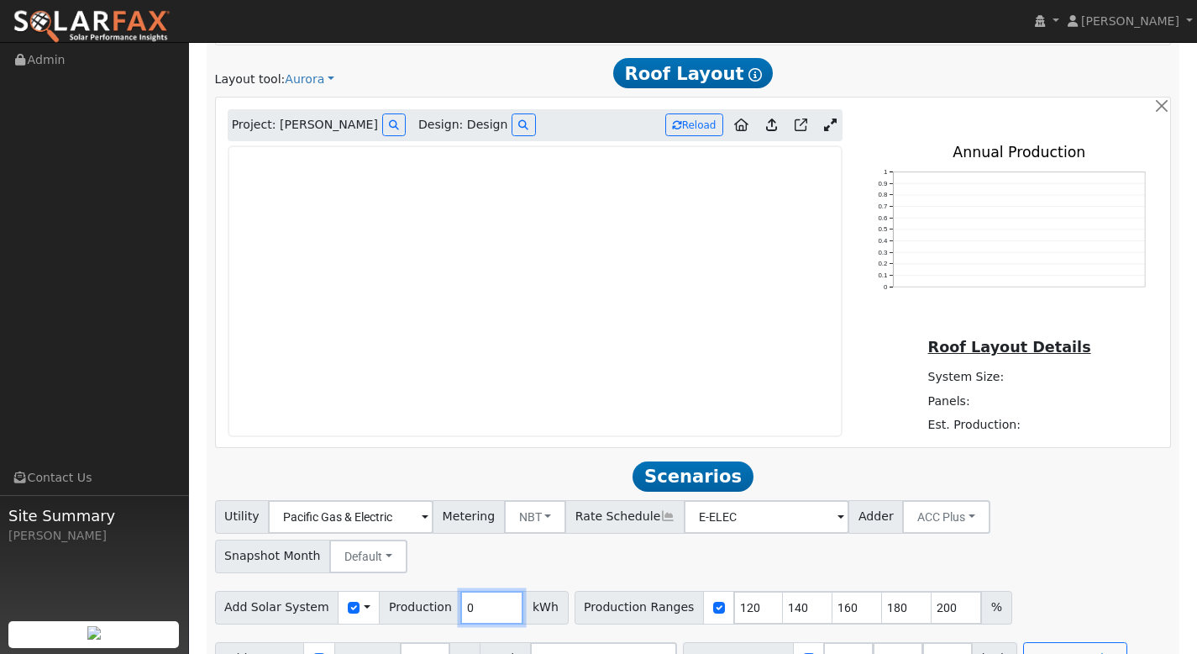
click at [489, 591] on input "0" at bounding box center [491, 608] width 63 height 34
type input "6251"
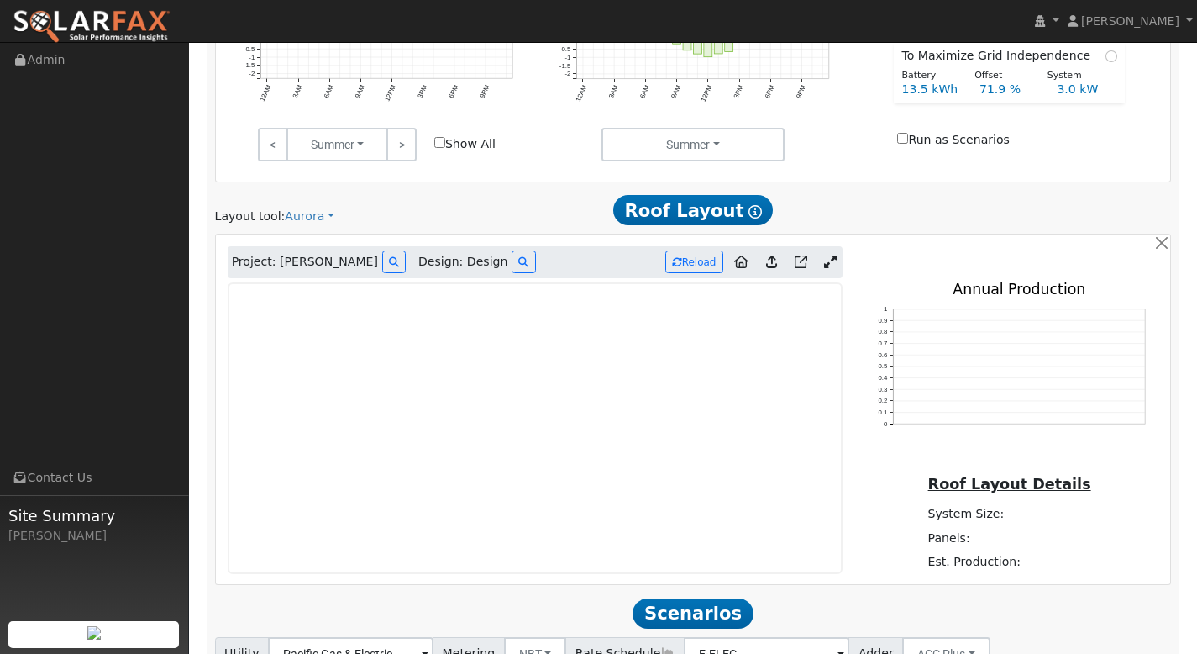
scroll to position [822, 0]
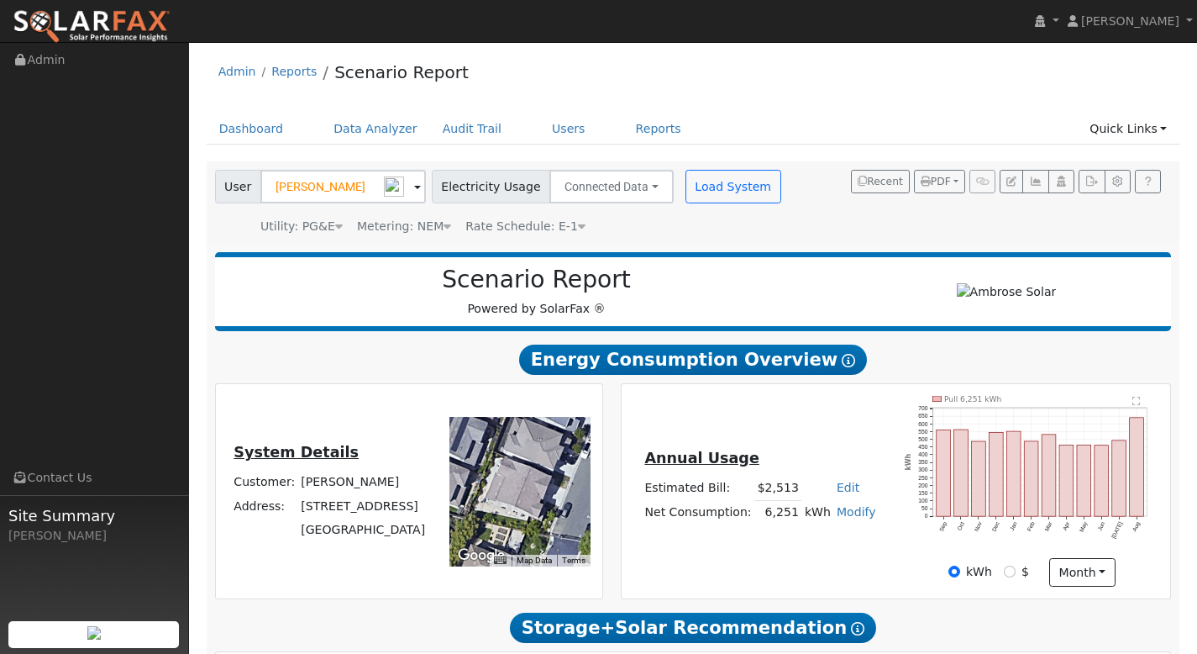
type input "0"
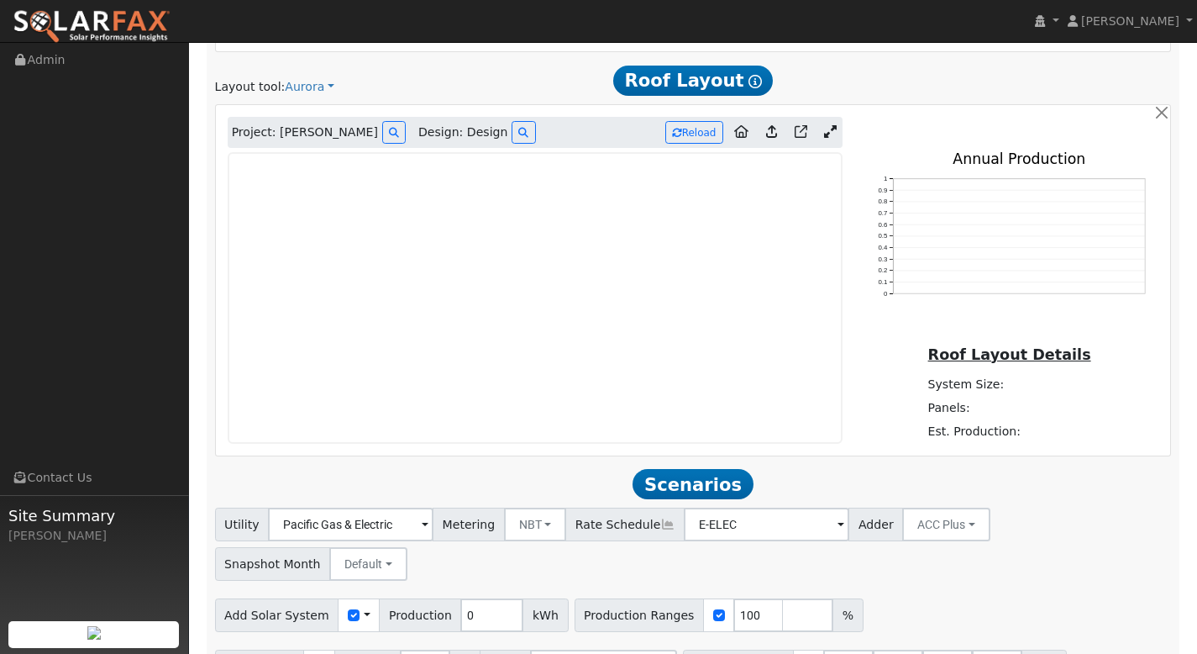
scroll to position [864, 0]
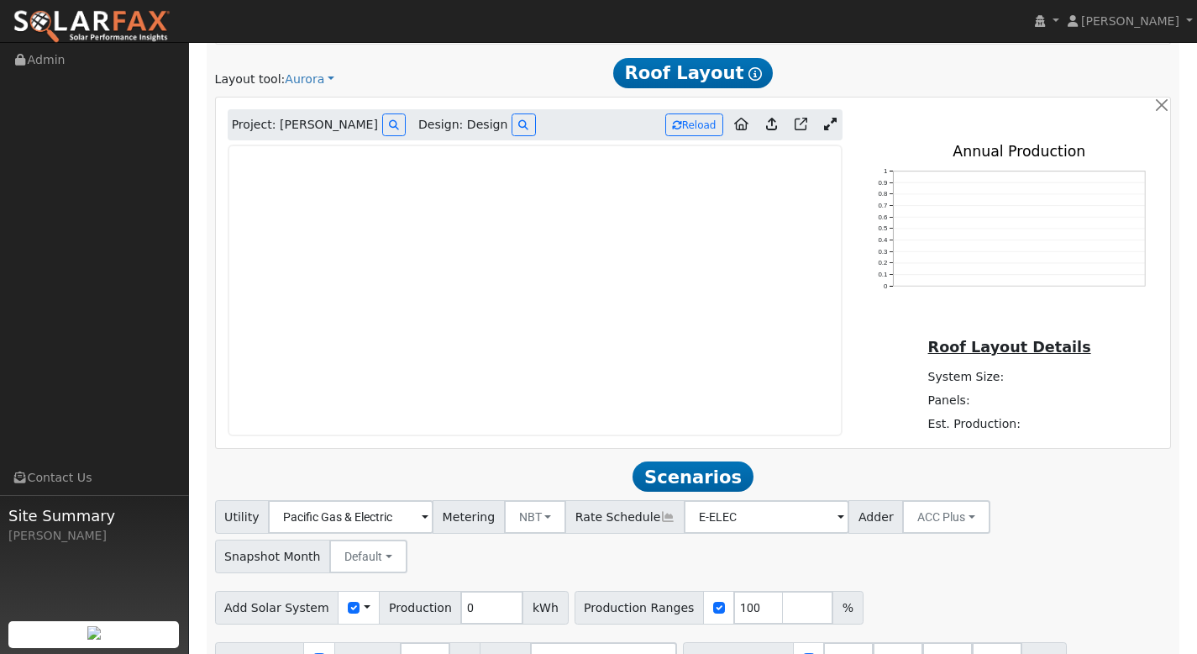
click at [832, 132] on link at bounding box center [830, 125] width 24 height 25
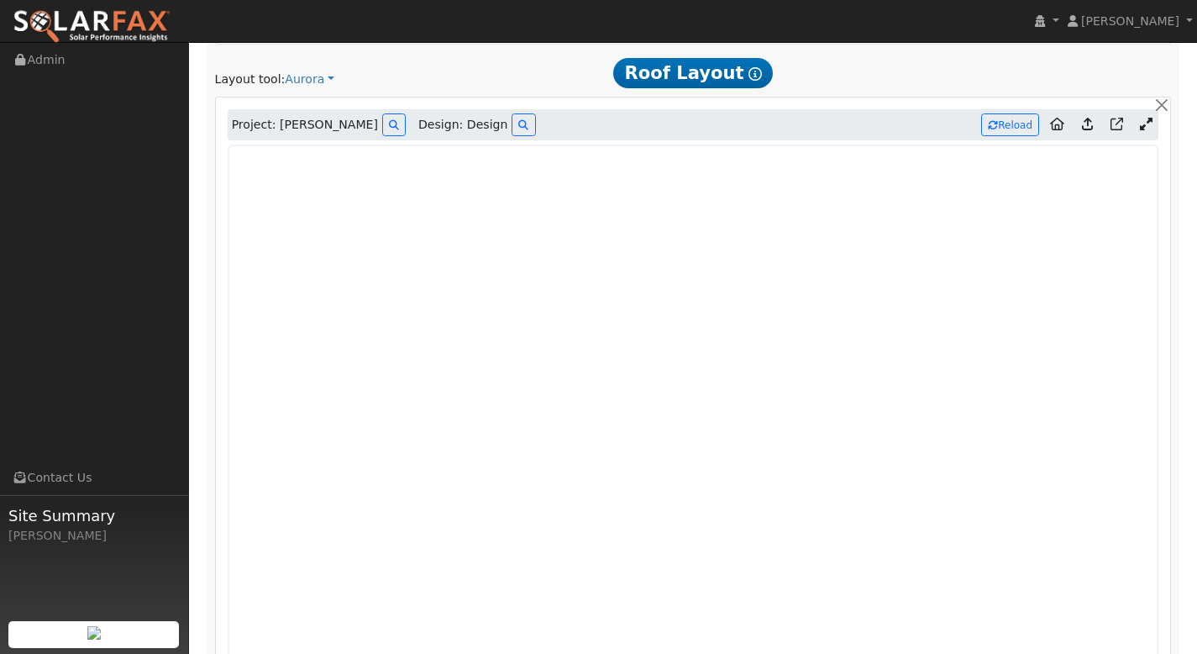
click at [1145, 124] on icon at bounding box center [1146, 124] width 13 height 13
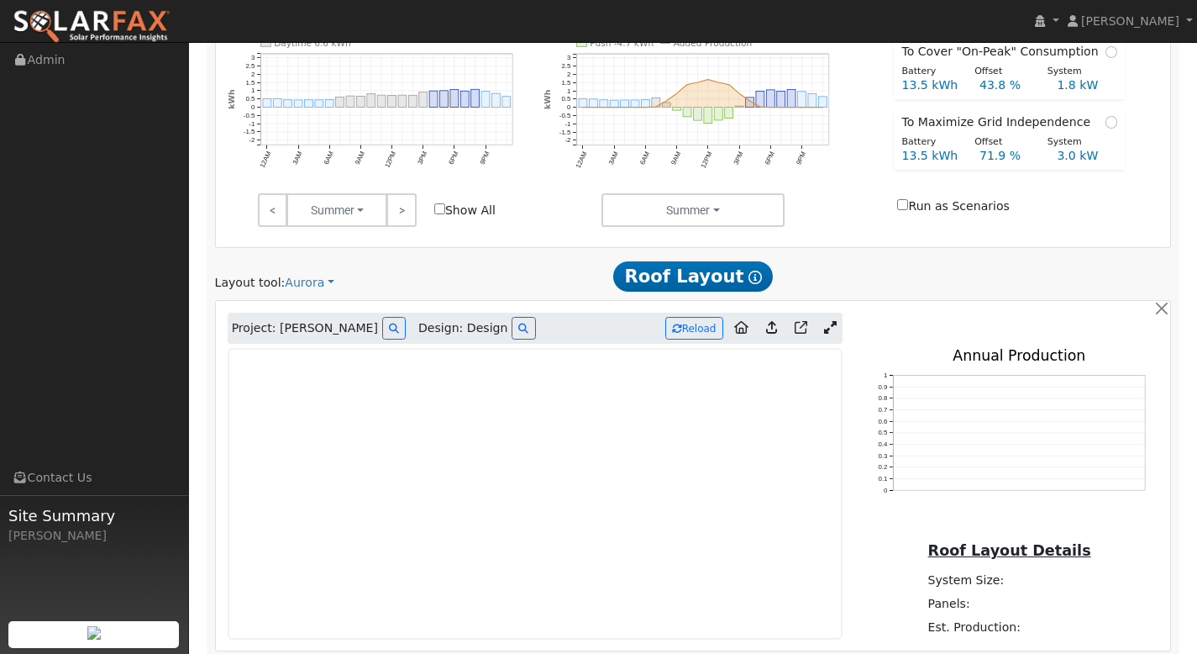
scroll to position [863, 0]
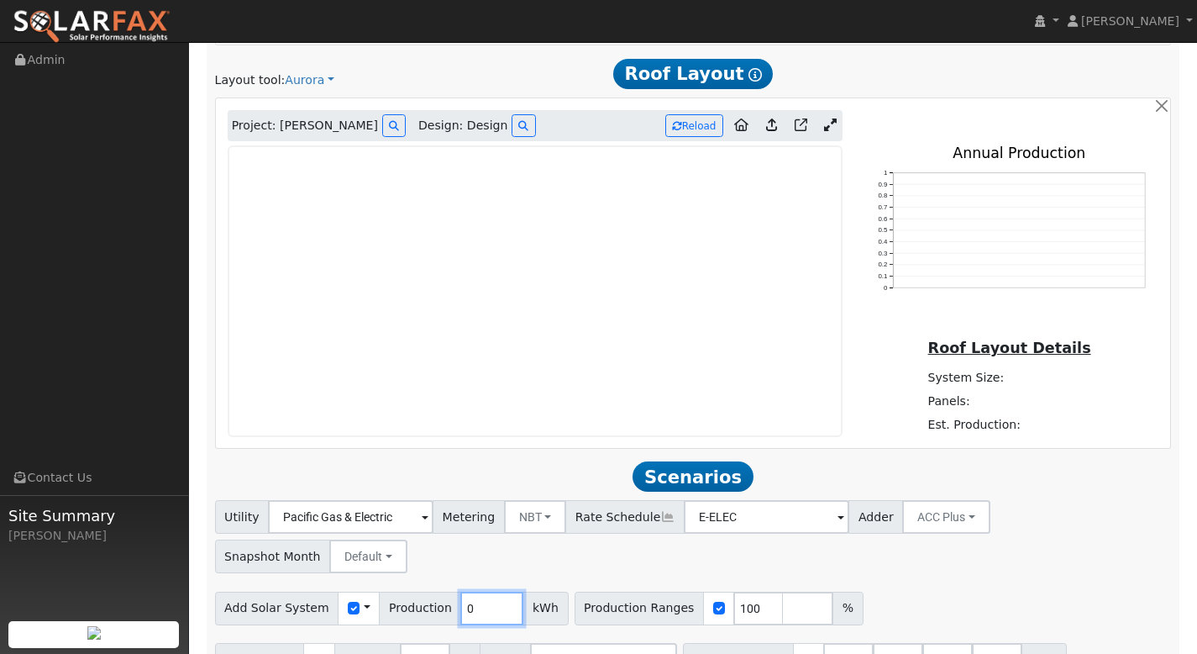
click at [465, 591] on input "0" at bounding box center [491, 608] width 63 height 34
type input "6251"
click at [737, 591] on input "100" at bounding box center [758, 608] width 50 height 34
type input "120"
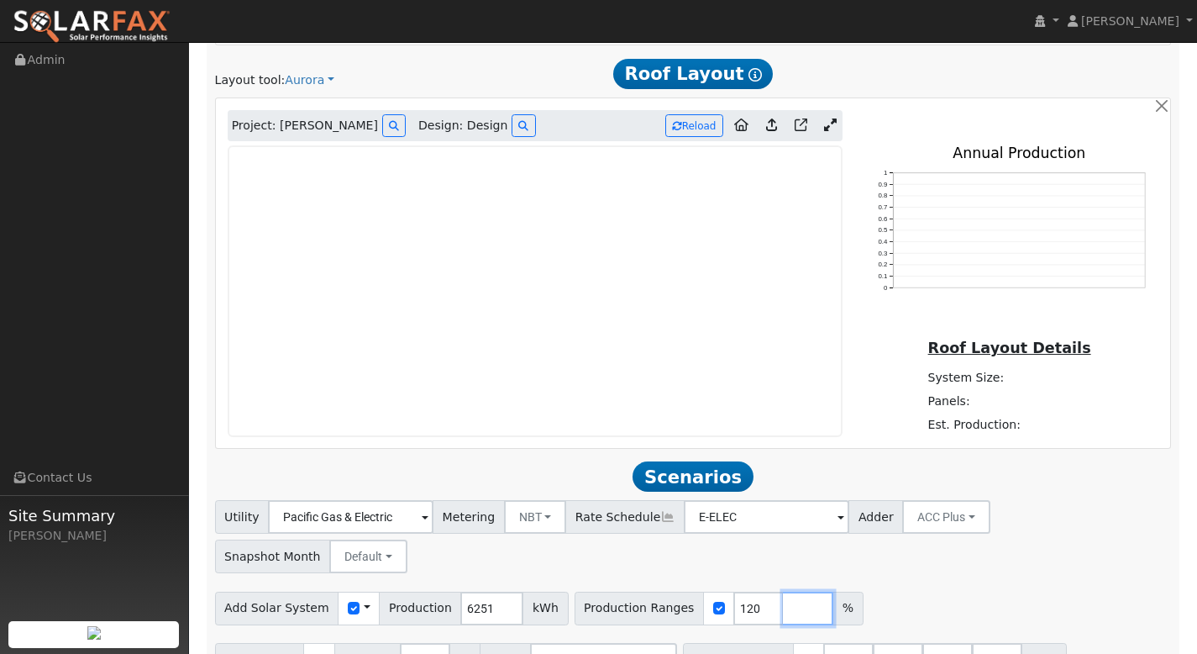
click at [783, 591] on input "number" at bounding box center [808, 608] width 50 height 34
type input "140"
click at [833, 591] on input "number" at bounding box center [858, 608] width 50 height 34
type input "160"
click at [882, 591] on input "number" at bounding box center [907, 608] width 50 height 34
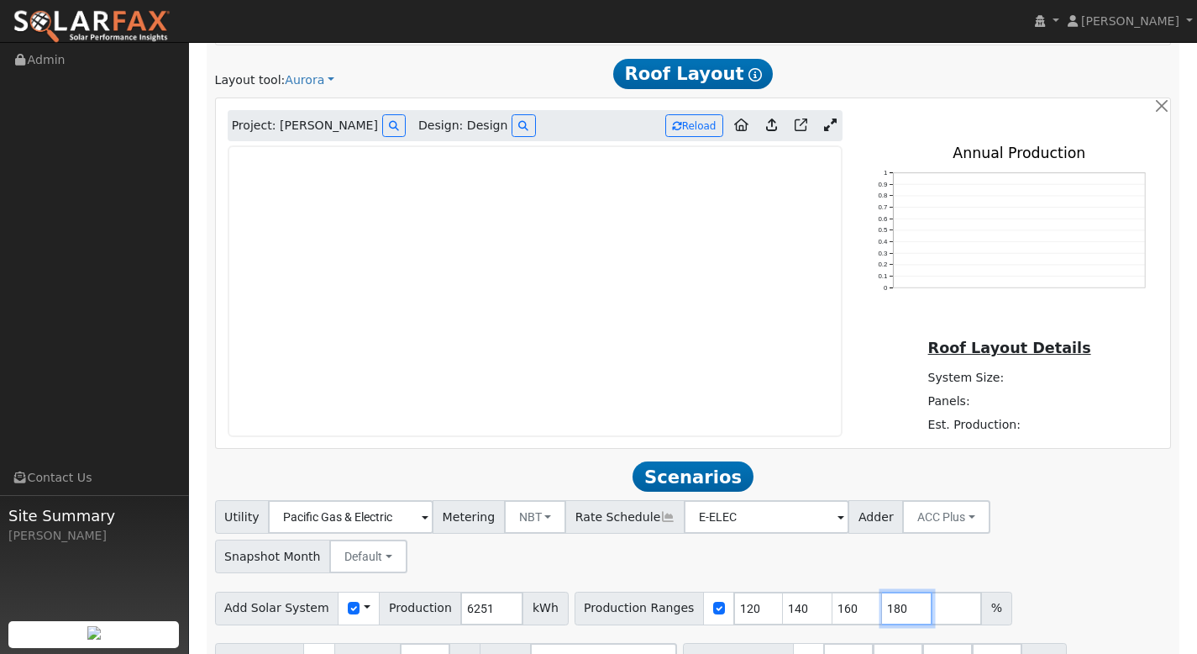
type input "180"
click at [932, 591] on input "number" at bounding box center [957, 608] width 50 height 34
type input "200"
click at [940, 643] on input "40.5" at bounding box center [948, 660] width 50 height 34
type input "4"
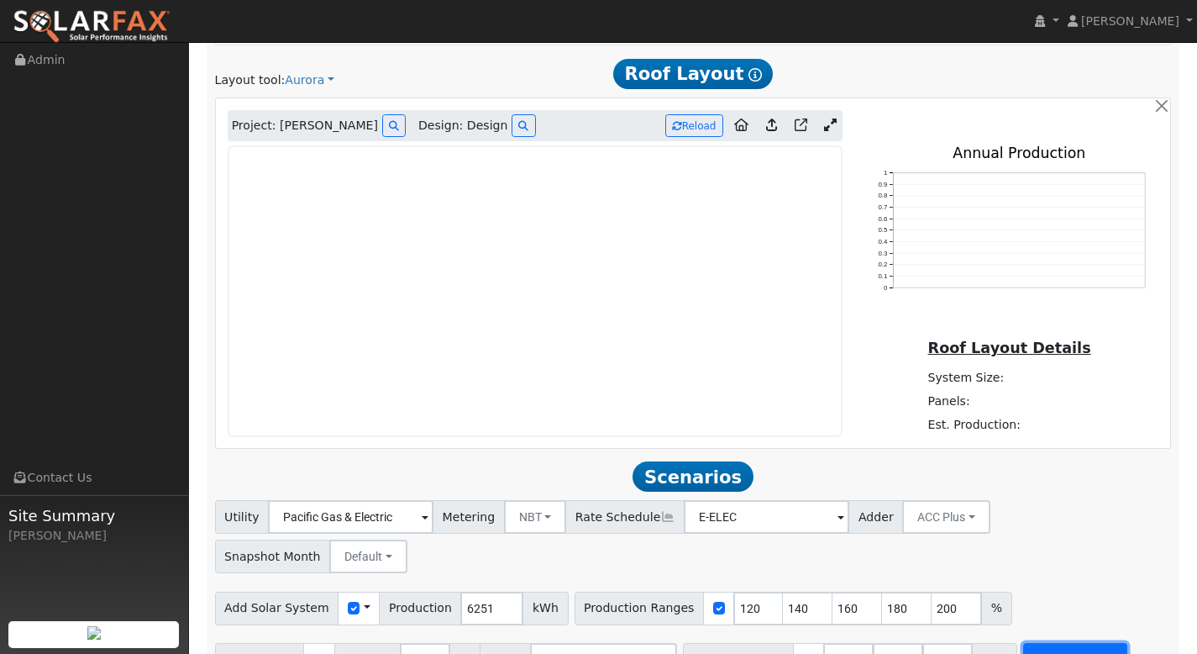
click at [1031, 643] on button "Run Scenarios" at bounding box center [1074, 660] width 103 height 34
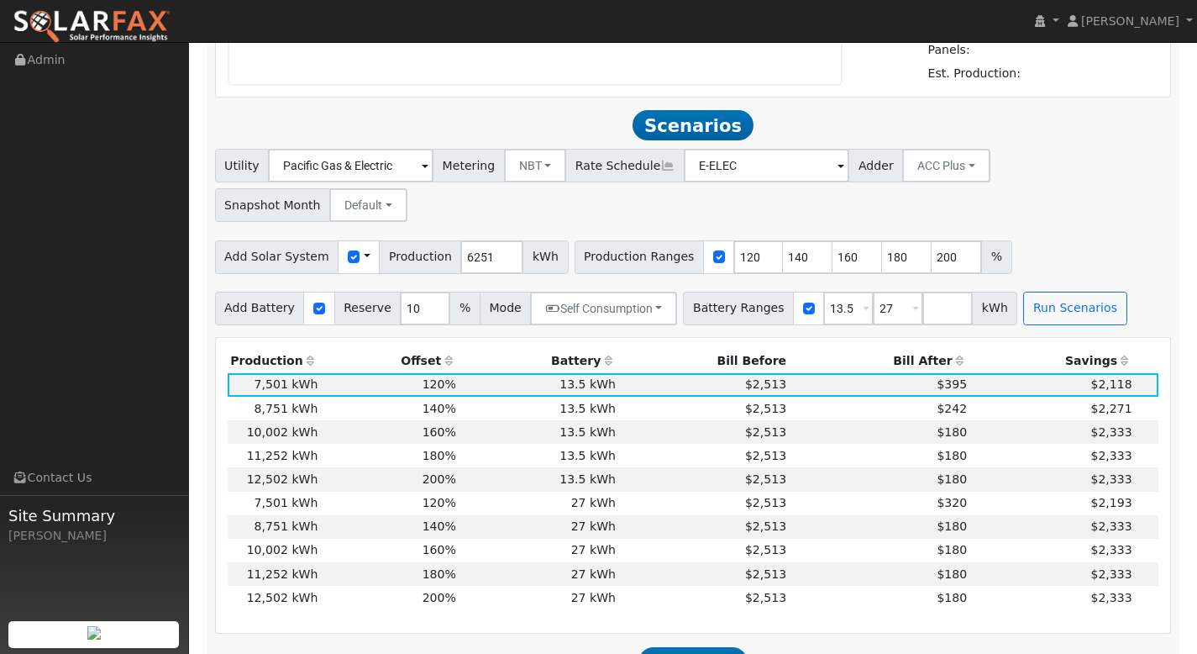
scroll to position [1274, 0]
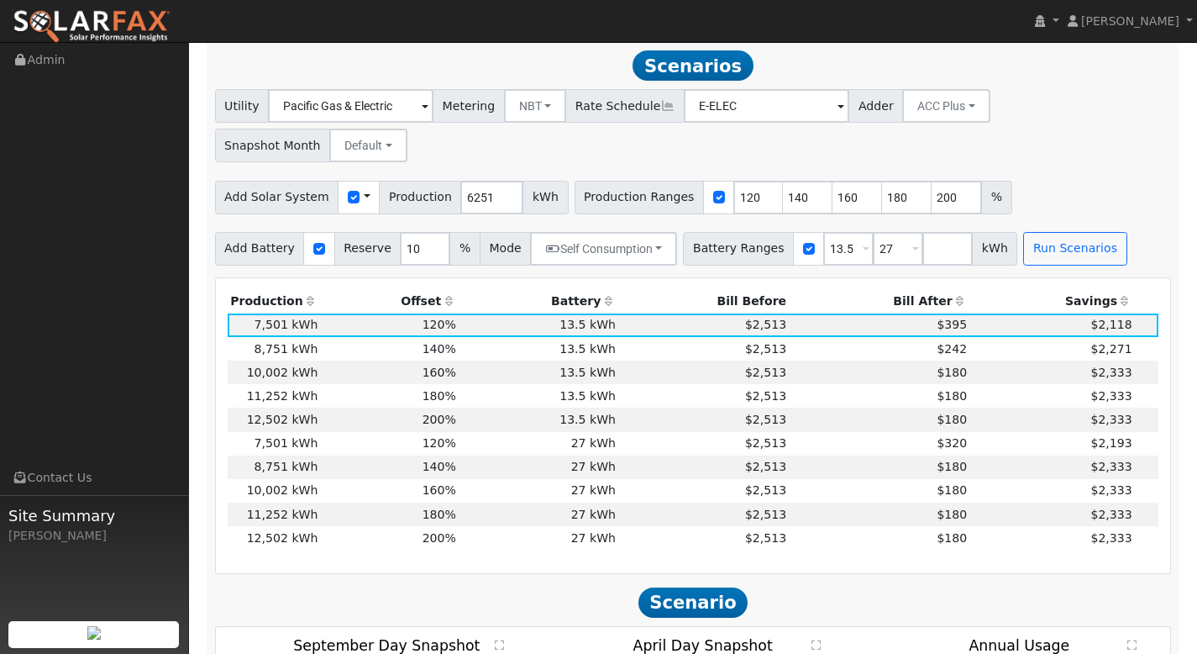
click at [924, 290] on th "Bill After" at bounding box center [880, 302] width 181 height 24
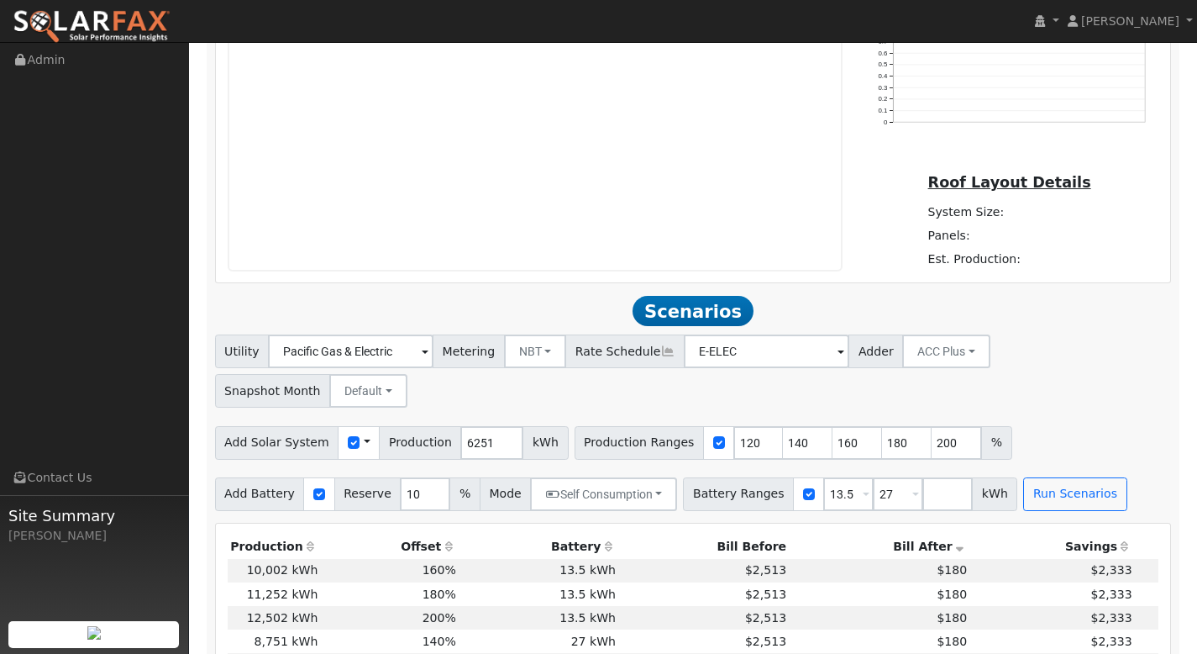
scroll to position [972, 0]
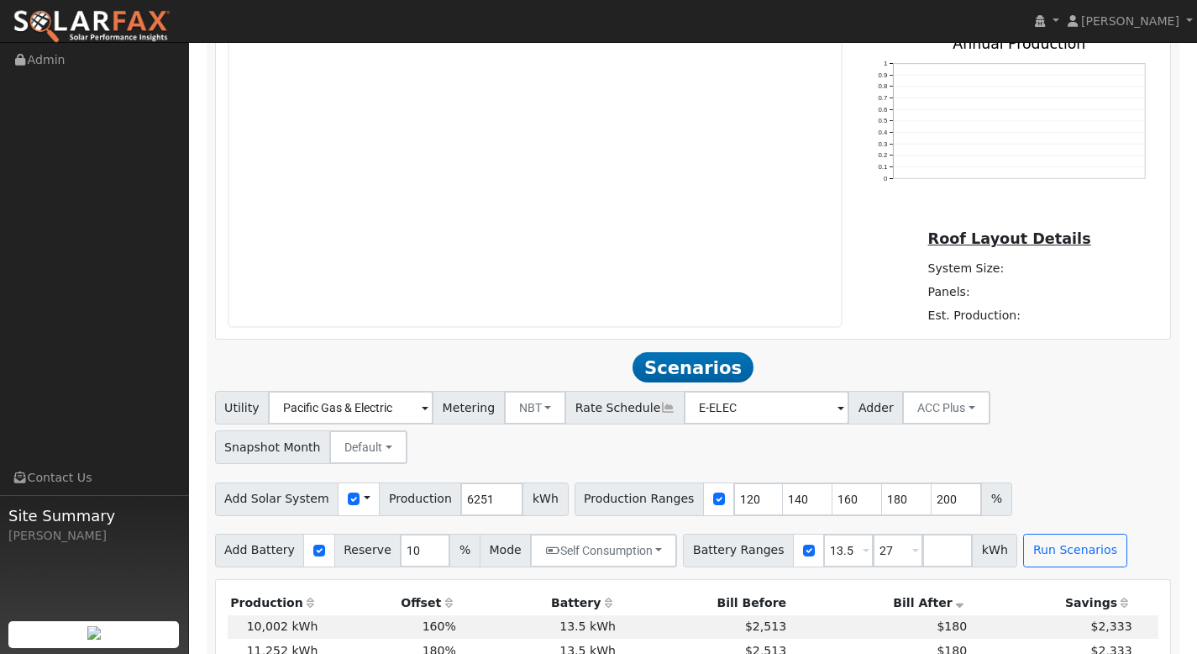
drag, startPoint x: 874, startPoint y: 198, endPoint x: 871, endPoint y: 239, distance: 40.4
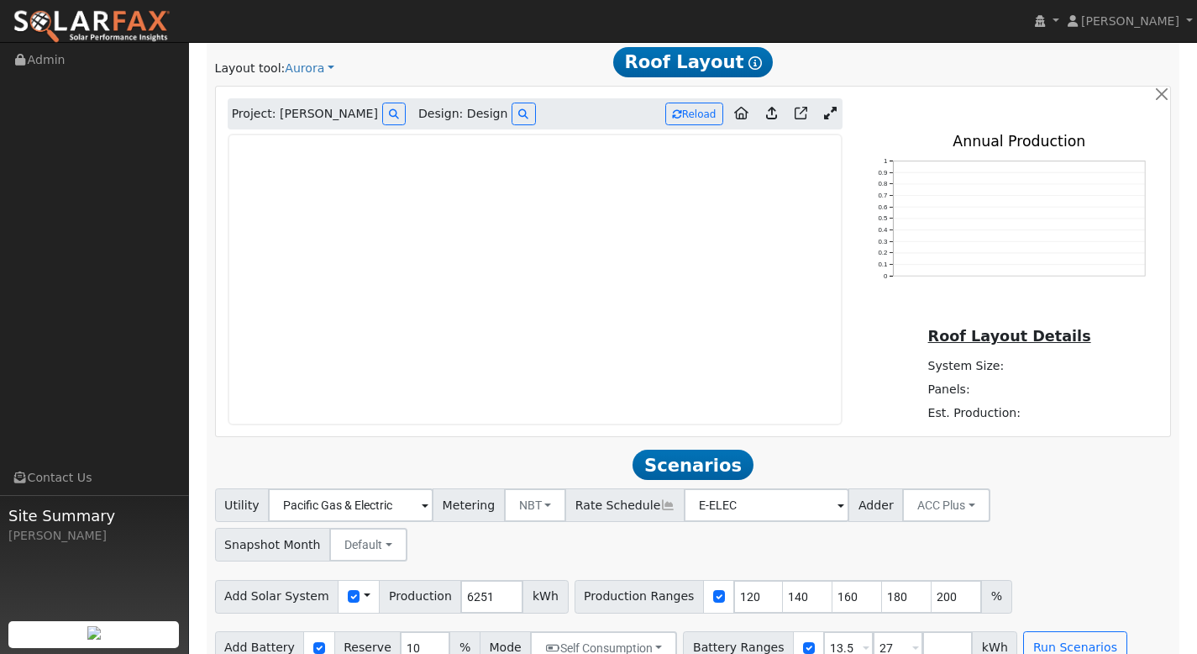
scroll to position [828, 0]
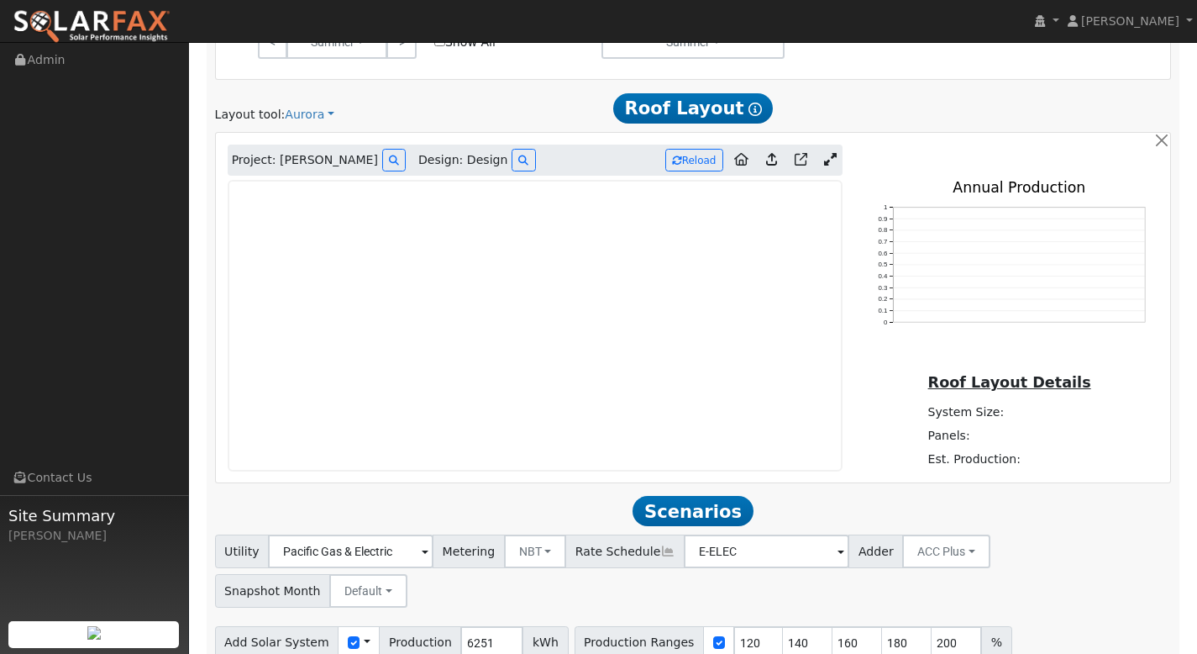
click at [833, 160] on icon at bounding box center [830, 159] width 13 height 13
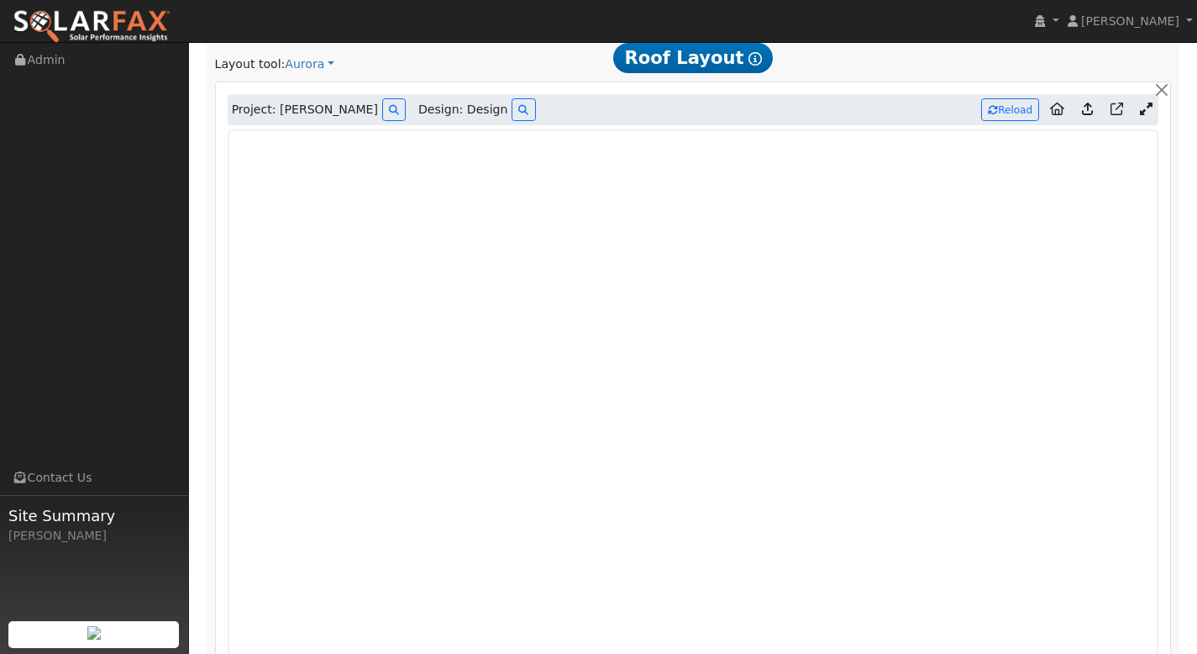
scroll to position [878, 0]
